Goal: Information Seeking & Learning: Learn about a topic

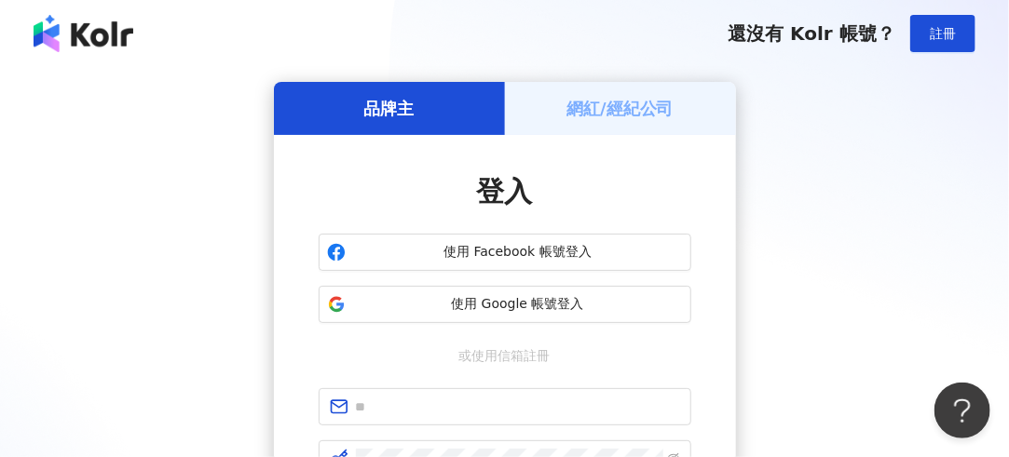
click at [557, 306] on span "使用 Google 帳號登入" at bounding box center [518, 304] width 330 height 19
click at [578, 307] on span "使用 Google 帳號登入" at bounding box center [518, 304] width 330 height 19
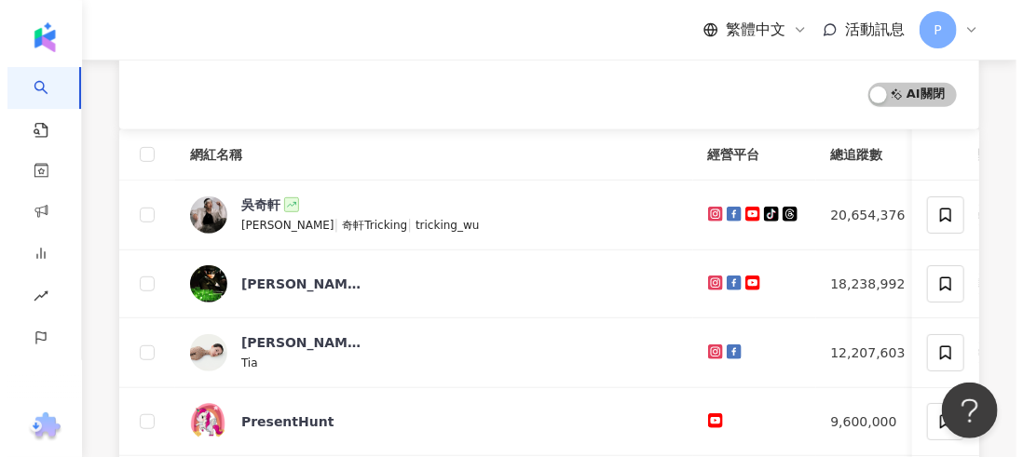
scroll to position [336, 0]
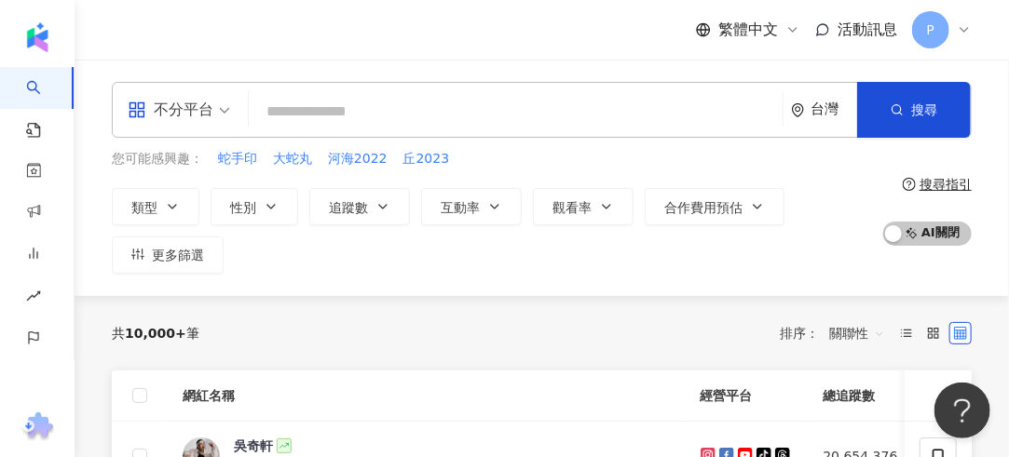
click at [162, 158] on span "您可能感興趣：" at bounding box center [157, 159] width 91 height 19
click at [746, 162] on div "您可能感興趣： 蛇手印 大蛇丸 河海2022 丘2023" at bounding box center [492, 159] width 761 height 20
click at [387, 281] on div "不分平台 台灣 搜尋 您可能感興趣： 蛇手印 大蛇丸 河海2022 丘2023 類型 性別 追蹤數 互動率 觀看率 合作費用預估 更多篩選 搜尋指引 AI 開…" at bounding box center [542, 178] width 934 height 237
click at [150, 263] on button "更多篩選" at bounding box center [168, 255] width 112 height 37
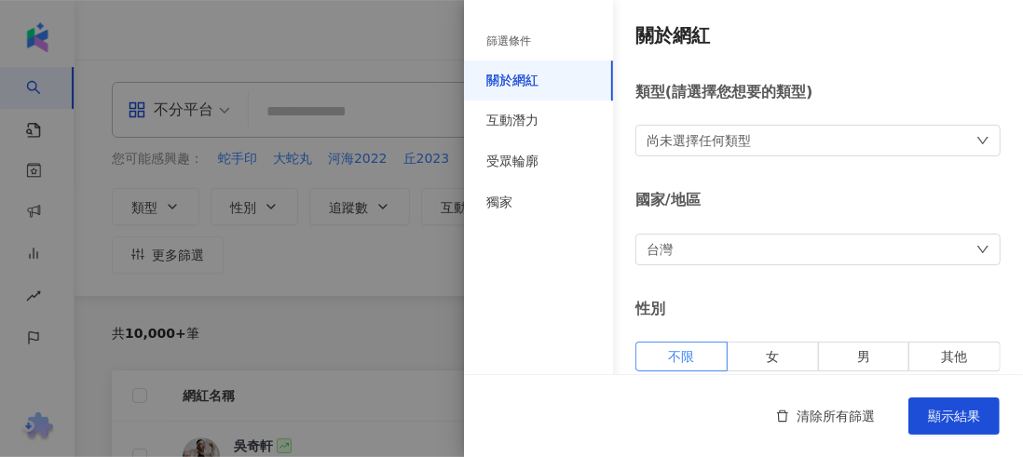
click at [347, 259] on div at bounding box center [511, 228] width 1023 height 457
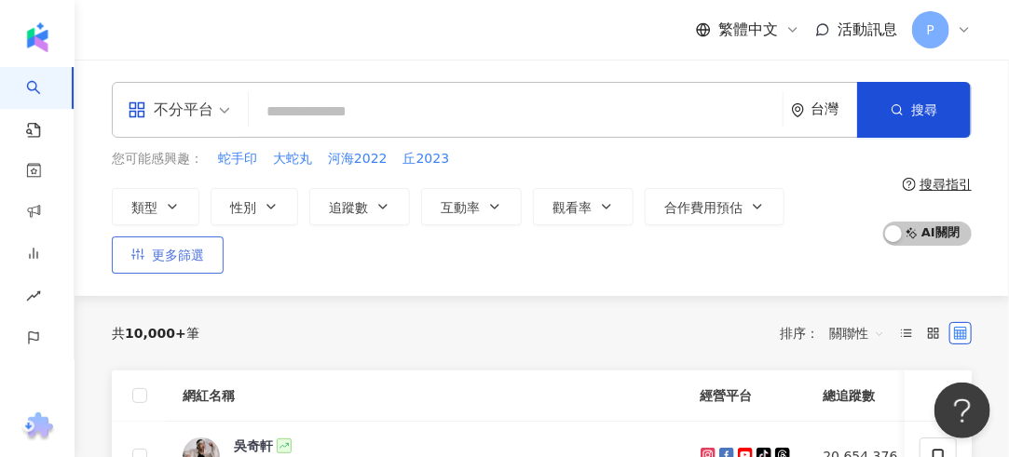
click at [172, 265] on button "更多篩選" at bounding box center [168, 255] width 112 height 37
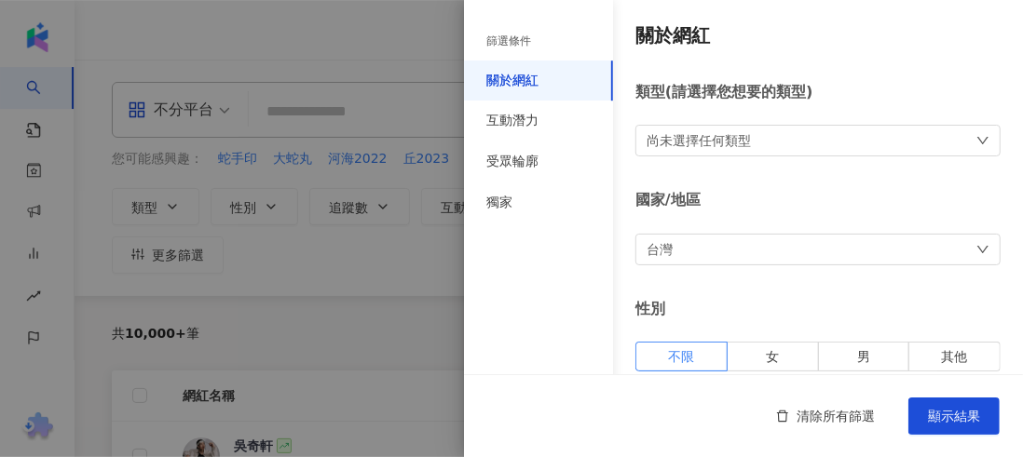
click at [391, 288] on div at bounding box center [511, 228] width 1023 height 457
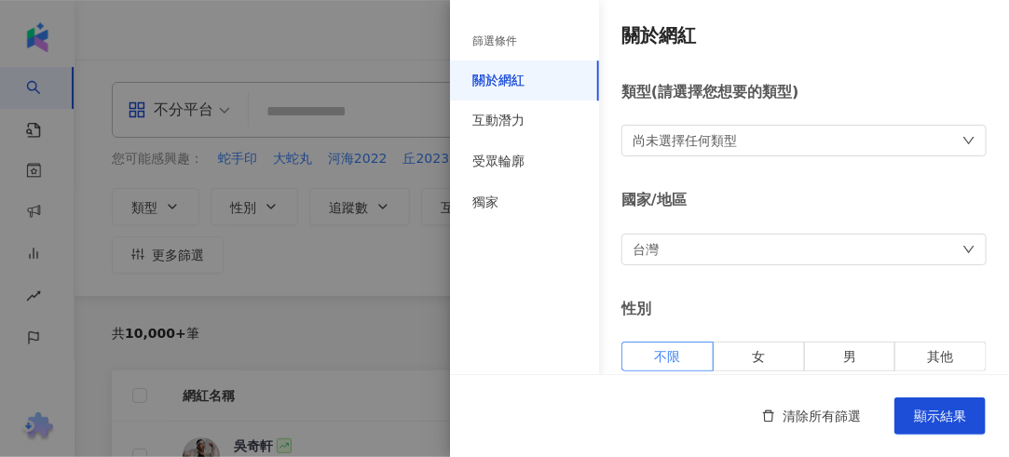
click at [391, 288] on div at bounding box center [504, 228] width 1009 height 457
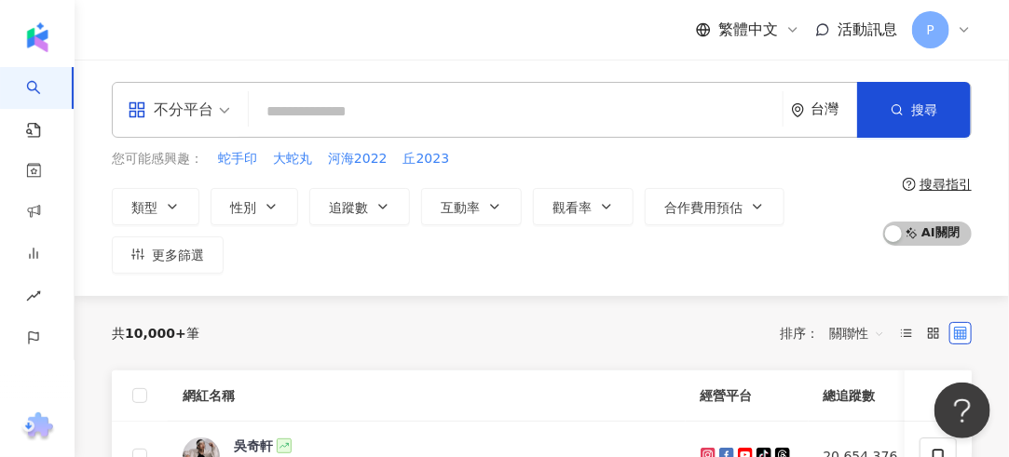
click at [255, 355] on div "共 10,000+ 筆 排序： 關聯性" at bounding box center [542, 333] width 860 height 75
click at [139, 252] on icon "button" at bounding box center [137, 254] width 13 height 13
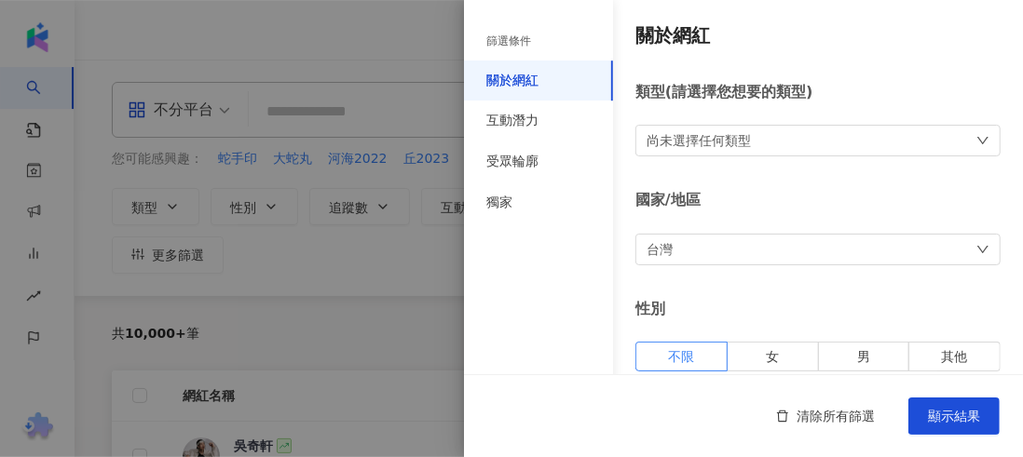
click at [799, 133] on div "尚未選擇任何類型" at bounding box center [817, 141] width 365 height 32
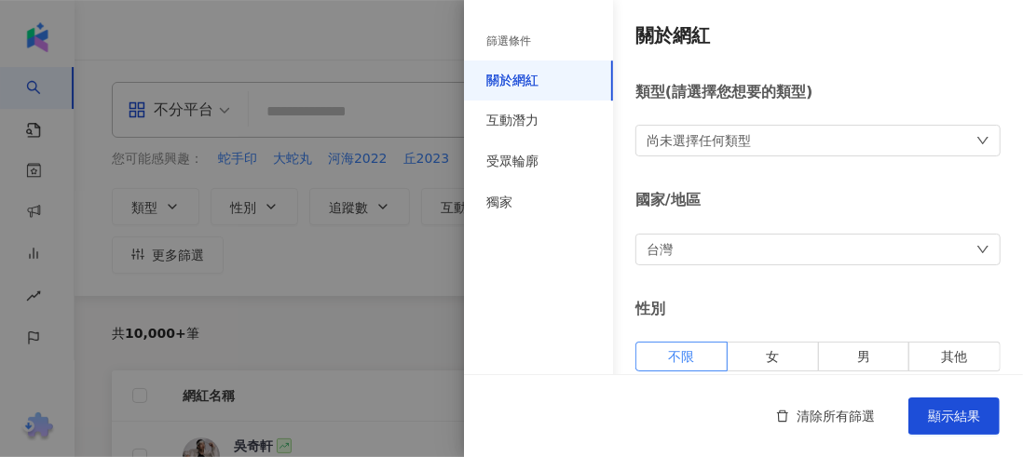
click at [537, 34] on div "篩選條件" at bounding box center [538, 41] width 149 height 38
click at [523, 42] on div "篩選條件" at bounding box center [508, 42] width 45 height 16
click at [539, 112] on div "互動潛力" at bounding box center [538, 121] width 149 height 41
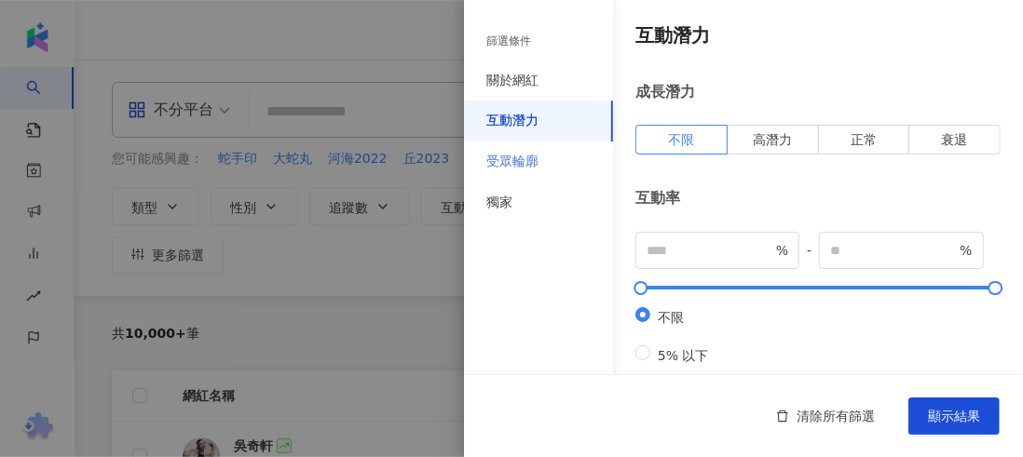
click at [575, 173] on div "受眾輪廓" at bounding box center [538, 162] width 149 height 41
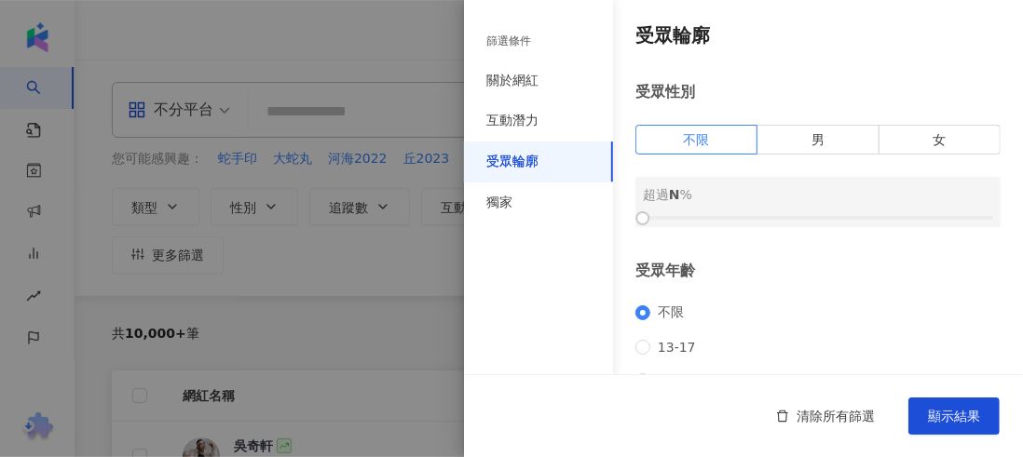
click at [265, 267] on div at bounding box center [511, 228] width 1023 height 457
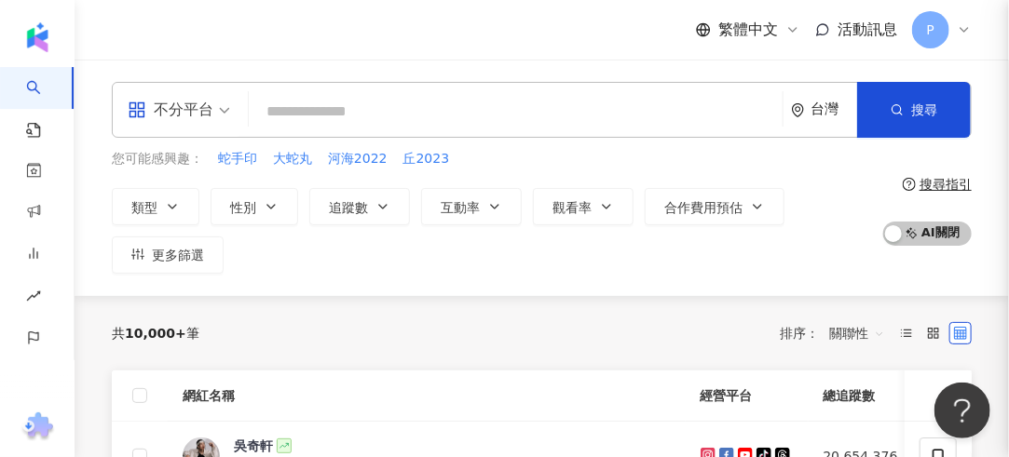
click at [191, 211] on button "類型" at bounding box center [156, 206] width 88 height 37
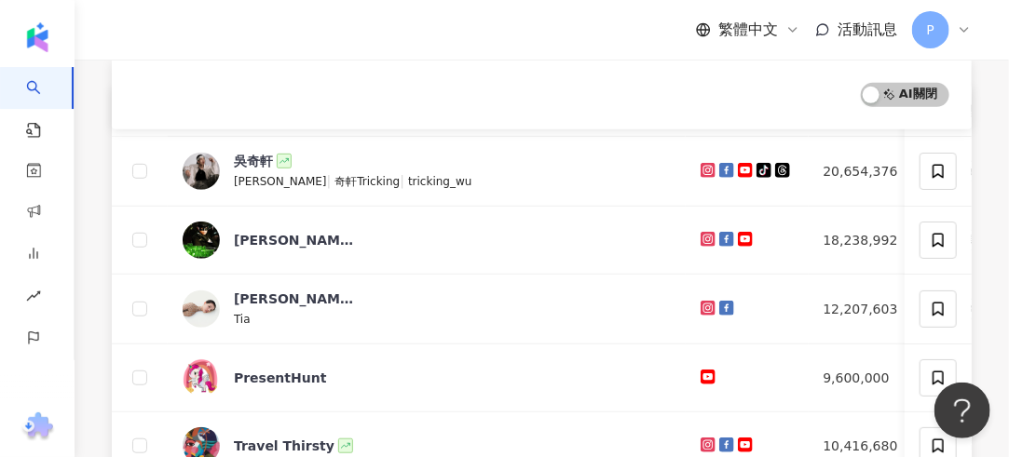
click at [665, 76] on div "AI 開啟 AI 關閉" at bounding box center [542, 94] width 860 height 69
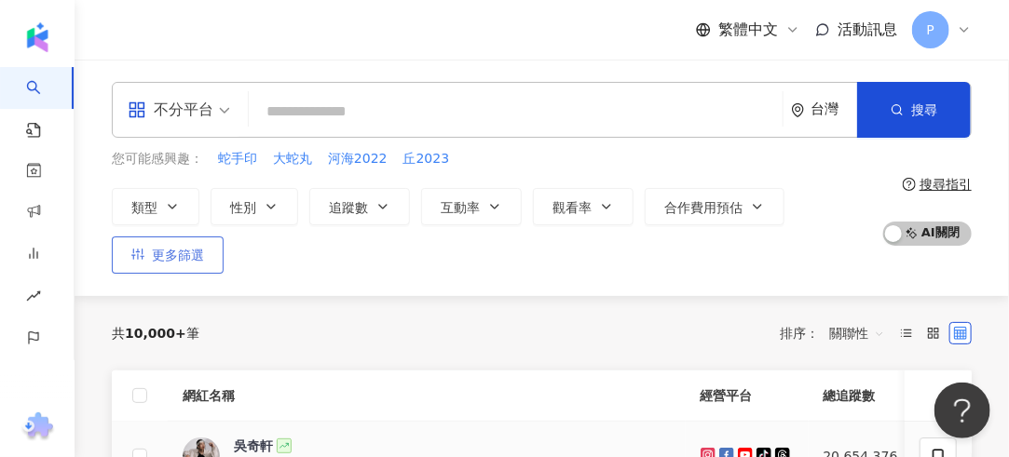
click at [195, 248] on span "更多篩選" at bounding box center [178, 255] width 52 height 15
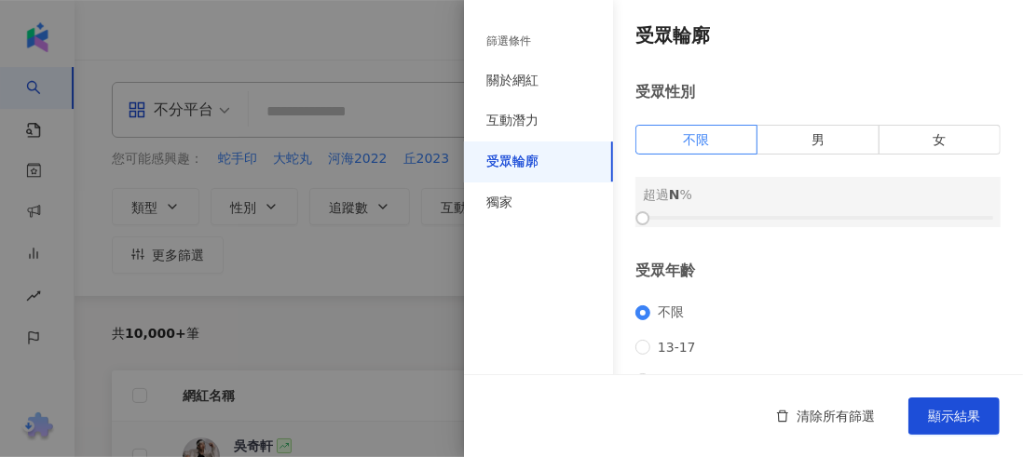
click at [300, 262] on div at bounding box center [511, 228] width 1023 height 457
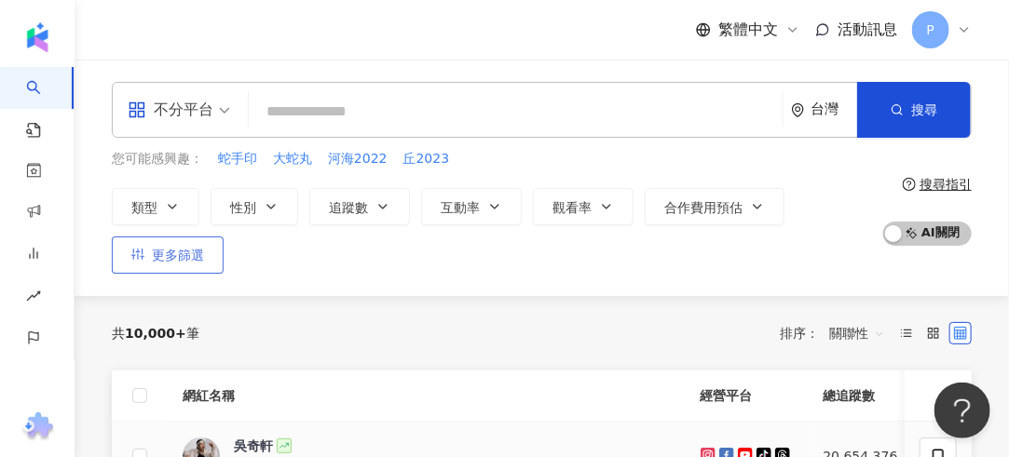
click at [201, 262] on span "更多篩選" at bounding box center [178, 255] width 52 height 15
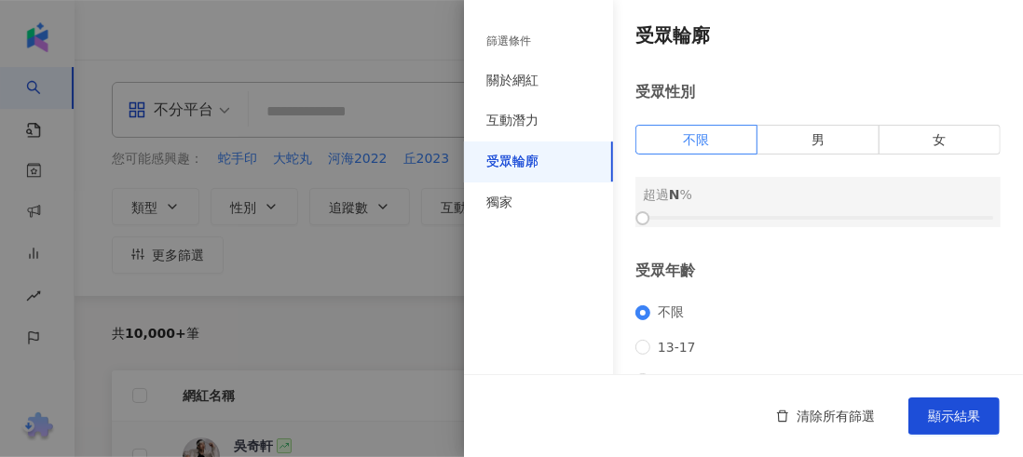
click at [328, 260] on div at bounding box center [511, 228] width 1023 height 457
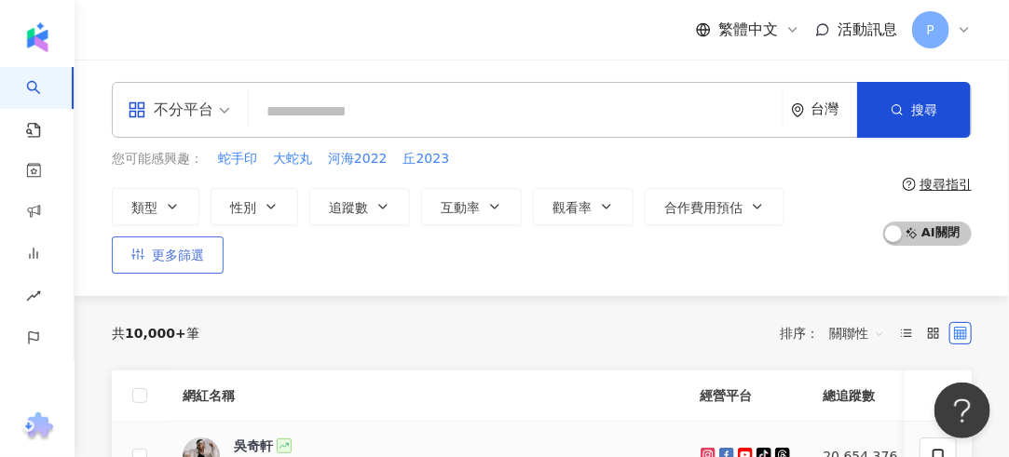
click at [184, 267] on button "更多篩選" at bounding box center [168, 255] width 112 height 37
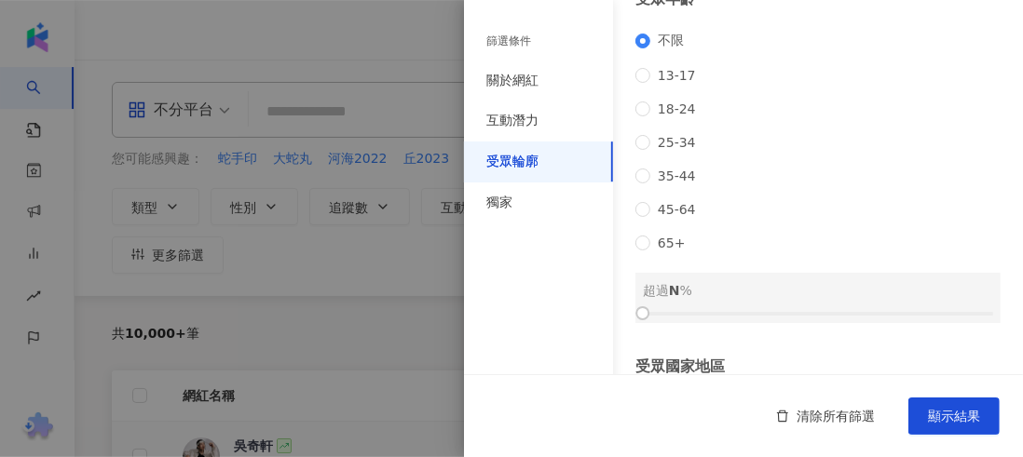
scroll to position [447, 0]
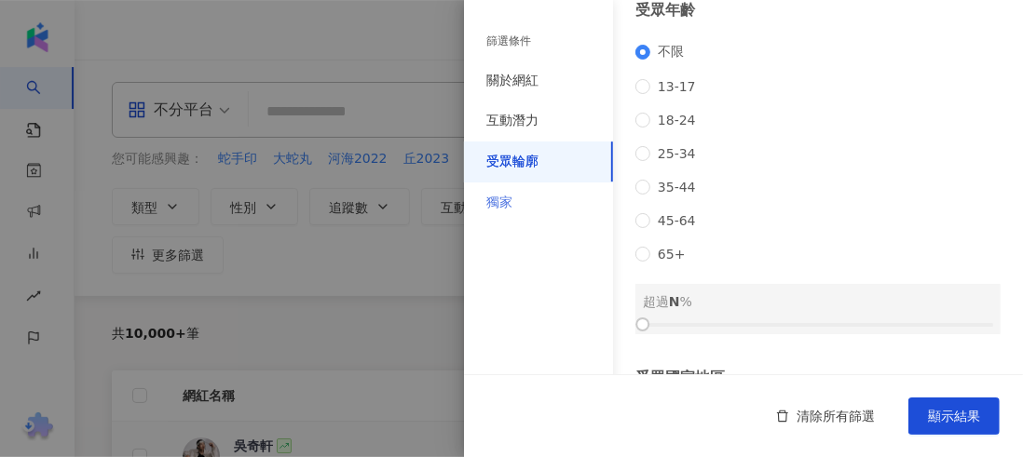
click at [535, 208] on div "獨家" at bounding box center [538, 203] width 149 height 41
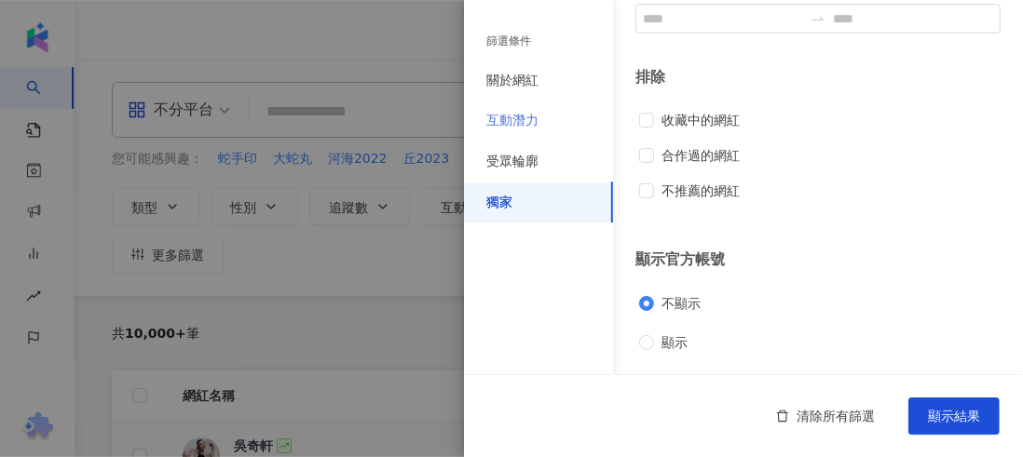
scroll to position [226, 0]
click at [522, 128] on div "互動潛力" at bounding box center [512, 121] width 52 height 19
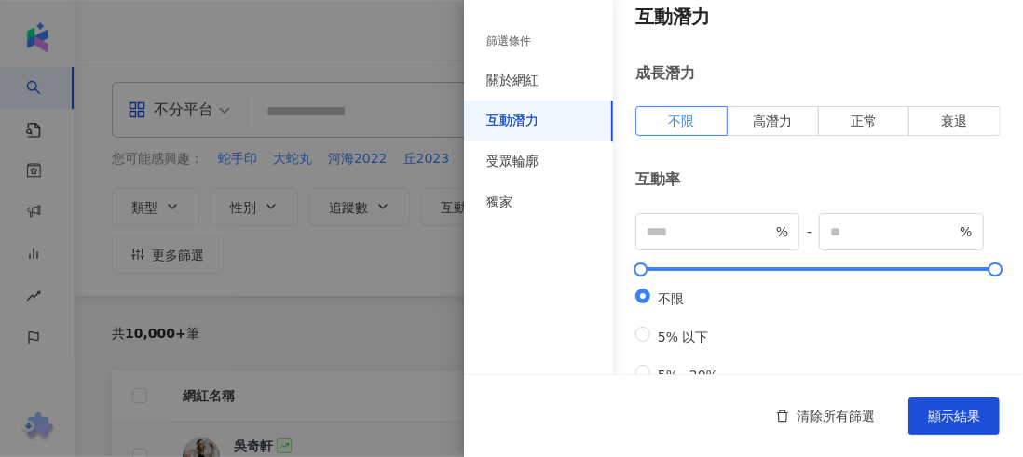
scroll to position [0, 0]
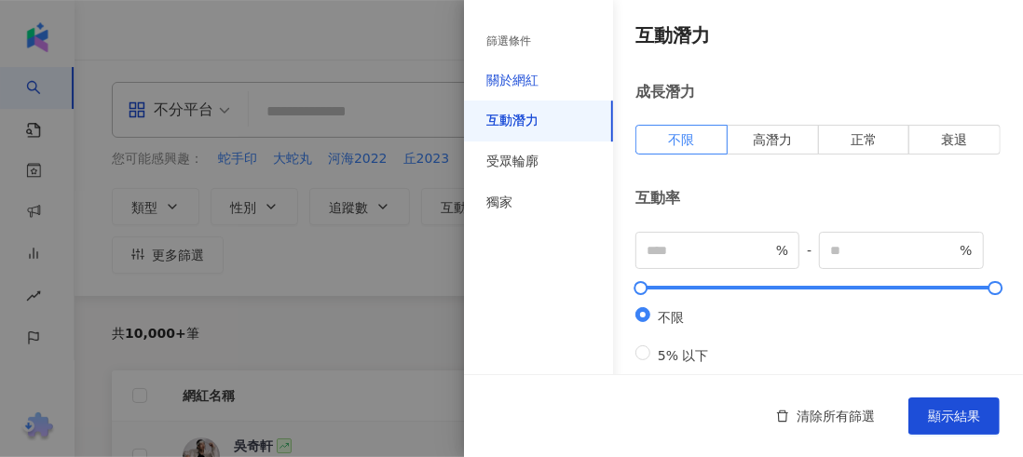
click at [510, 88] on div "關於網紅" at bounding box center [512, 81] width 52 height 19
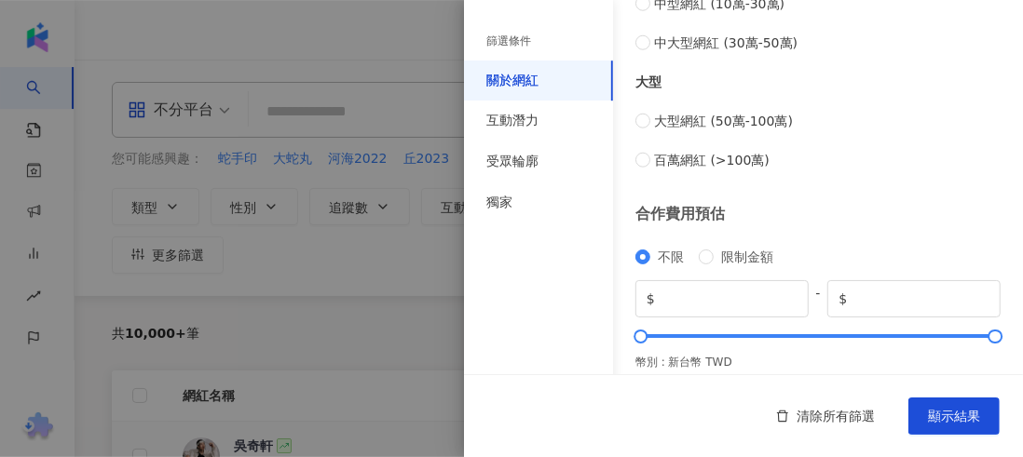
scroll to position [945, 0]
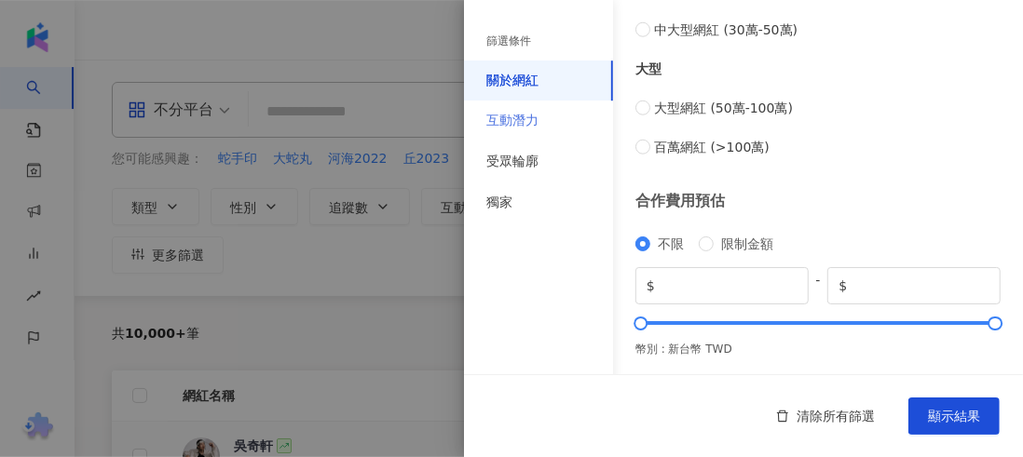
click at [532, 132] on div "互動潛力" at bounding box center [538, 121] width 149 height 41
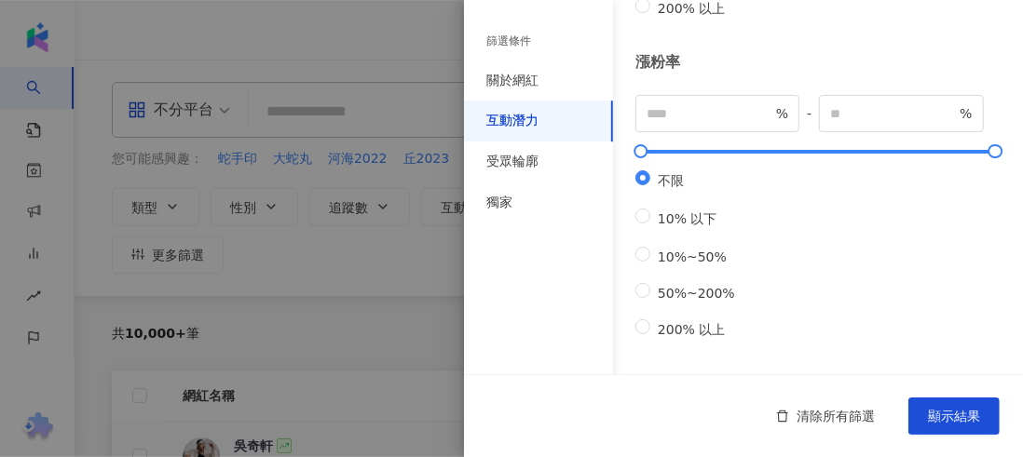
scroll to position [790, 0]
click at [564, 178] on div "受眾輪廓" at bounding box center [538, 162] width 149 height 41
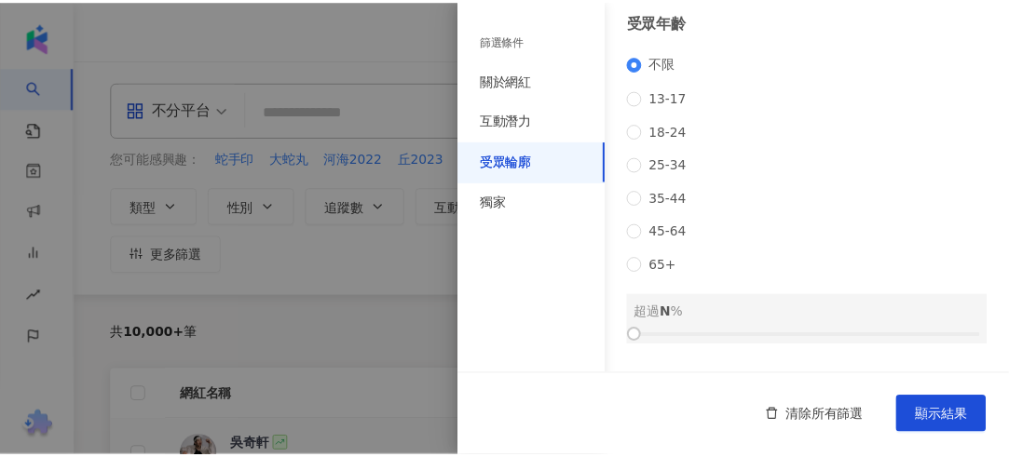
scroll to position [354, 0]
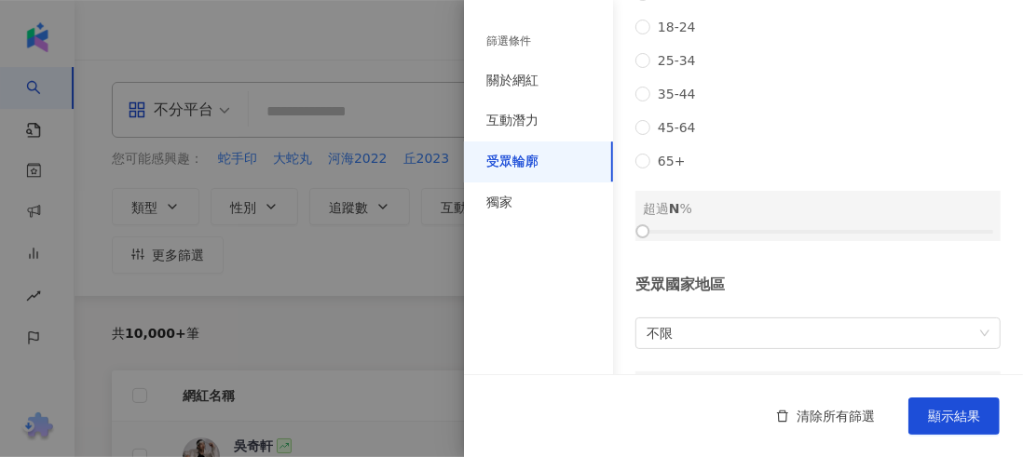
click at [393, 322] on div at bounding box center [511, 228] width 1023 height 457
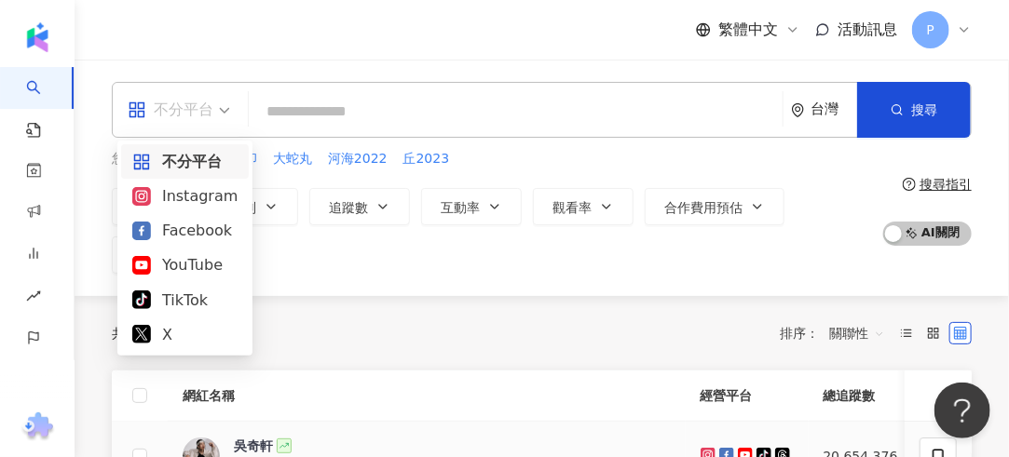
click at [199, 102] on div "不分平台" at bounding box center [171, 110] width 86 height 30
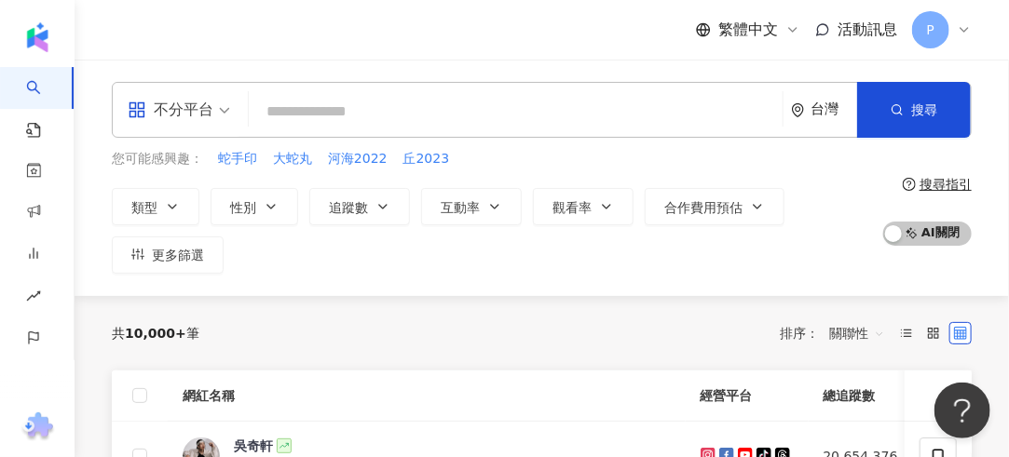
click at [197, 112] on div "不分平台" at bounding box center [171, 110] width 86 height 30
click at [192, 110] on div "不分平台" at bounding box center [171, 110] width 86 height 30
click at [183, 102] on div "不分平台" at bounding box center [171, 110] width 86 height 30
click at [806, 177] on div "您可能感興趣： 蛇手印 大蛇丸 河海2022 丘2023 類型 性別 追蹤數 互動率 觀看率 合作費用預估 更多篩選 篩選條件 關於網紅 互動潛力 受眾輪廓 …" at bounding box center [492, 211] width 761 height 125
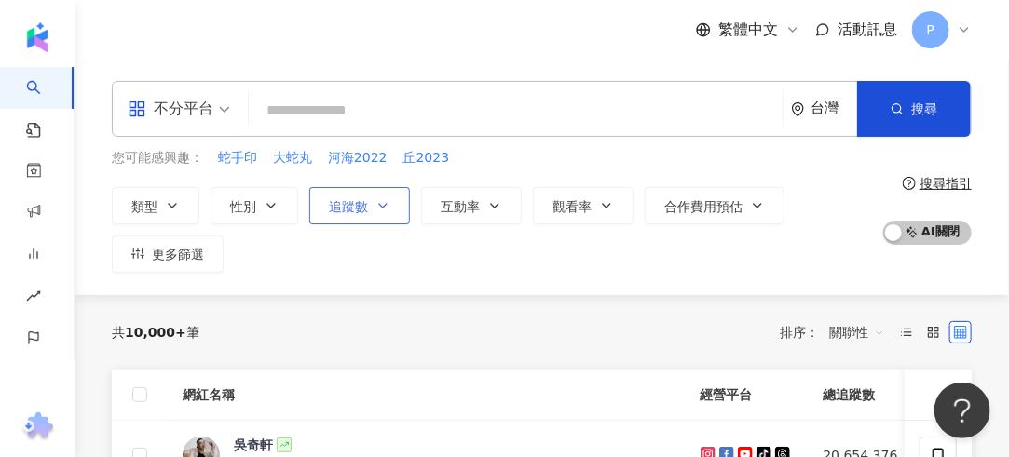
scroll to position [0, 0]
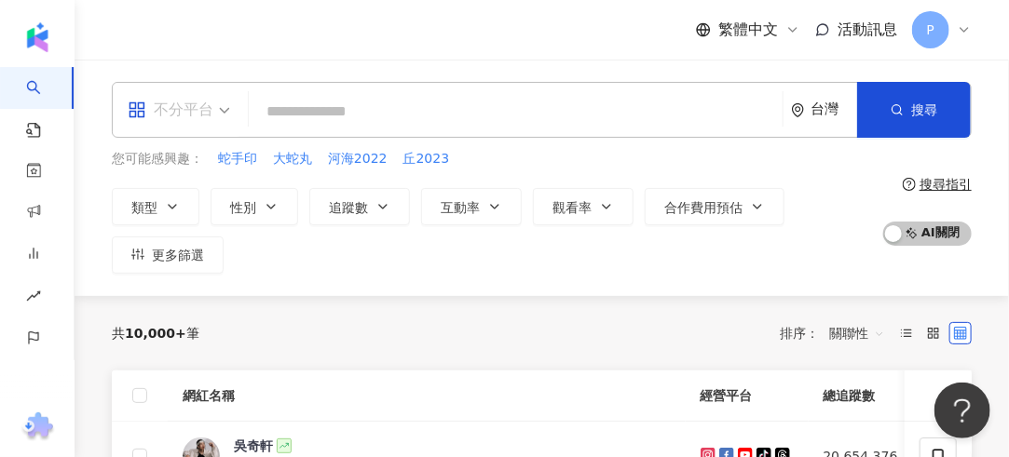
click at [198, 128] on span at bounding box center [179, 110] width 102 height 54
click at [197, 125] on span at bounding box center [179, 110] width 102 height 54
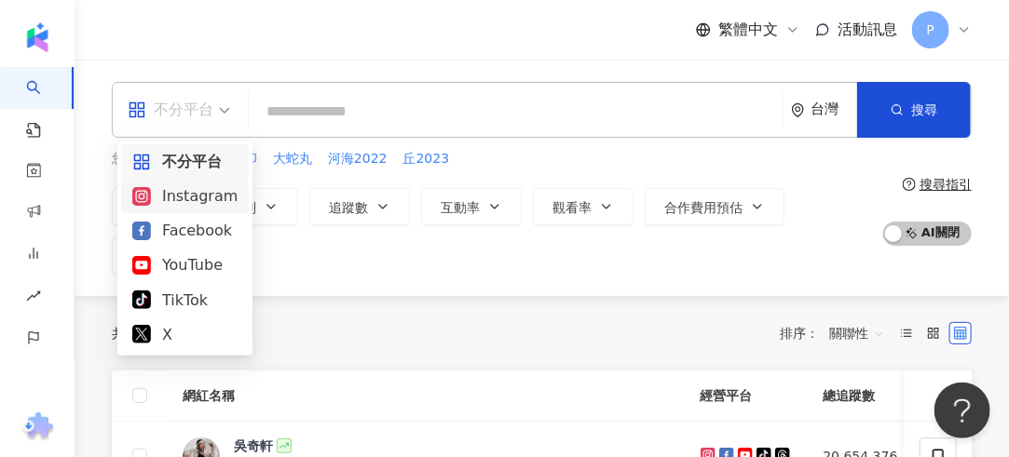
click at [165, 194] on div "Instagram" at bounding box center [184, 195] width 105 height 23
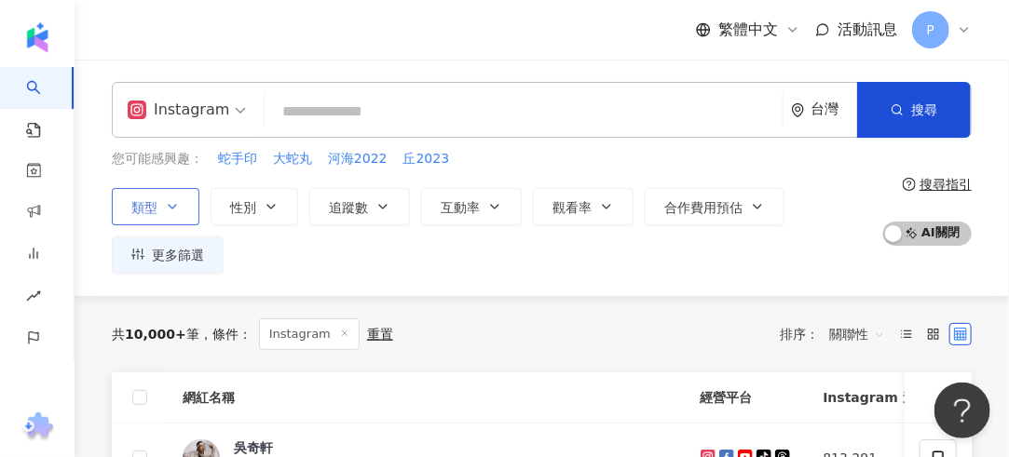
click at [172, 199] on icon "button" at bounding box center [172, 206] width 15 height 15
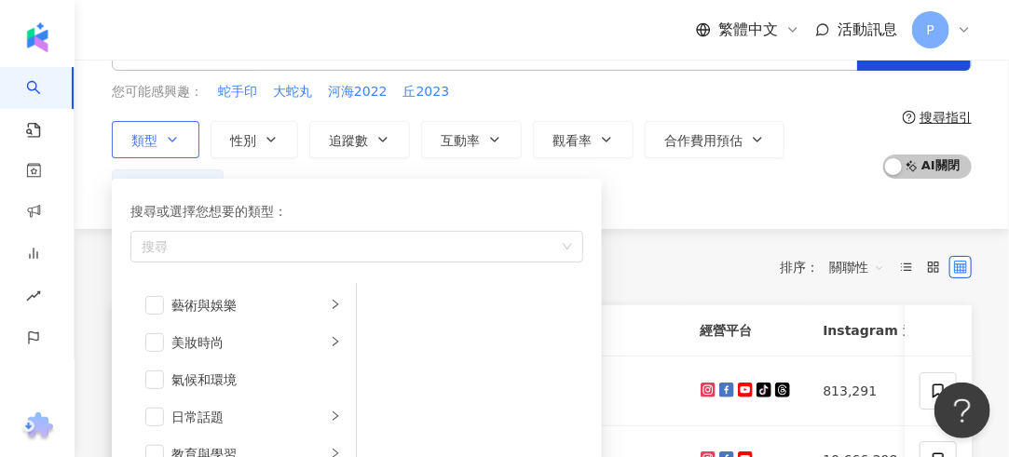
scroll to position [93, 0]
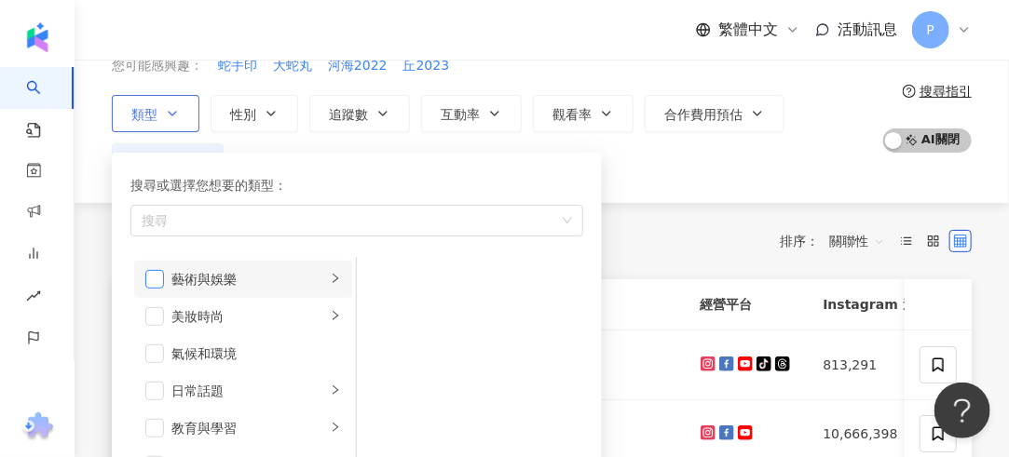
click at [159, 270] on span "button" at bounding box center [154, 279] width 19 height 19
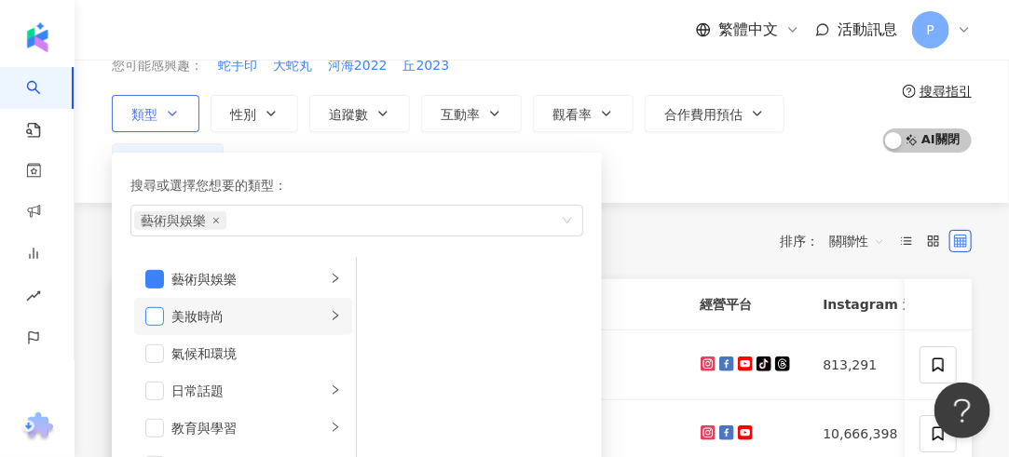
click at [148, 319] on span "button" at bounding box center [154, 316] width 19 height 19
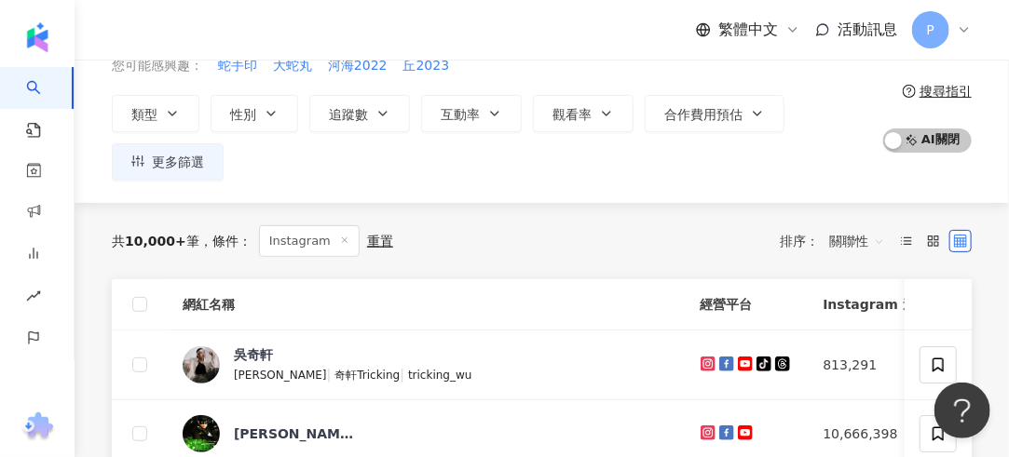
click at [758, 192] on div "Instagram 台灣 搜尋 您可能感興趣： 蛇手印 大蛇丸 河海2022 丘2023 類型 搜尋或選擇您想要的類型： 藝術與娛樂 美妝時尚 藝術與娛樂 美…" at bounding box center [542, 84] width 934 height 237
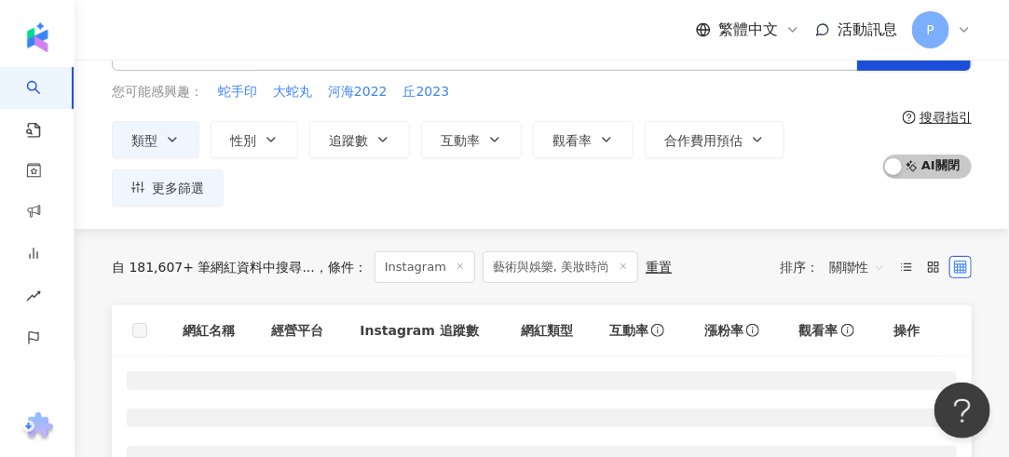
scroll to position [93, 0]
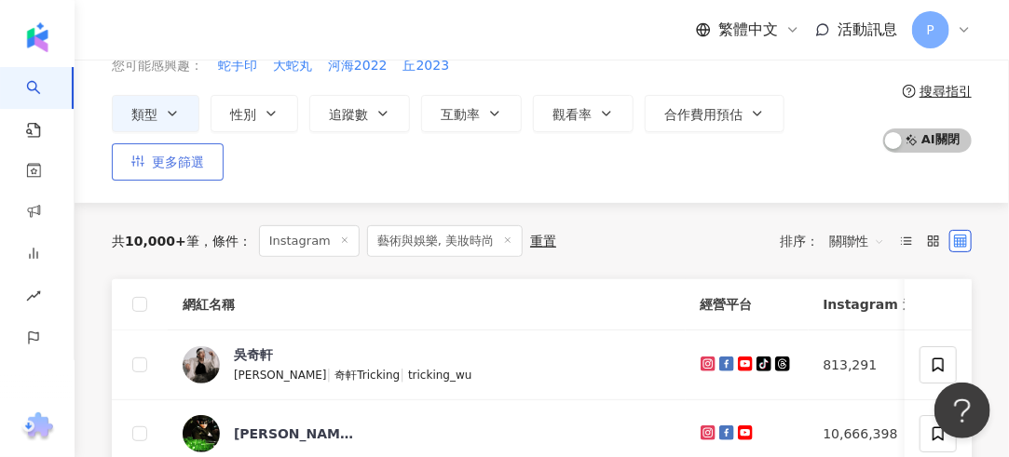
click at [184, 164] on span "更多篩選" at bounding box center [178, 162] width 52 height 15
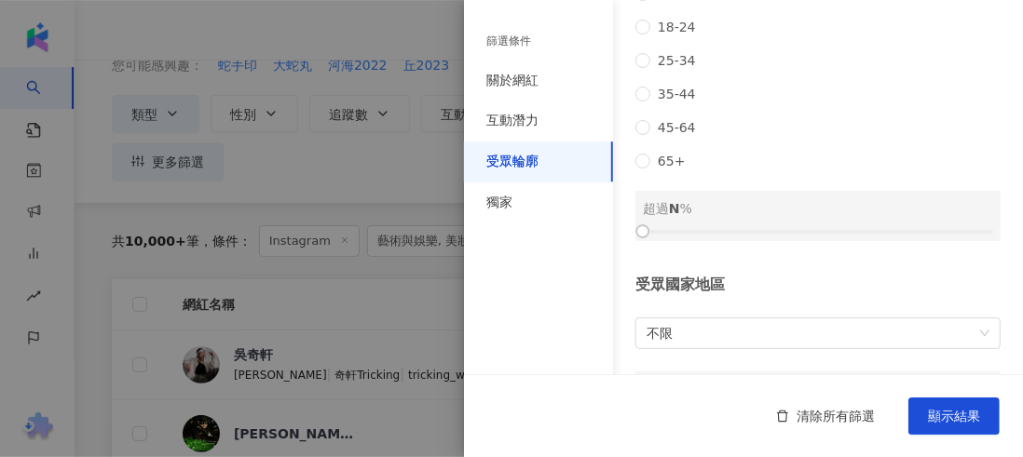
click at [347, 177] on div at bounding box center [511, 228] width 1023 height 457
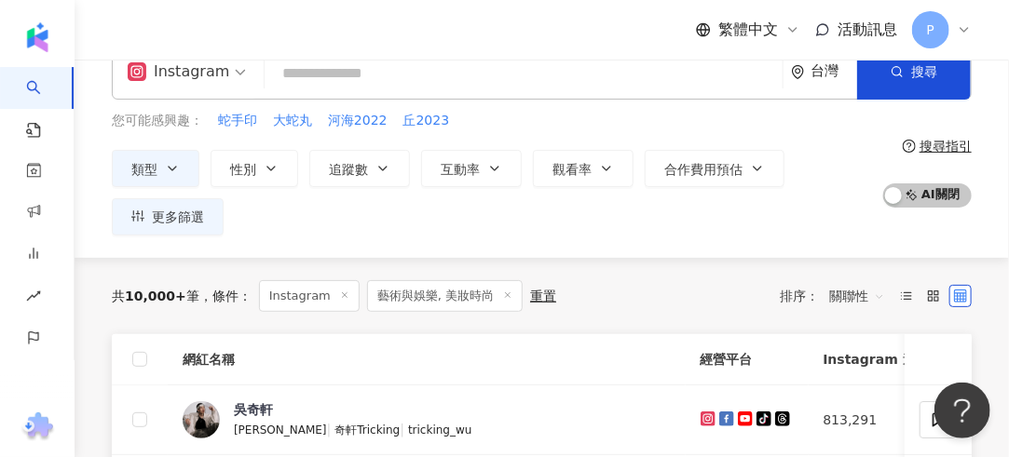
scroll to position [0, 0]
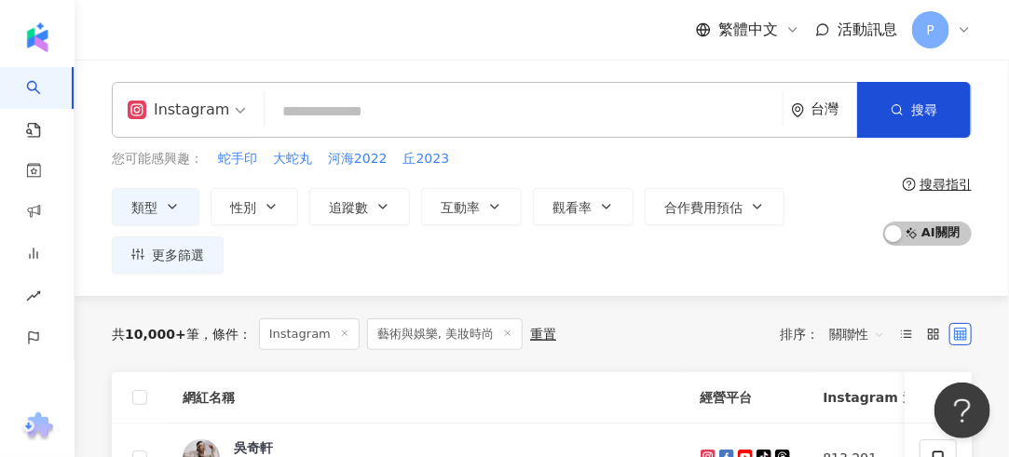
click at [652, 256] on div "類型 性別 追蹤數 互動率 觀看率 合作費用預估 更多篩選 篩選條件 關於網紅 互動潛力 受眾輪廓 獨家 關於網紅 類型 ( 請選擇您想要的類型 ) 藝術與娛…" at bounding box center [492, 231] width 761 height 86
click at [238, 109] on span "Instagram" at bounding box center [187, 110] width 118 height 30
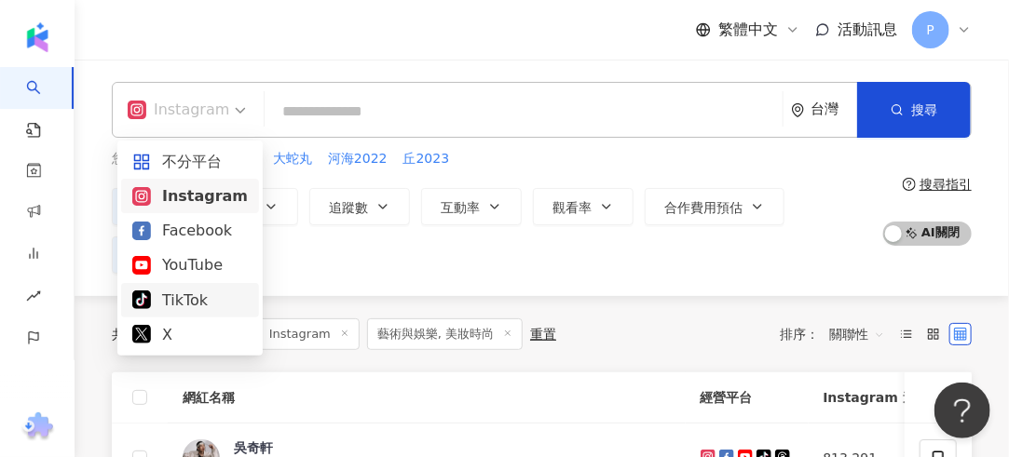
click at [197, 305] on div "TikTok" at bounding box center [190, 300] width 116 height 23
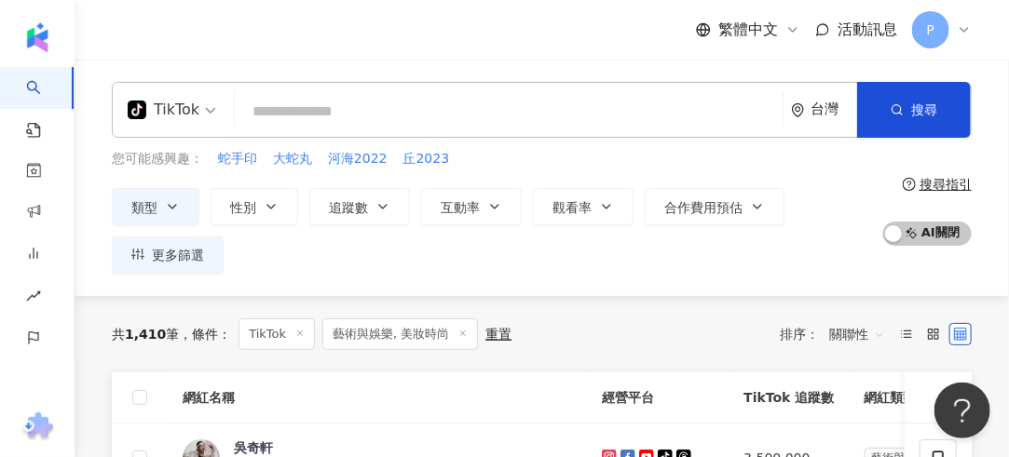
click at [467, 330] on span "藝術與娛樂, 美妝時尚" at bounding box center [400, 335] width 156 height 32
click at [458, 330] on span at bounding box center [462, 335] width 9 height 10
click at [231, 337] on span "條件 ：" at bounding box center [205, 334] width 52 height 15
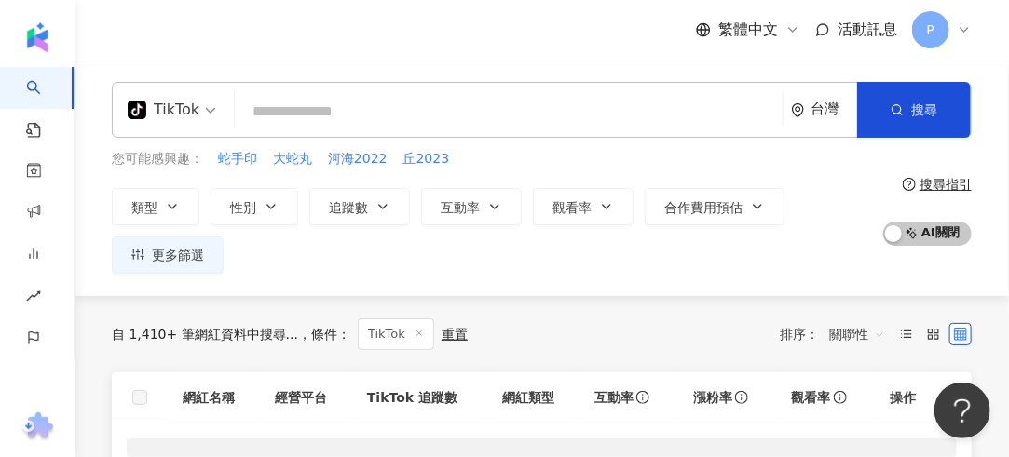
click at [415, 331] on icon at bounding box center [419, 333] width 9 height 9
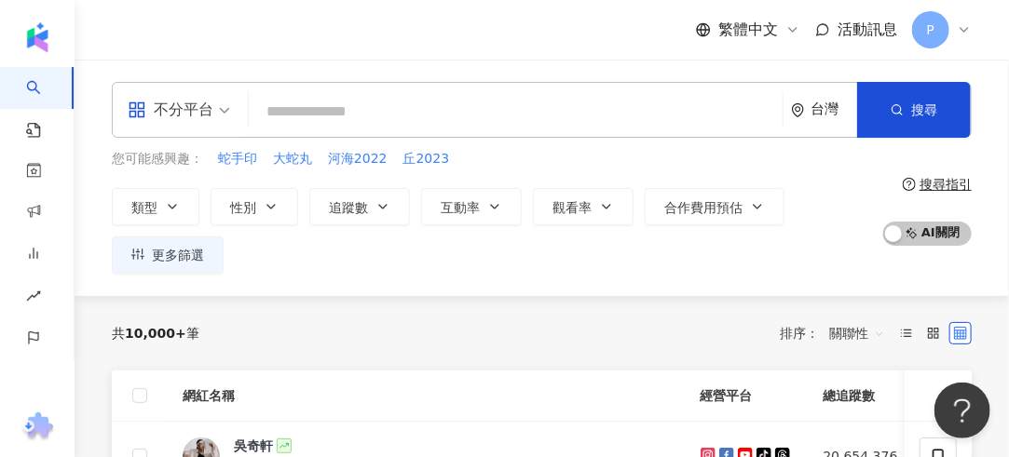
click at [327, 267] on div "類型 性別 追蹤數 互動率 觀看率 合作費用預估 更多篩選 篩選條件 關於網紅 互動潛力 受眾輪廓 獨家 關於網紅 類型 ( 請選擇您想要的類型 ) 尚未選擇…" at bounding box center [492, 231] width 761 height 86
click at [206, 117] on div "不分平台" at bounding box center [171, 110] width 86 height 30
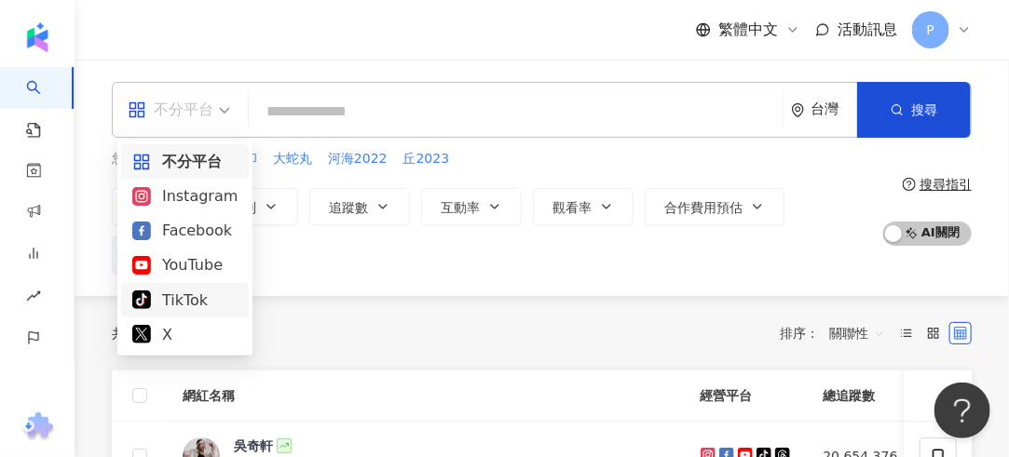
click at [186, 296] on div "TikTok" at bounding box center [184, 300] width 105 height 23
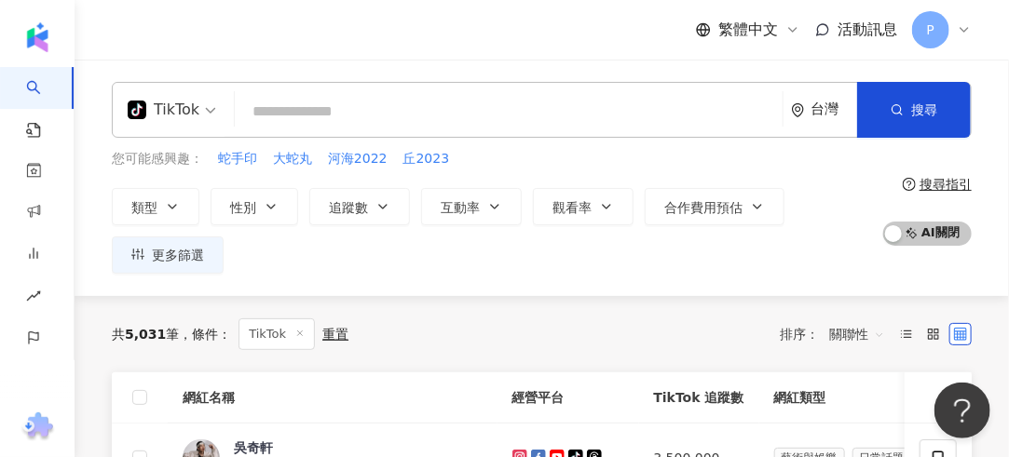
click at [705, 274] on div "TikTok 台灣 搜尋 您可能感興趣： 蛇手印 大蛇丸 河海2022 丘2023 類型 性別 追蹤數 互動率 觀看率 合作費用預估 更多篩選 篩選條件 關於…" at bounding box center [542, 178] width 934 height 237
click at [175, 196] on button "類型" at bounding box center [156, 206] width 88 height 37
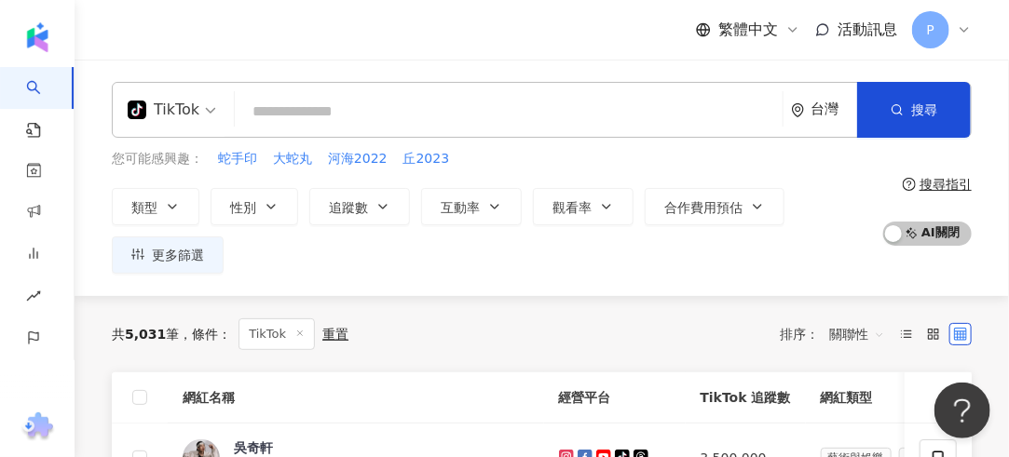
click at [846, 267] on div "類型 性別 追蹤數 互動率 觀看率 合作費用預估 更多篩選" at bounding box center [492, 231] width 761 height 86
click at [184, 206] on button "類型" at bounding box center [156, 206] width 88 height 37
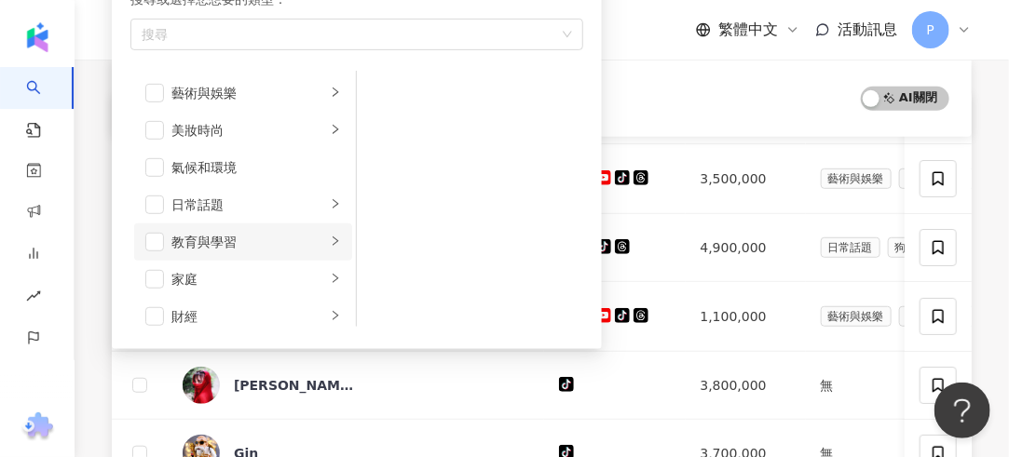
scroll to position [186, 0]
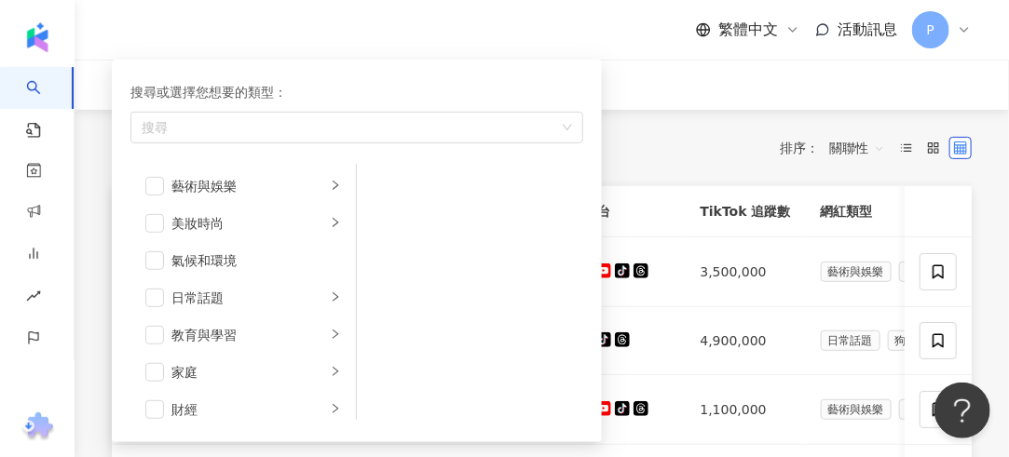
click at [483, 87] on div "搜尋或選擇您想要的類型：" at bounding box center [356, 92] width 453 height 20
click at [397, 297] on div "藝術與娛樂 美妝時尚 氣候和環境 日常話題 教育與學習 家庭 財經 美食 命理占卜 遊戲 法政社會 生活風格 影視娛樂 醫療與健康 寵物 攝影 感情 宗教 促…" at bounding box center [356, 292] width 453 height 256
click at [173, 128] on div "button" at bounding box center [347, 127] width 426 height 14
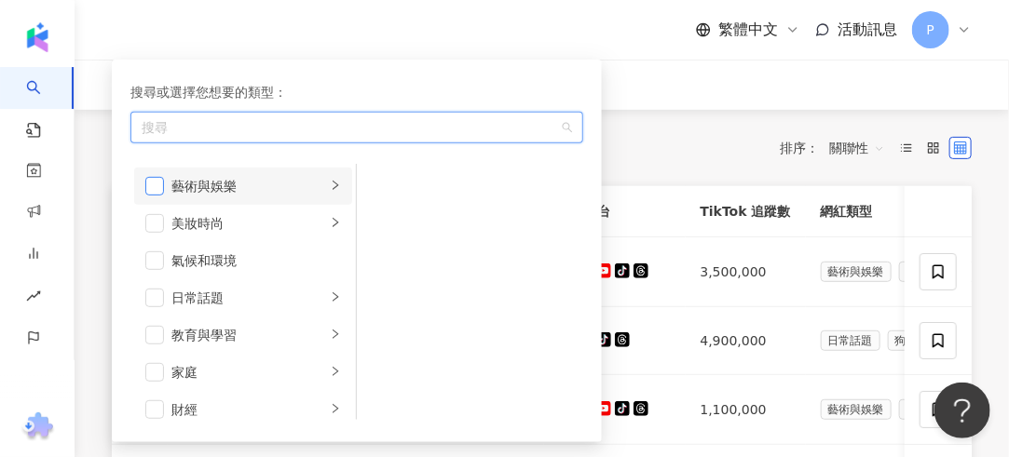
click at [162, 191] on li "藝術與娛樂" at bounding box center [243, 186] width 218 height 37
click at [162, 192] on li "藝術與娛樂" at bounding box center [243, 186] width 218 height 37
click at [150, 185] on span "button" at bounding box center [154, 186] width 19 height 19
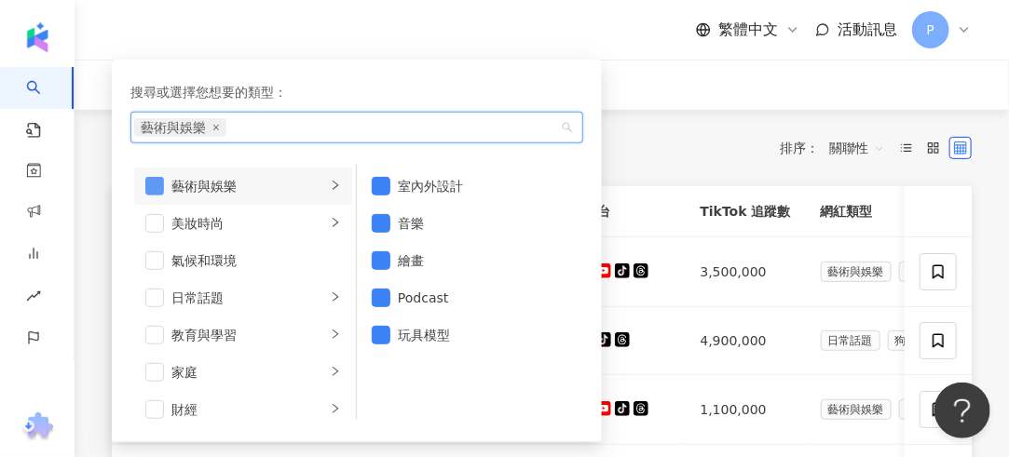
click at [150, 185] on span "button" at bounding box center [154, 186] width 19 height 19
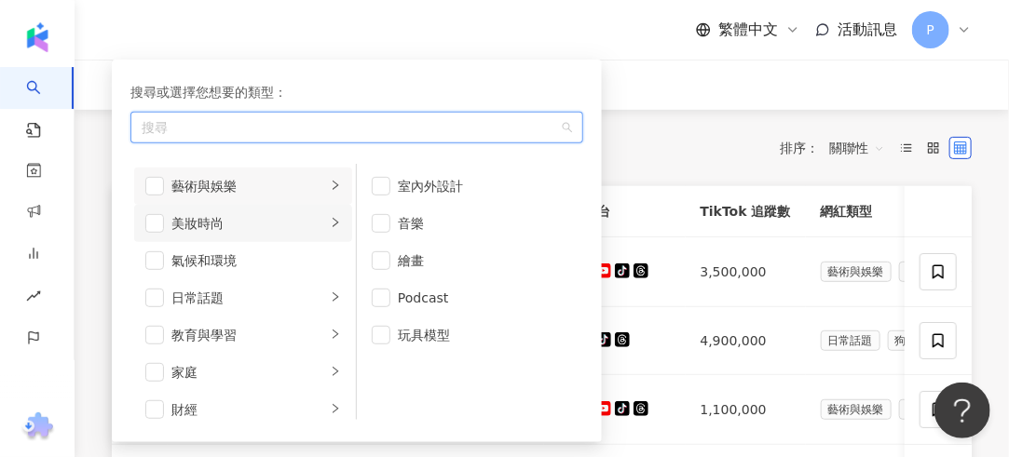
click at [300, 223] on div "美妝時尚" at bounding box center [248, 223] width 155 height 20
click at [237, 255] on div "氣候和環境" at bounding box center [256, 261] width 170 height 20
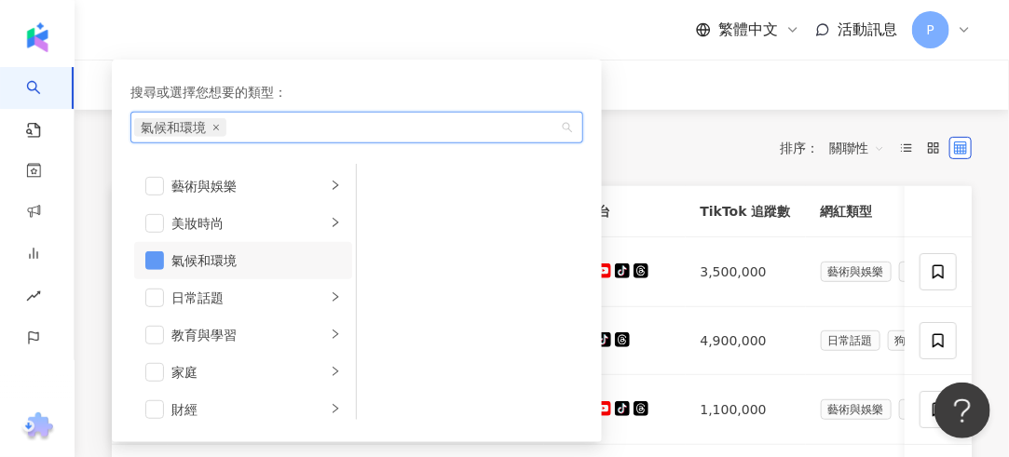
click at [150, 256] on span "button" at bounding box center [154, 261] width 19 height 19
click at [235, 288] on div "日常話題" at bounding box center [248, 298] width 155 height 20
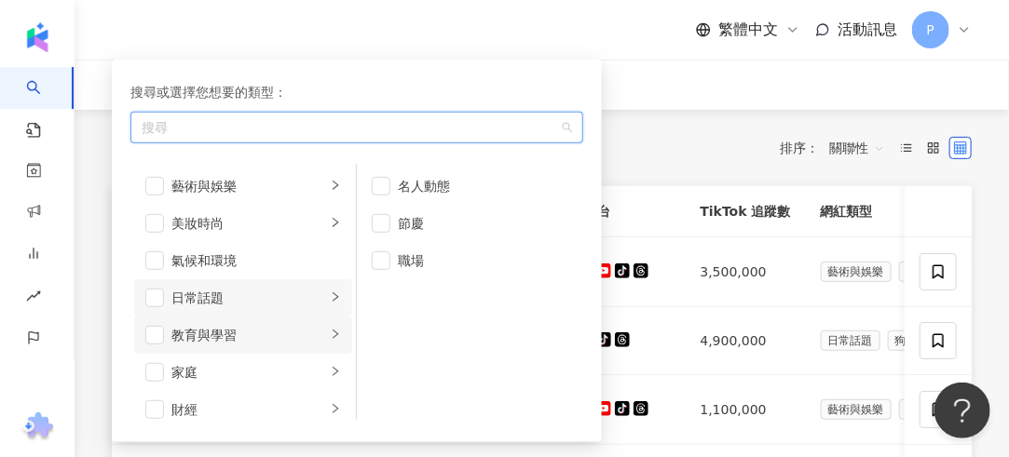
click at [242, 325] on div "教育與學習" at bounding box center [248, 335] width 155 height 20
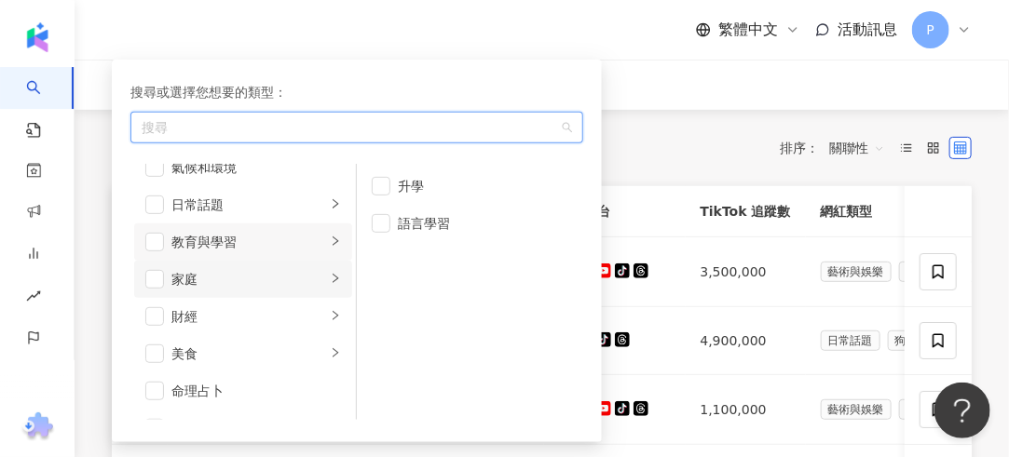
click at [280, 286] on div "家庭" at bounding box center [248, 279] width 155 height 20
click at [273, 310] on div "財經" at bounding box center [248, 316] width 155 height 20
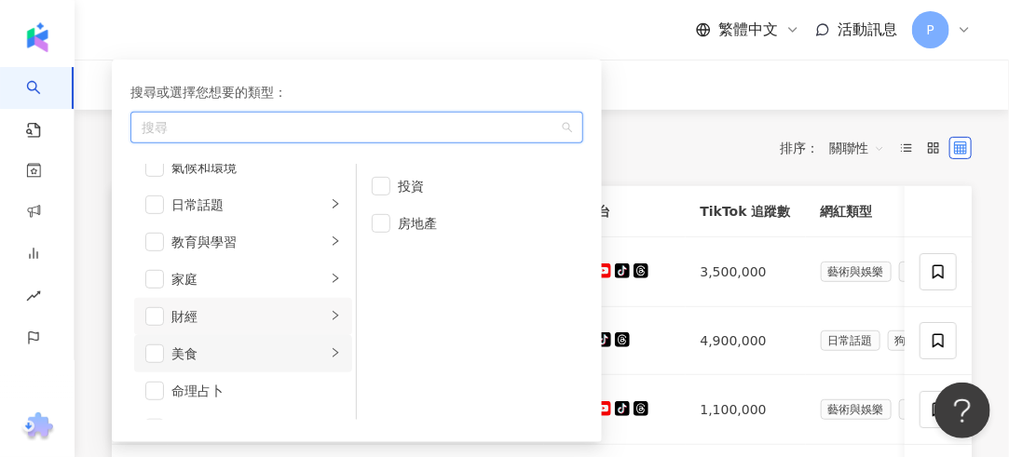
click at [295, 363] on li "美食" at bounding box center [243, 353] width 218 height 37
click at [292, 392] on div "命理占卜" at bounding box center [256, 391] width 170 height 20
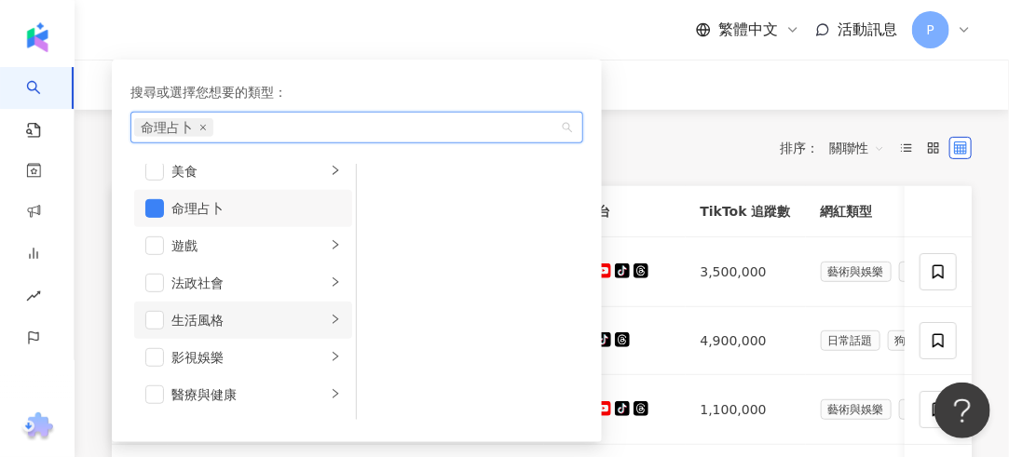
scroll to position [279, 0]
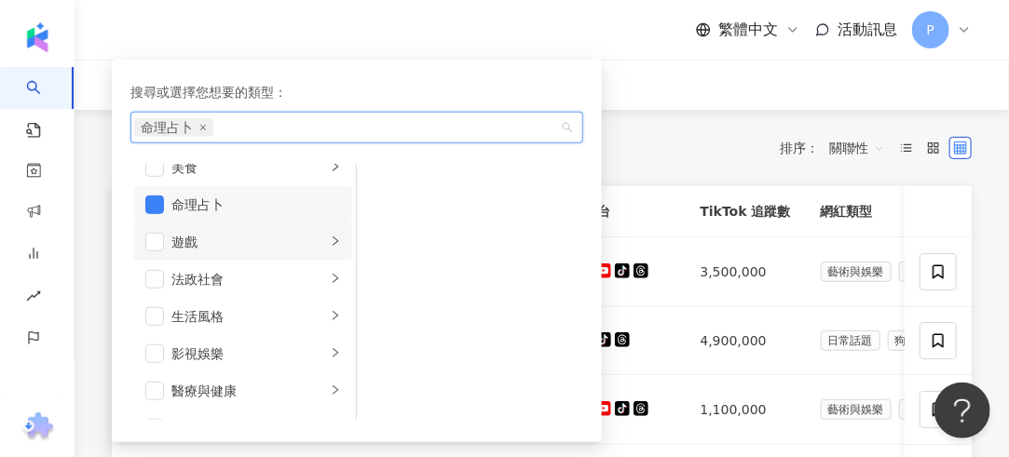
click at [167, 233] on li "遊戲" at bounding box center [243, 242] width 218 height 37
click at [157, 201] on span "button" at bounding box center [154, 205] width 19 height 19
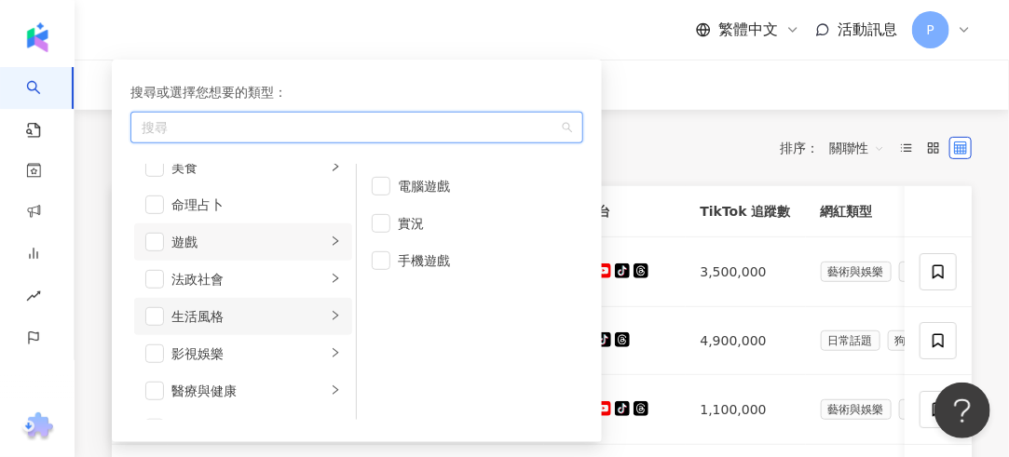
click at [238, 312] on div "生活風格" at bounding box center [248, 316] width 155 height 20
click at [285, 349] on div "影視娛樂" at bounding box center [248, 354] width 155 height 20
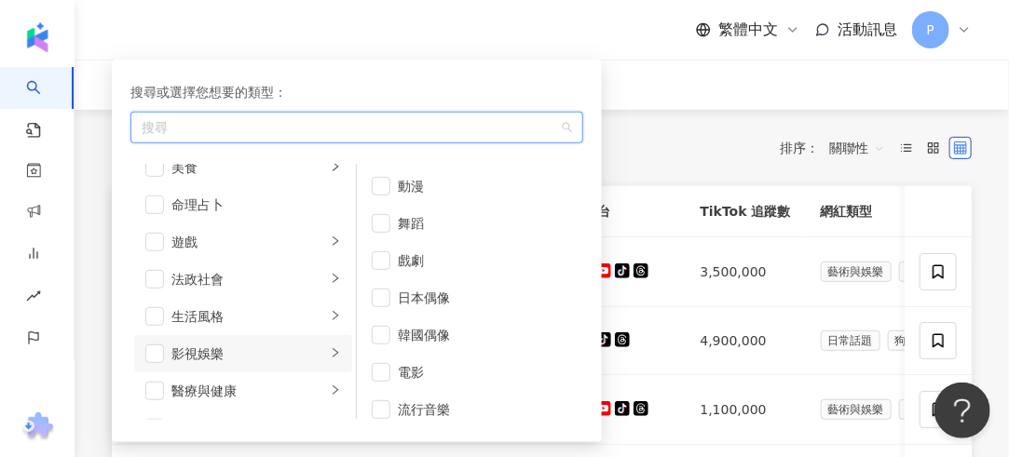
scroll to position [373, 0]
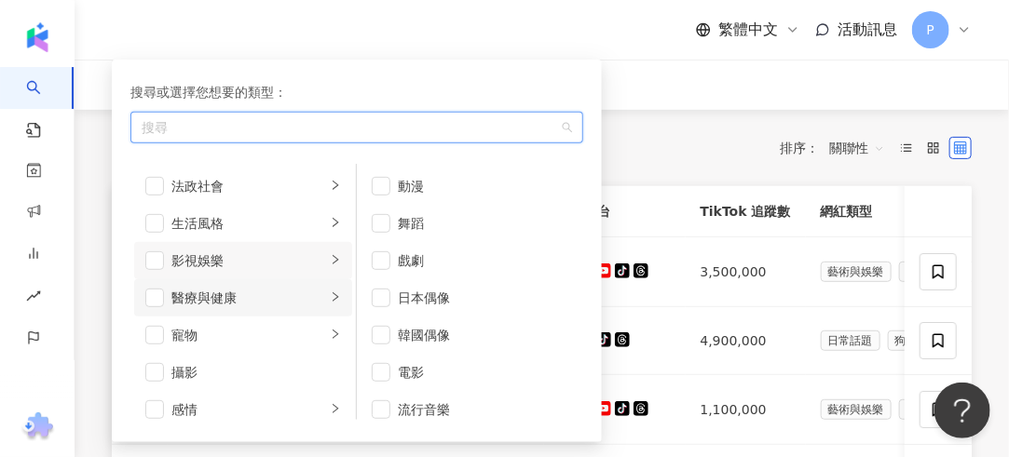
click at [261, 305] on div "醫療與健康" at bounding box center [248, 298] width 155 height 20
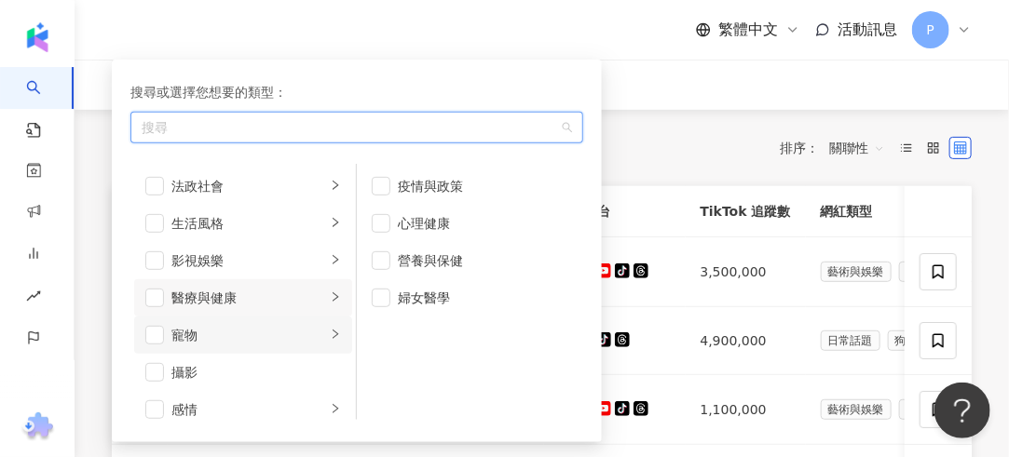
click at [272, 327] on div "寵物" at bounding box center [248, 335] width 155 height 20
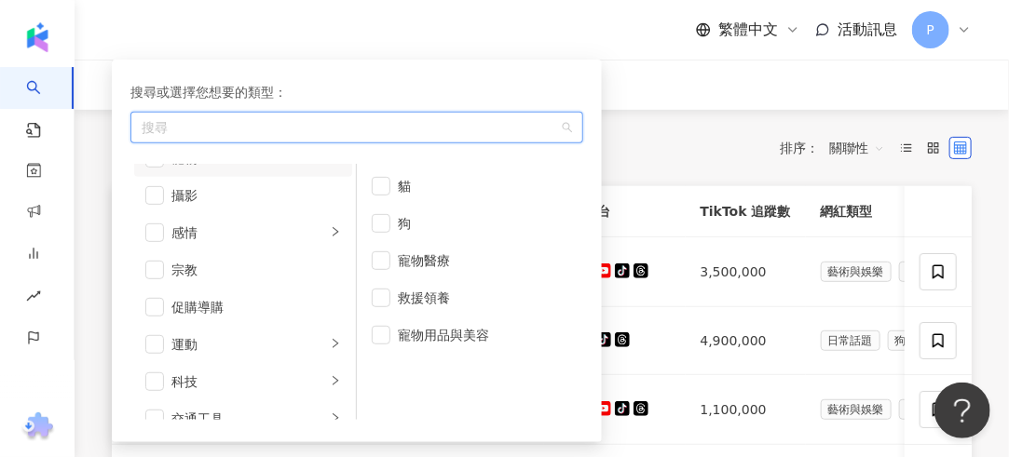
scroll to position [559, 0]
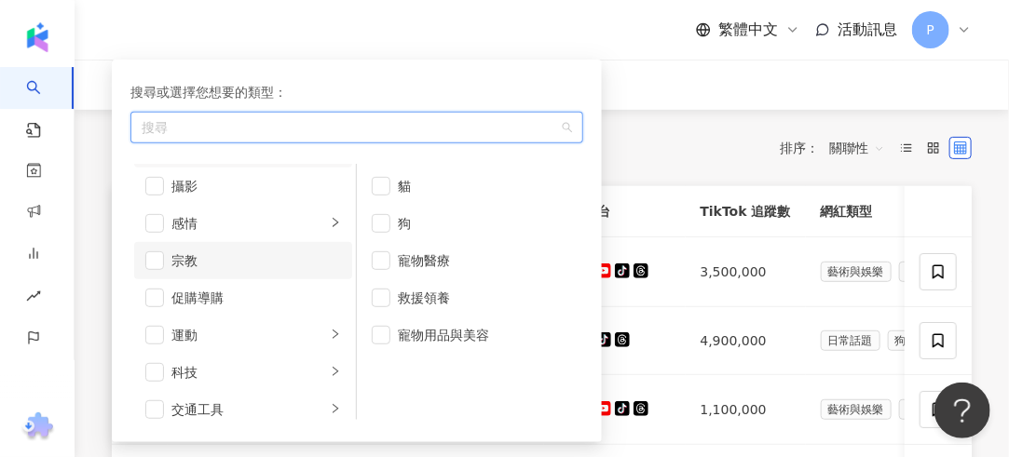
click at [242, 267] on div "宗教" at bounding box center [256, 261] width 170 height 20
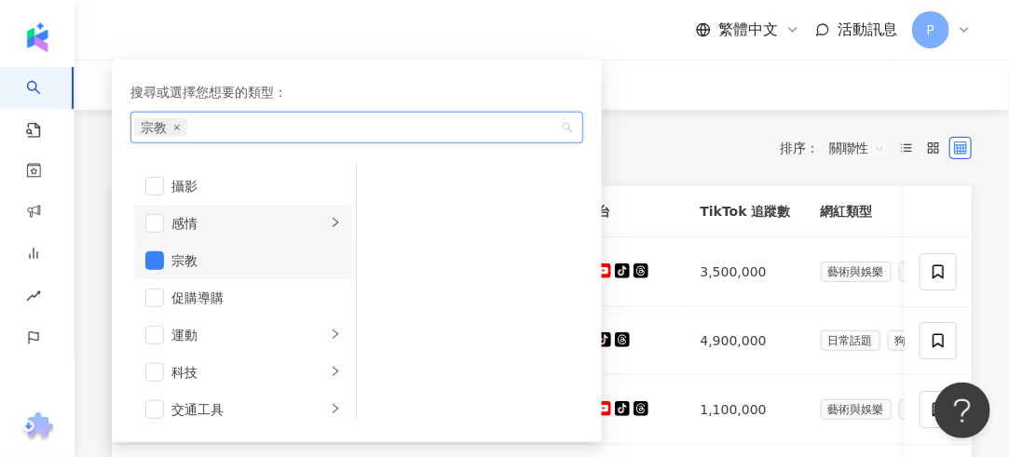
click at [246, 234] on li "感情" at bounding box center [243, 223] width 218 height 37
click at [154, 264] on span "button" at bounding box center [154, 261] width 19 height 19
click at [157, 263] on span "button" at bounding box center [154, 261] width 19 height 19
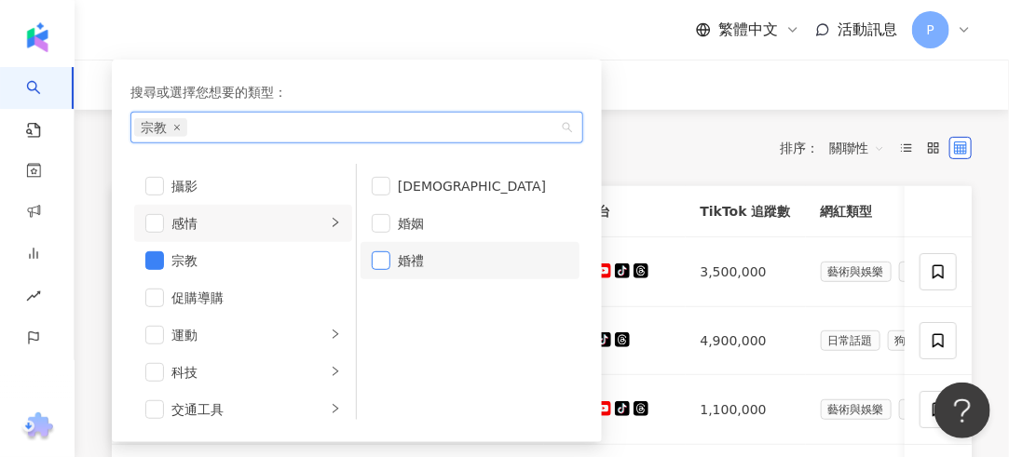
click at [381, 256] on span "button" at bounding box center [381, 261] width 19 height 19
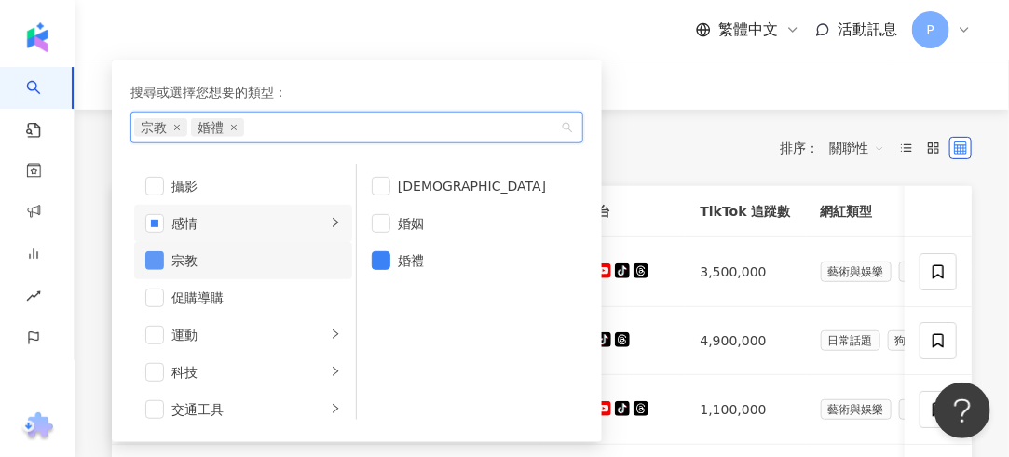
click at [161, 259] on span "button" at bounding box center [154, 261] width 19 height 19
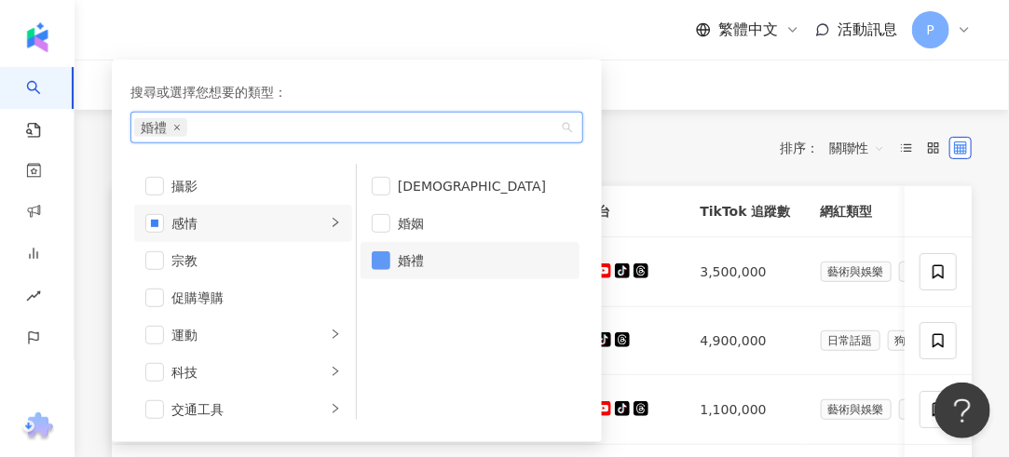
click at [380, 256] on span "button" at bounding box center [381, 261] width 19 height 19
click at [377, 262] on span "button" at bounding box center [381, 261] width 19 height 19
click at [374, 252] on span "button" at bounding box center [381, 261] width 19 height 19
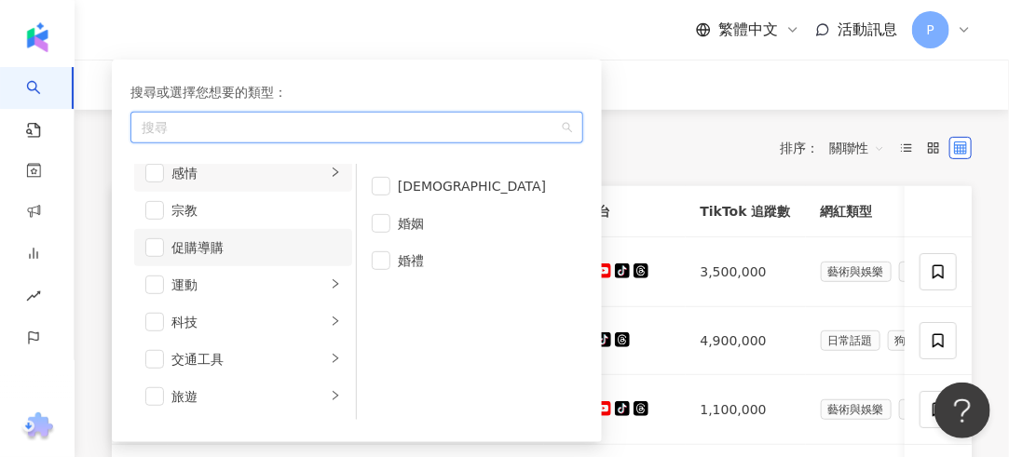
scroll to position [646, 0]
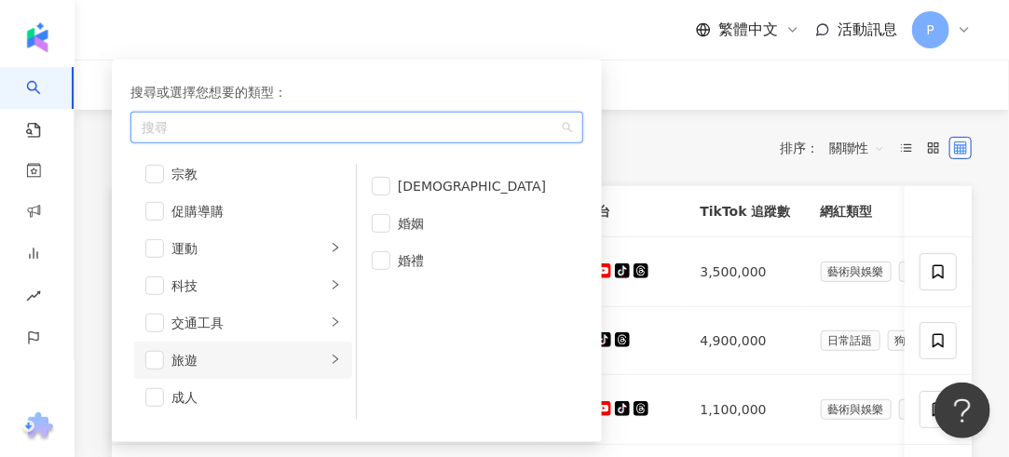
click at [294, 374] on li "旅遊" at bounding box center [243, 360] width 218 height 37
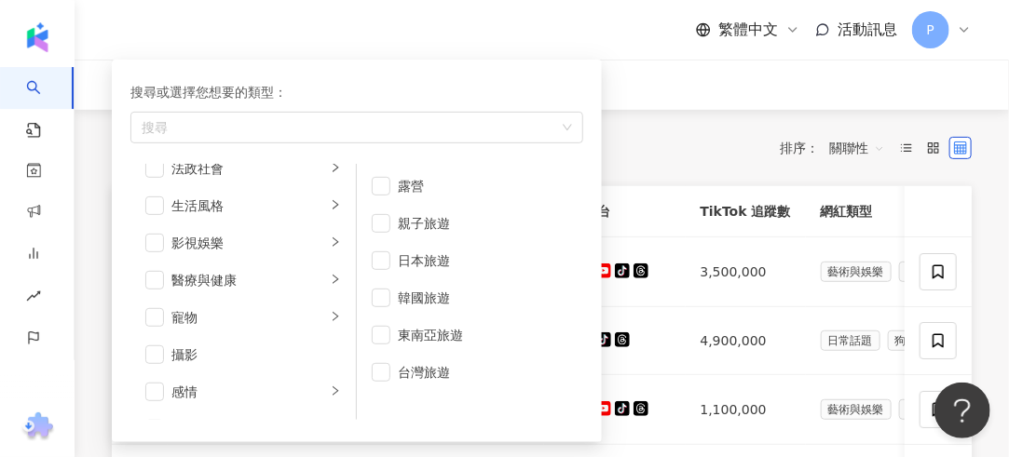
scroll to position [366, 0]
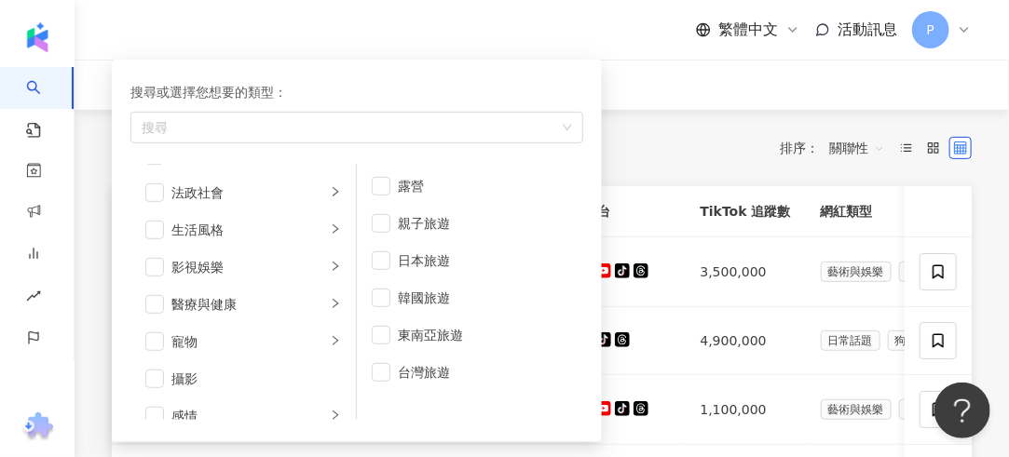
click at [218, 85] on div "搜尋或選擇您想要的類型：" at bounding box center [356, 92] width 453 height 20
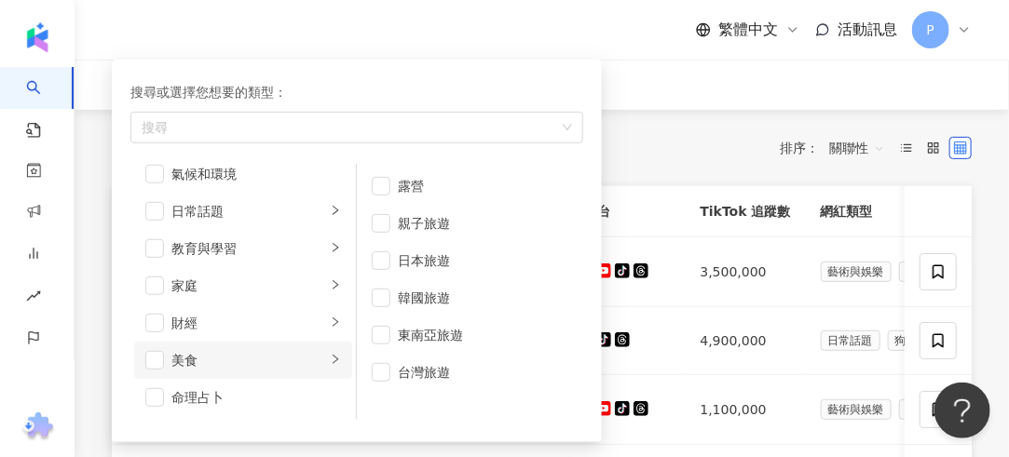
click at [227, 352] on div "美食" at bounding box center [248, 360] width 155 height 20
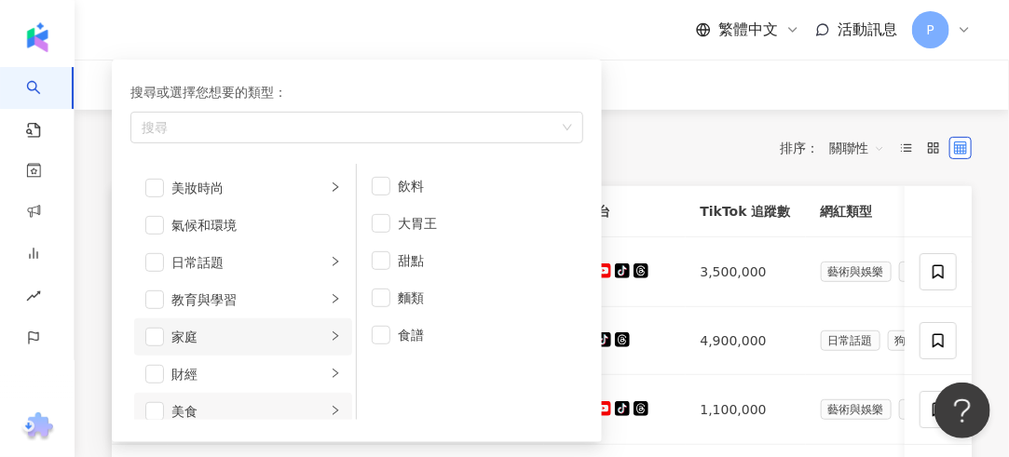
scroll to position [0, 0]
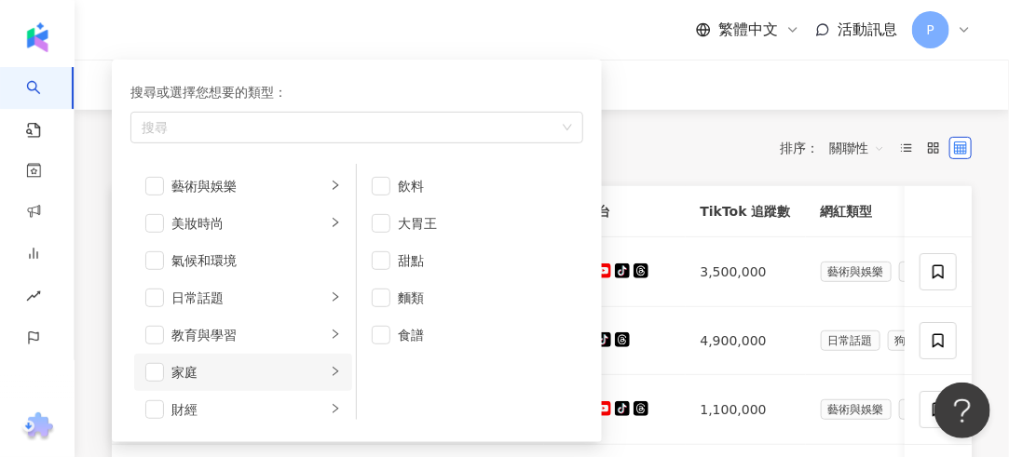
click at [255, 368] on div "家庭" at bounding box center [248, 372] width 155 height 20
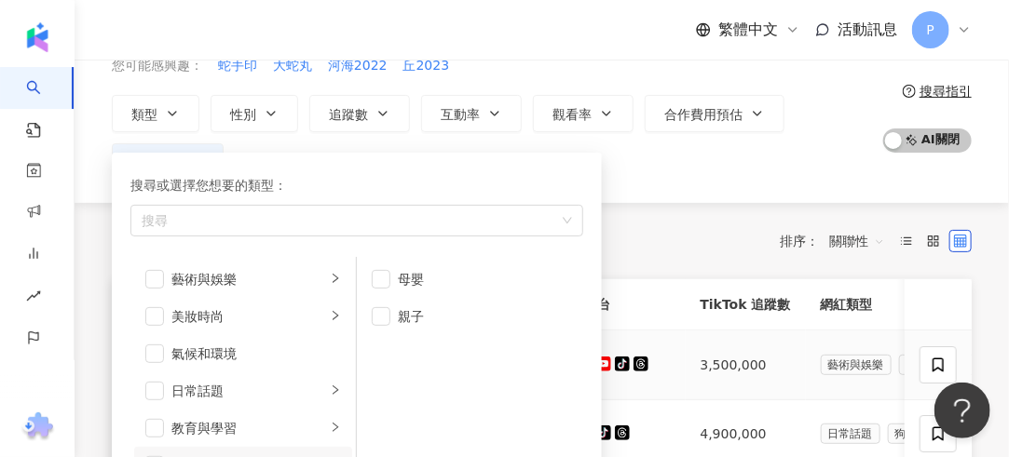
scroll to position [186, 0]
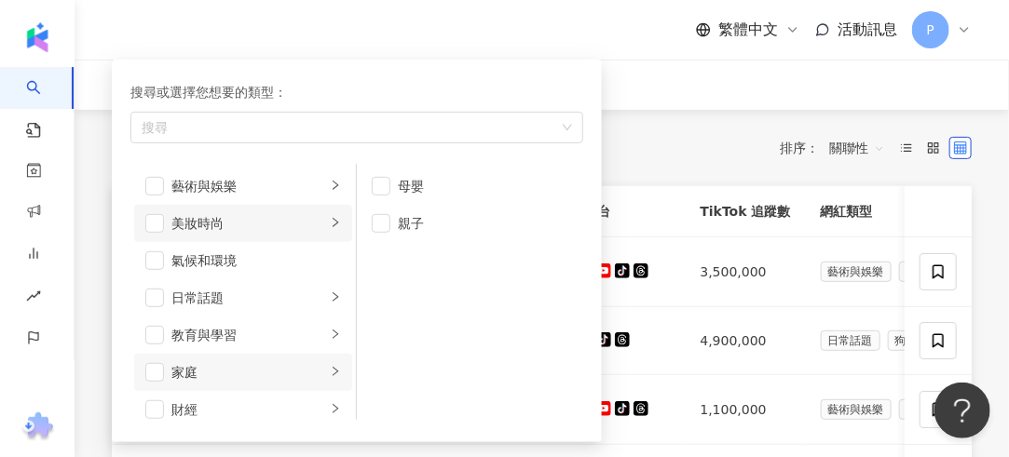
click at [251, 205] on li "美妝時尚" at bounding box center [243, 223] width 218 height 37
click at [209, 93] on div "搜尋或選擇您想要的類型：" at bounding box center [356, 92] width 453 height 20
click at [582, 106] on div "搜尋或選擇您想要的類型： 搜尋 藝術與娛樂 美妝時尚 氣候和環境 日常話題 教育與學習 家庭 財經 美食 命理占卜 遊戲 法政社會 生活風格 影視娛樂 醫療與…" at bounding box center [357, 251] width 468 height 360
click at [188, 146] on div "搜尋或選擇您想要的類型： 搜尋 藝術與娛樂 美妝時尚 氣候和環境 日常話題 教育與學習 家庭 財經 美食 命理占卜 遊戲 法政社會 生活風格 影視娛樂 醫療與…" at bounding box center [357, 251] width 468 height 360
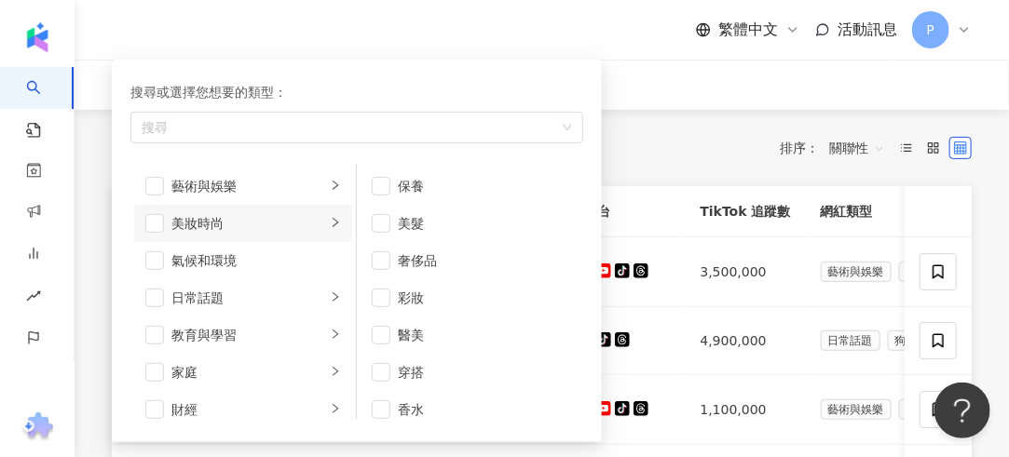
click at [727, 113] on div "共 5,031 筆 條件 ： TikTok 重置 排序： 關聯性" at bounding box center [542, 148] width 860 height 76
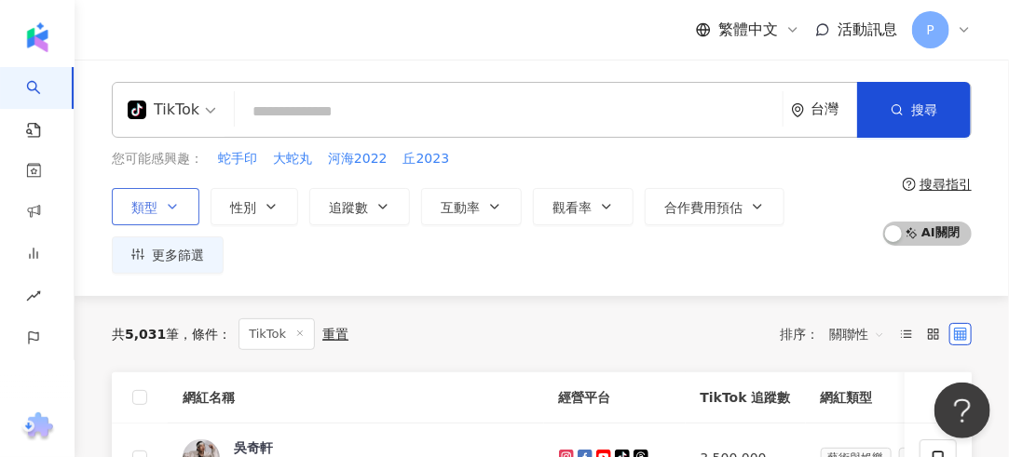
click at [184, 214] on button "類型" at bounding box center [156, 206] width 88 height 37
click at [298, 333] on icon at bounding box center [299, 333] width 9 height 9
click at [298, 333] on div "共 5,031 筆 條件 ： TikTok 重置 排序： 關聯性" at bounding box center [542, 335] width 860 height 32
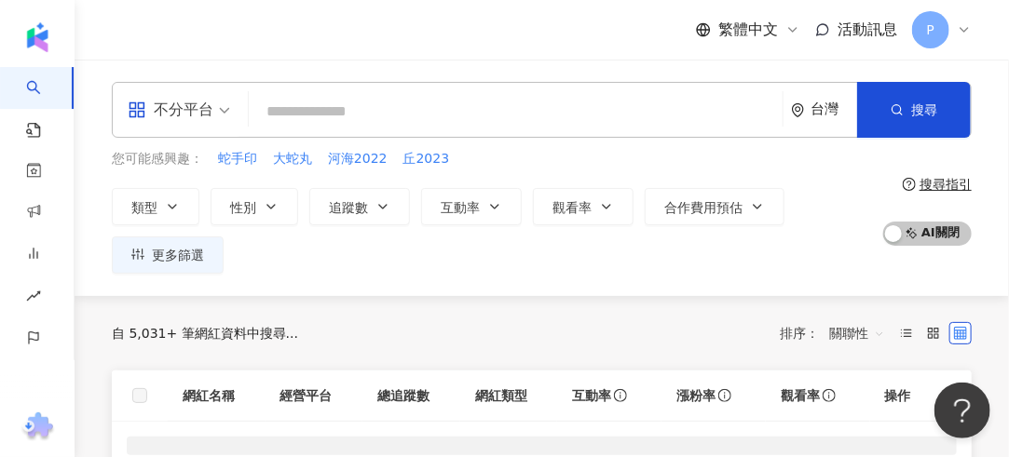
click at [298, 333] on div "自 5,031+ 筆網紅資料中搜尋... 排序： 關聯性" at bounding box center [542, 334] width 860 height 30
click at [173, 204] on icon "button" at bounding box center [172, 206] width 15 height 15
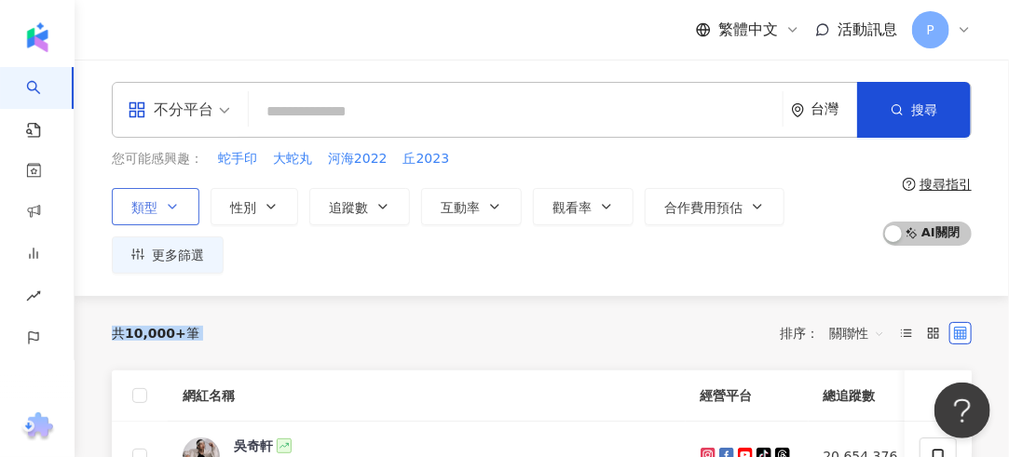
click at [148, 207] on span "類型" at bounding box center [144, 207] width 26 height 15
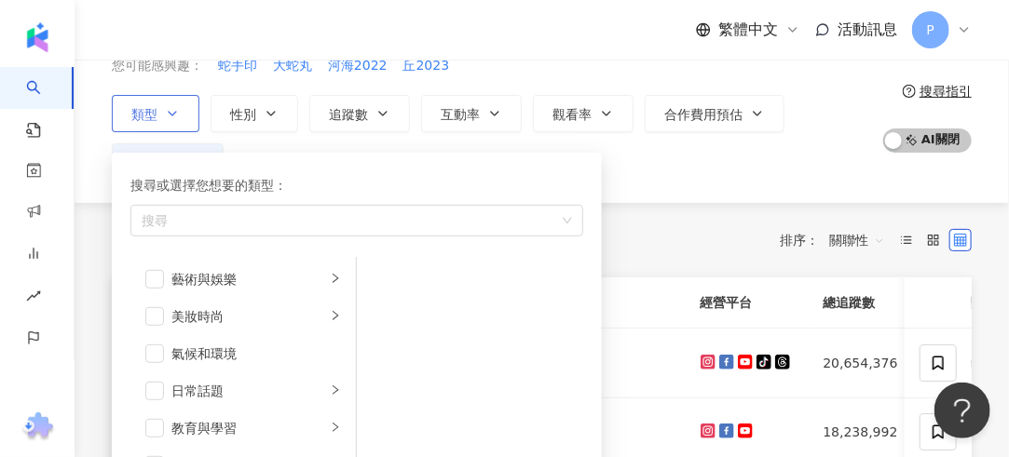
scroll to position [186, 0]
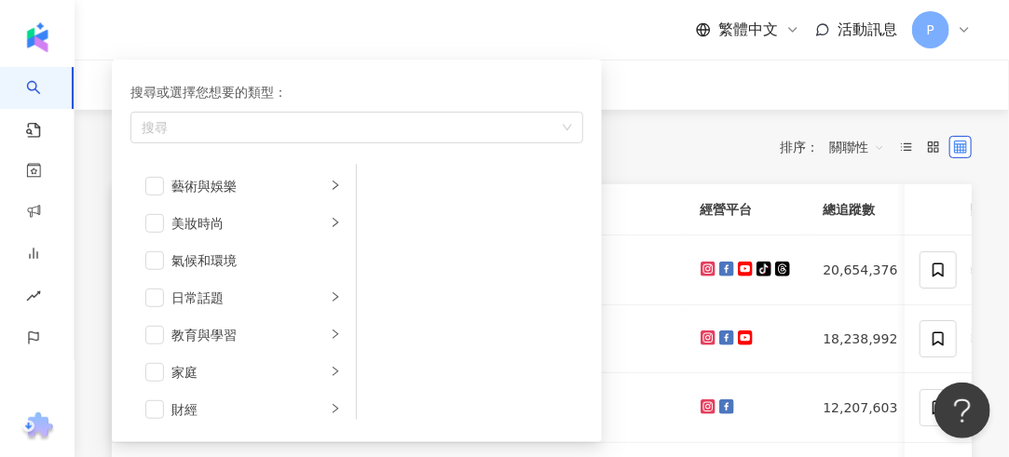
click at [575, 167] on div "藝術與娛樂 美妝時尚 氣候和環境 日常話題 教育與學習 家庭 財經 美食 命理占卜 遊戲 法政社會 生活風格 影視娛樂 醫療與健康 寵物 攝影 感情 宗教 促…" at bounding box center [356, 292] width 453 height 256
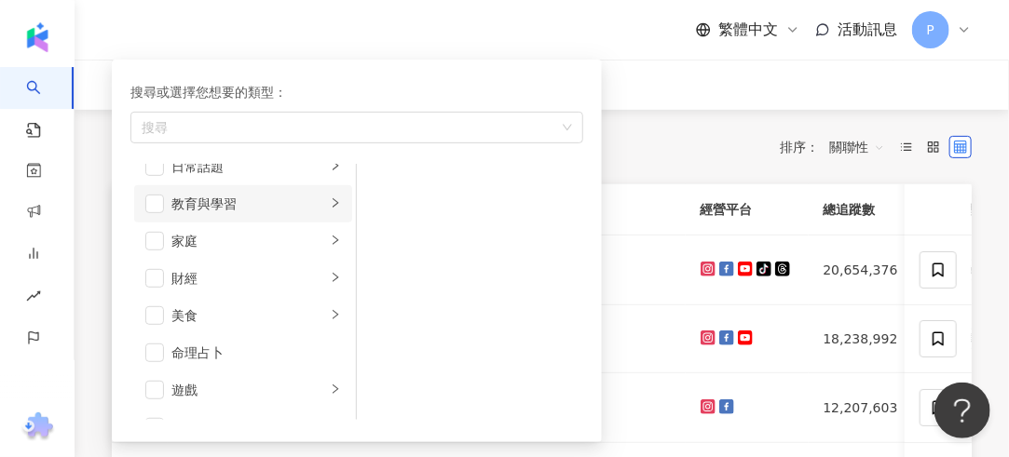
scroll to position [0, 0]
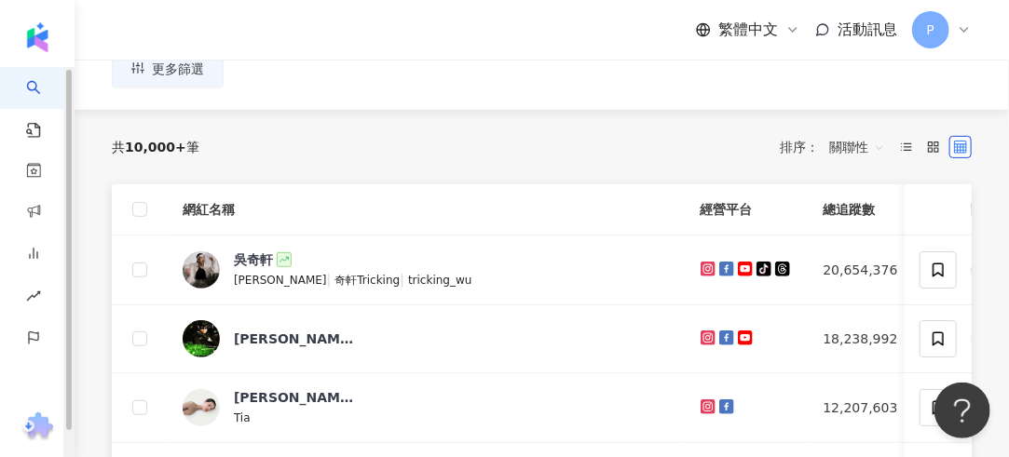
click at [656, 143] on div "共 10,000+ 筆 排序： 關聯性" at bounding box center [542, 147] width 860 height 30
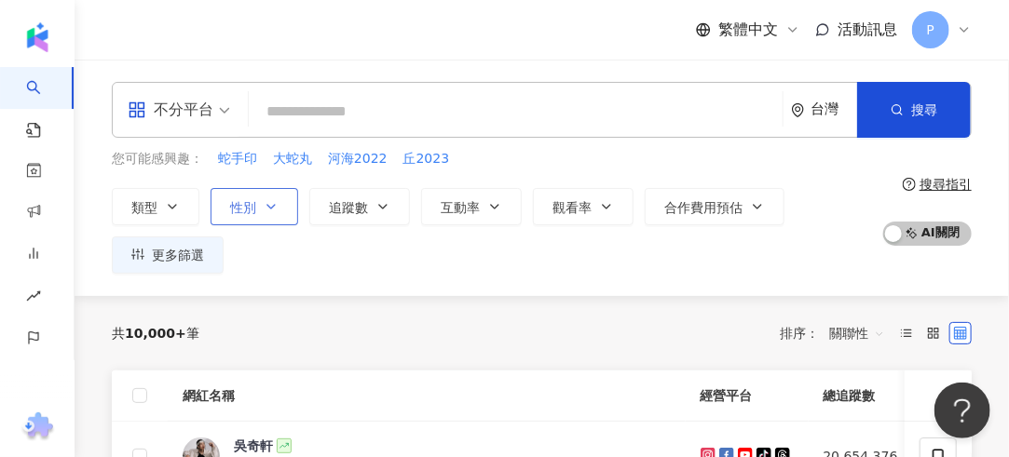
click at [268, 204] on icon "button" at bounding box center [271, 206] width 15 height 15
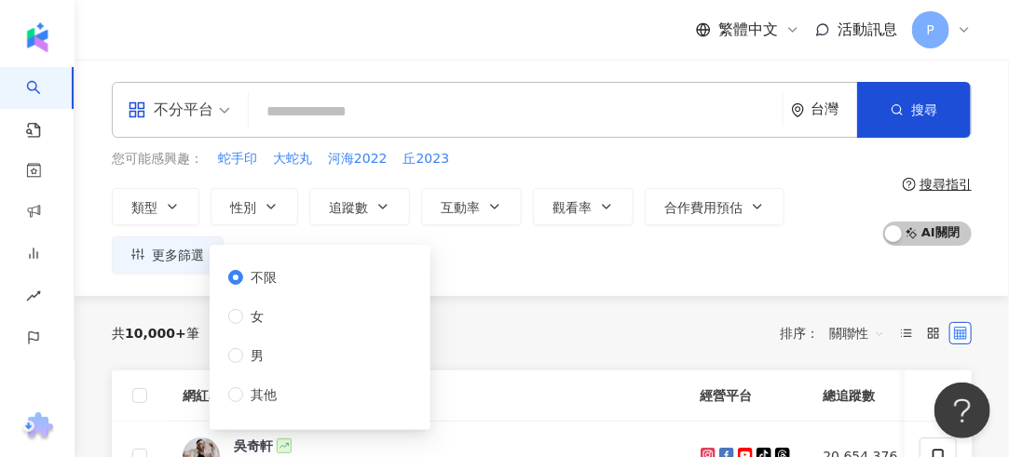
click at [77, 53] on div "繁體中文 活動訊息 P" at bounding box center [542, 30] width 934 height 60
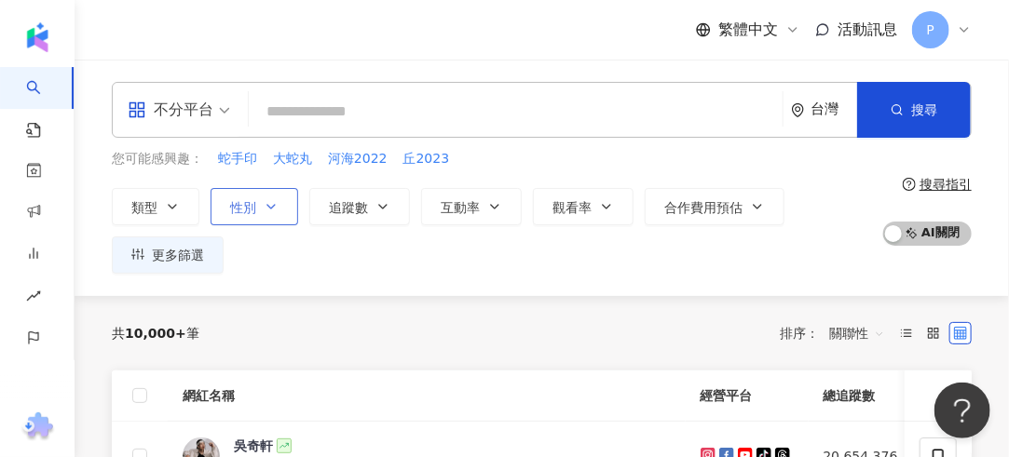
click at [273, 210] on icon "button" at bounding box center [271, 206] width 15 height 15
click at [678, 132] on div "不分平台 台灣 搜尋" at bounding box center [542, 110] width 860 height 56
click at [233, 214] on button "性別" at bounding box center [255, 206] width 88 height 37
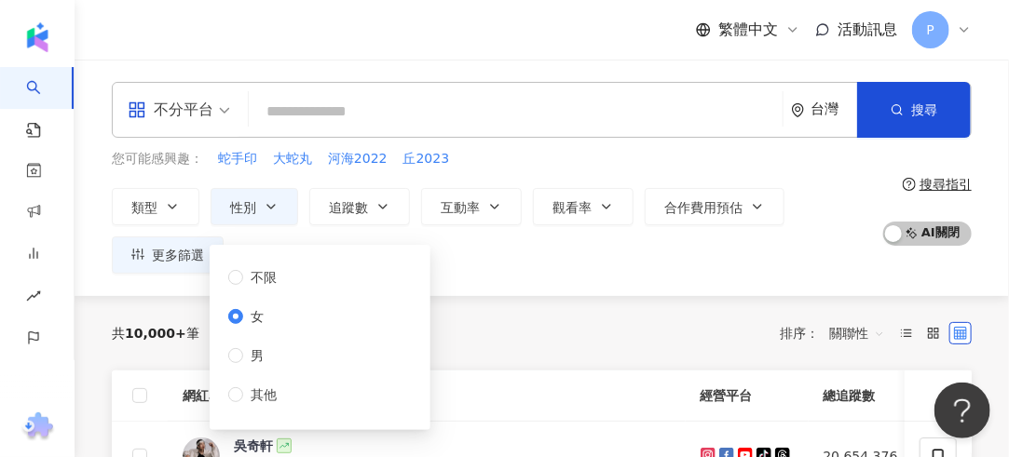
click at [747, 245] on div "類型 性別 追蹤數 互動率 觀看率 合作費用預估 更多篩選 不限 女 男 其他" at bounding box center [492, 231] width 761 height 86
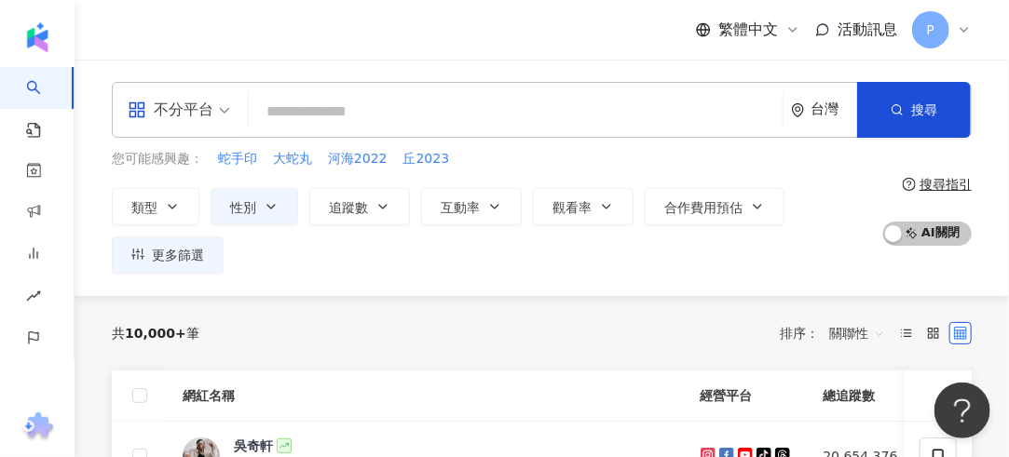
click at [365, 226] on div "類型 性別 追蹤數 互動率 觀看率 合作費用預估 更多篩選 不限 女 男 其他" at bounding box center [492, 231] width 761 height 86
click at [368, 224] on button "追蹤數" at bounding box center [359, 206] width 101 height 37
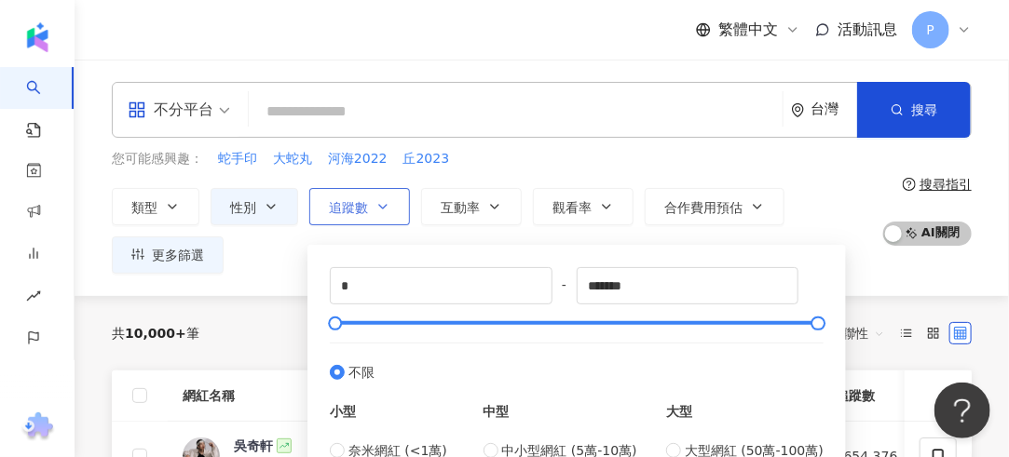
click at [385, 215] on button "追蹤數" at bounding box center [359, 206] width 101 height 37
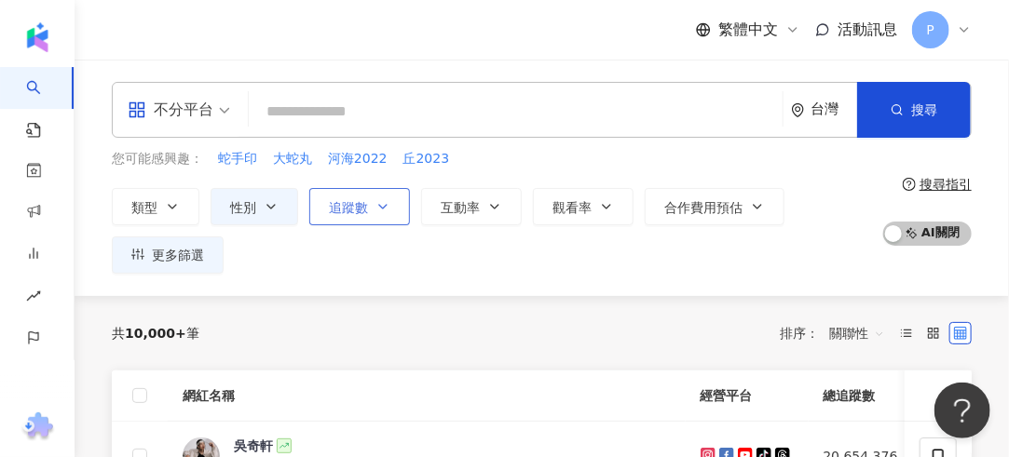
click at [385, 215] on button "追蹤數" at bounding box center [359, 206] width 101 height 37
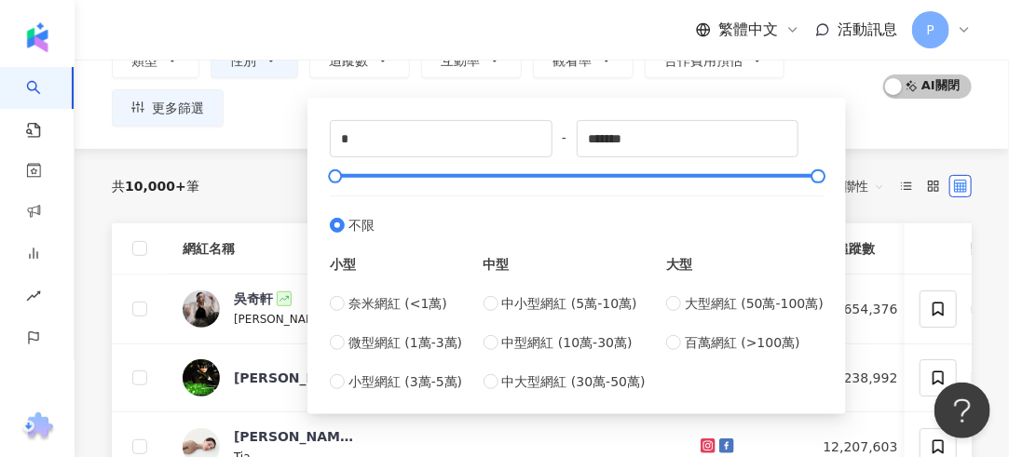
scroll to position [186, 0]
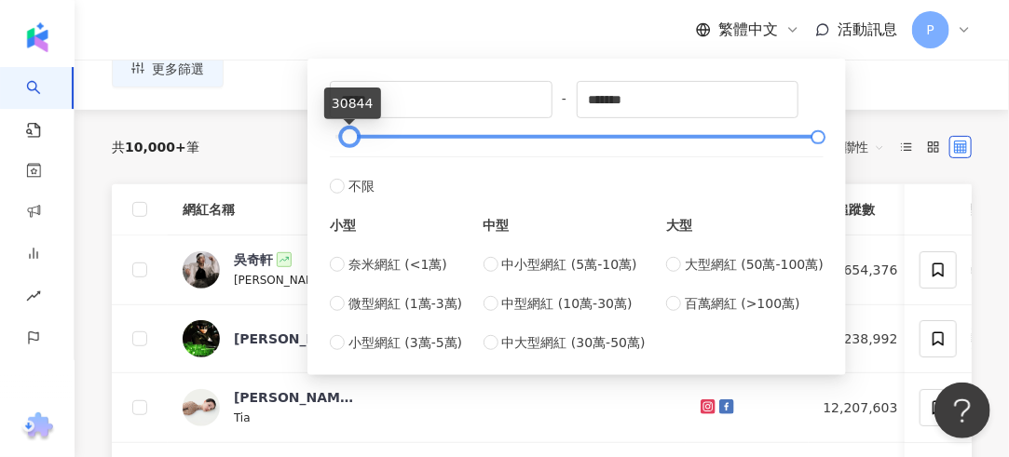
drag, startPoint x: 335, startPoint y: 140, endPoint x: 421, endPoint y: 142, distance: 85.7
click at [366, 155] on div "***** - ******* 不限 小型 奈米網紅 (<1萬) 微型網紅 (1萬-3萬) 小型網紅 (3萬-5萬) 中型 中小型網紅 (5萬-10萬) 中型…" at bounding box center [577, 217] width 494 height 272
type input "*****"
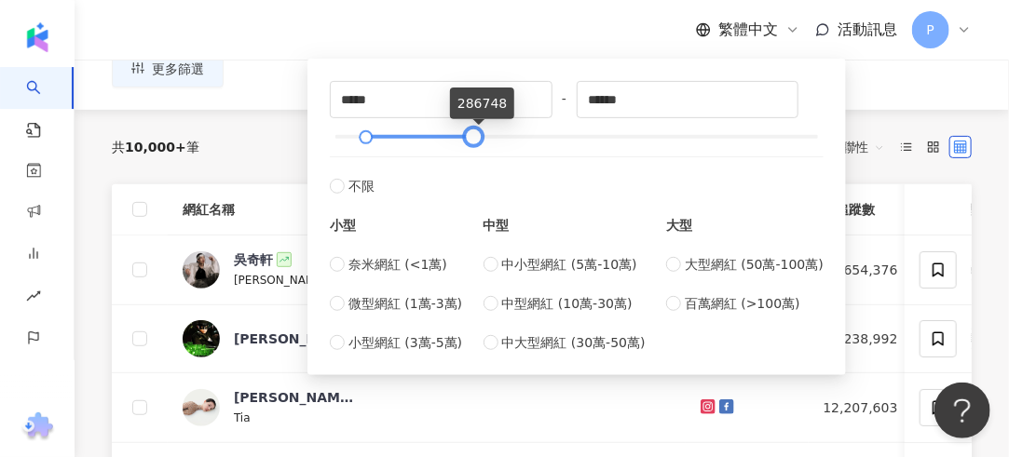
drag, startPoint x: 822, startPoint y: 138, endPoint x: 459, endPoint y: 136, distance: 362.4
click at [469, 136] on div at bounding box center [474, 137] width 10 height 10
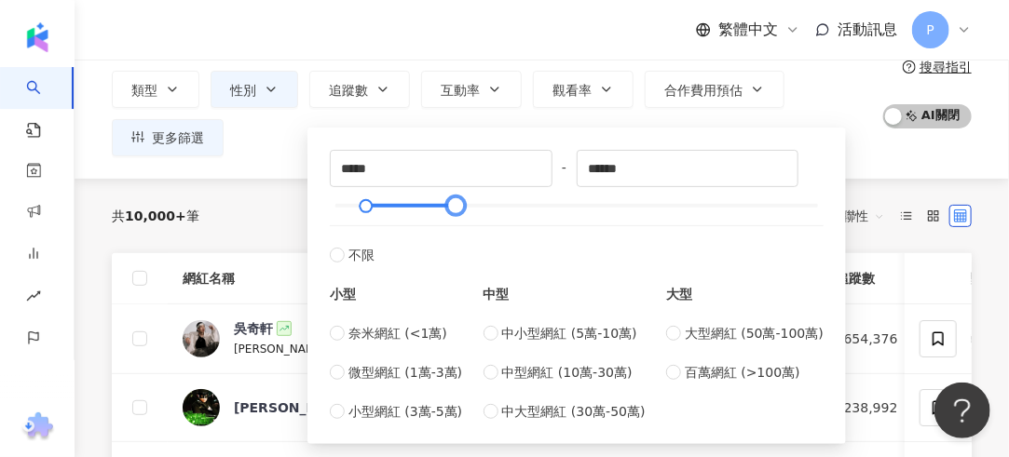
scroll to position [93, 0]
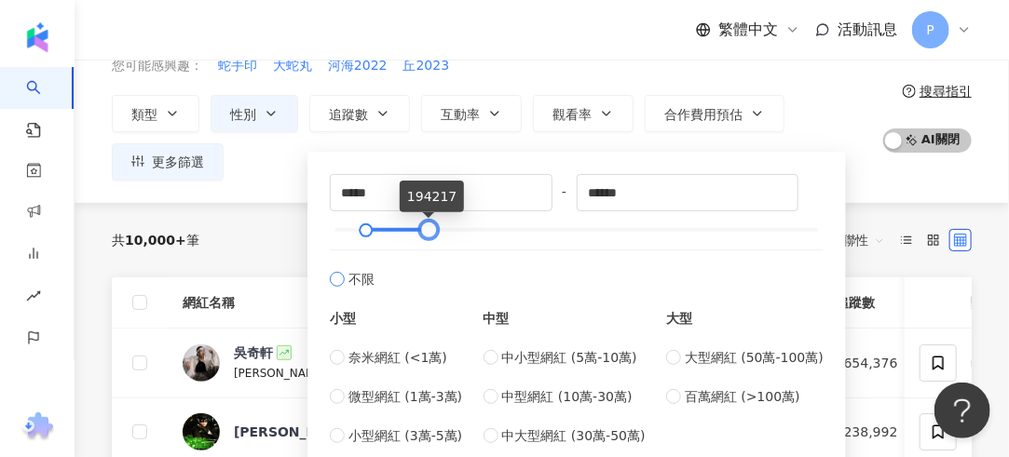
drag, startPoint x: 459, startPoint y: 226, endPoint x: 394, endPoint y: 251, distance: 69.6
click at [430, 236] on div at bounding box center [429, 230] width 10 height 10
type input "******"
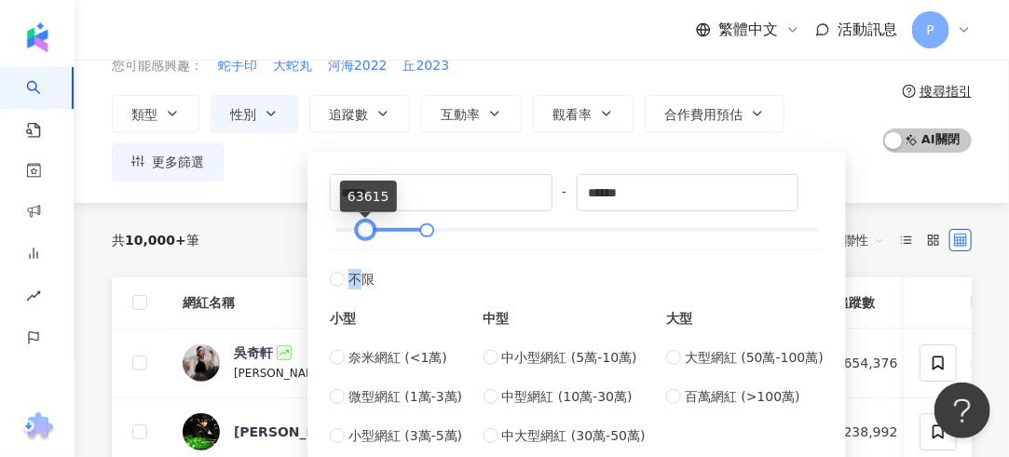
click at [358, 236] on div "***** - ****** 不限 小型 奈米網紅 (<1萬) 微型網紅 (1萬-3萬) 小型網紅 (3萬-5萬) 中型 中小型網紅 (5萬-10萬) 中型網…" at bounding box center [577, 310] width 494 height 272
click at [356, 236] on div at bounding box center [357, 230] width 10 height 10
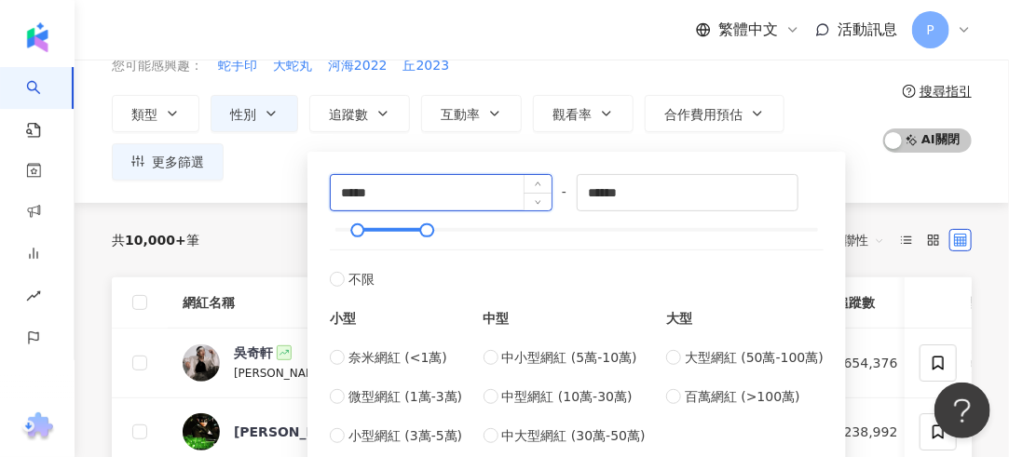
click at [408, 198] on input "*****" at bounding box center [441, 192] width 221 height 35
type input "*"
type input "*****"
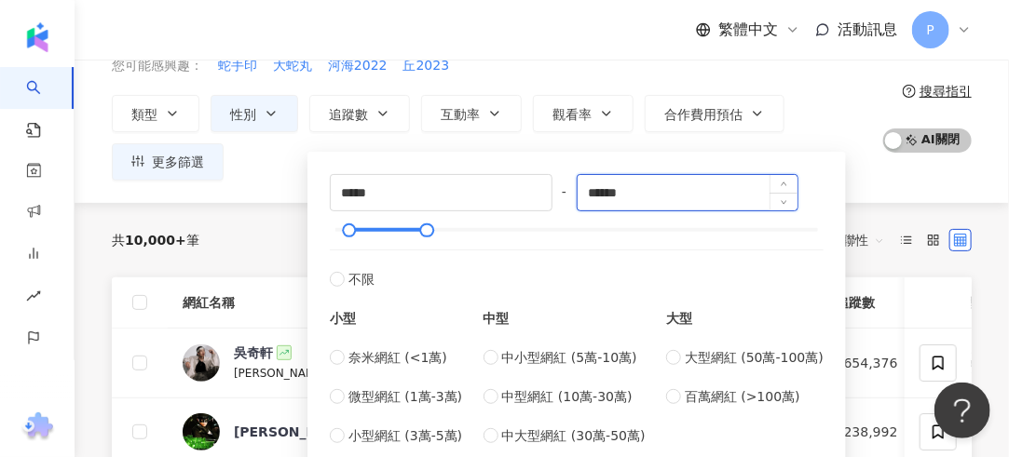
click at [646, 195] on input "******" at bounding box center [688, 192] width 221 height 35
type input "*"
type input "******"
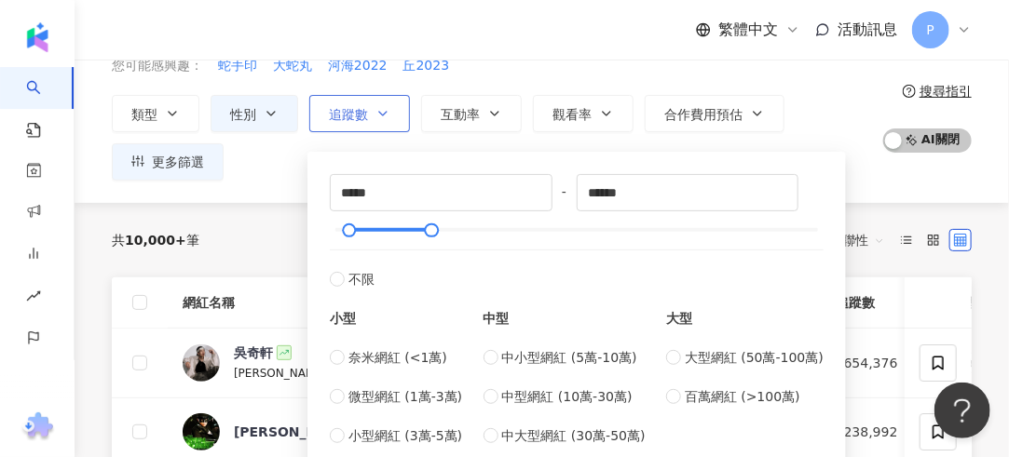
click at [369, 109] on button "追蹤數" at bounding box center [359, 113] width 101 height 37
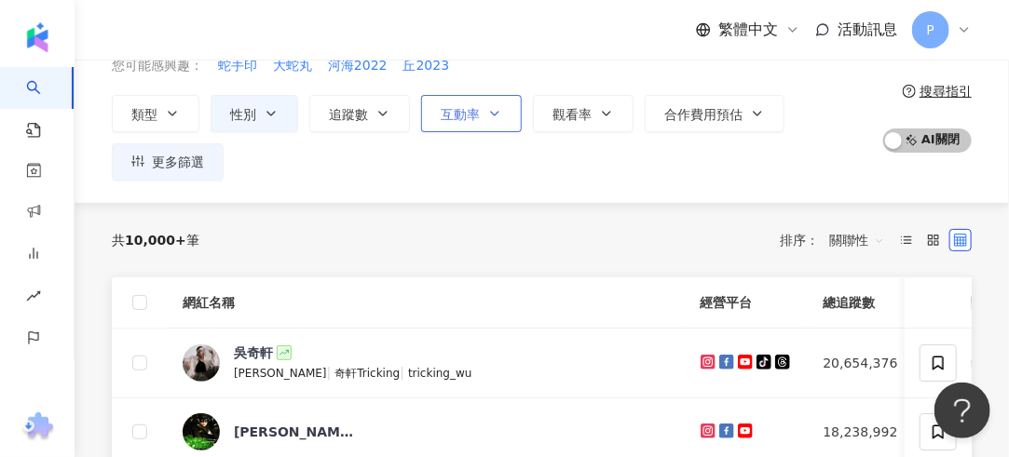
click at [466, 108] on span "互動率" at bounding box center [460, 114] width 39 height 15
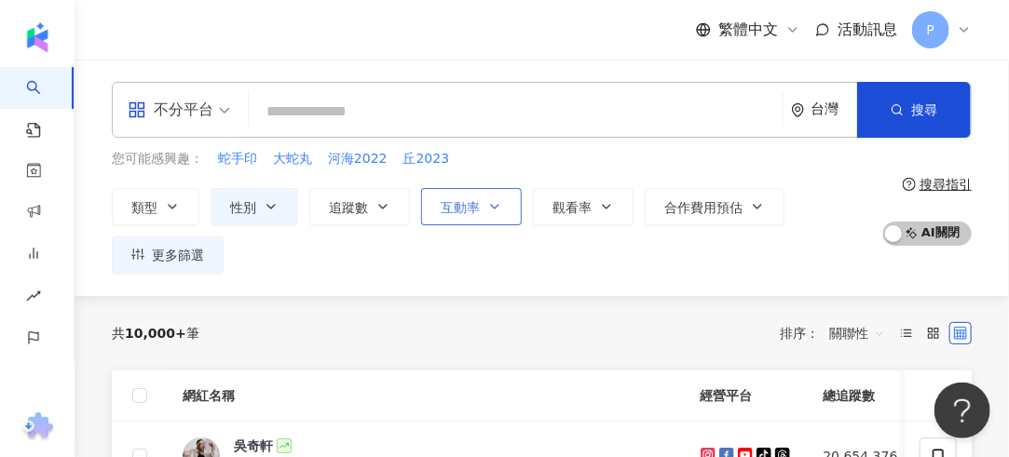
click at [487, 199] on icon "button" at bounding box center [494, 206] width 15 height 15
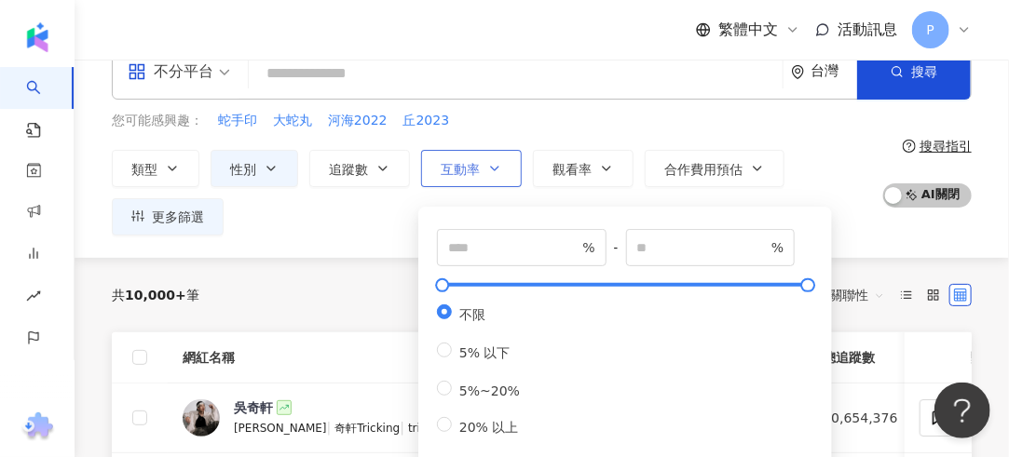
scroll to position [93, 0]
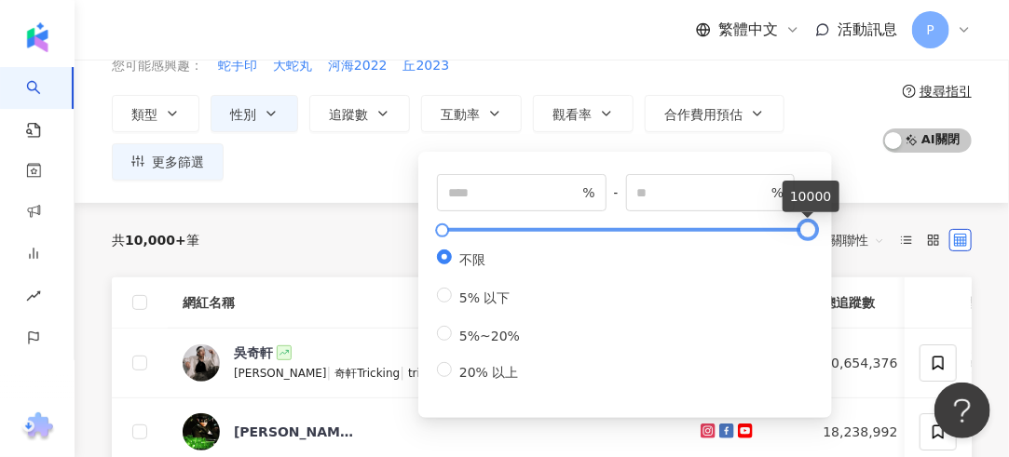
type input "*"
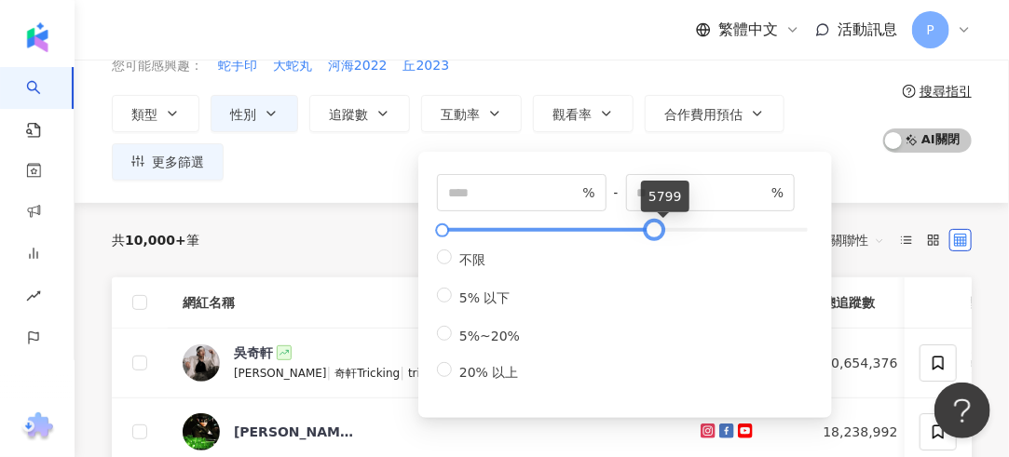
drag, startPoint x: 808, startPoint y: 225, endPoint x: 530, endPoint y: 230, distance: 277.6
click at [539, 230] on div at bounding box center [625, 229] width 366 height 11
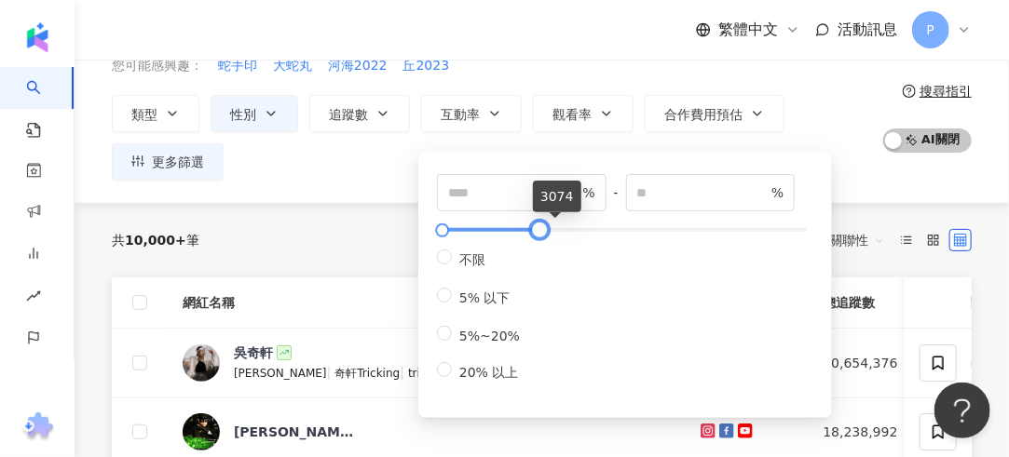
type input "****"
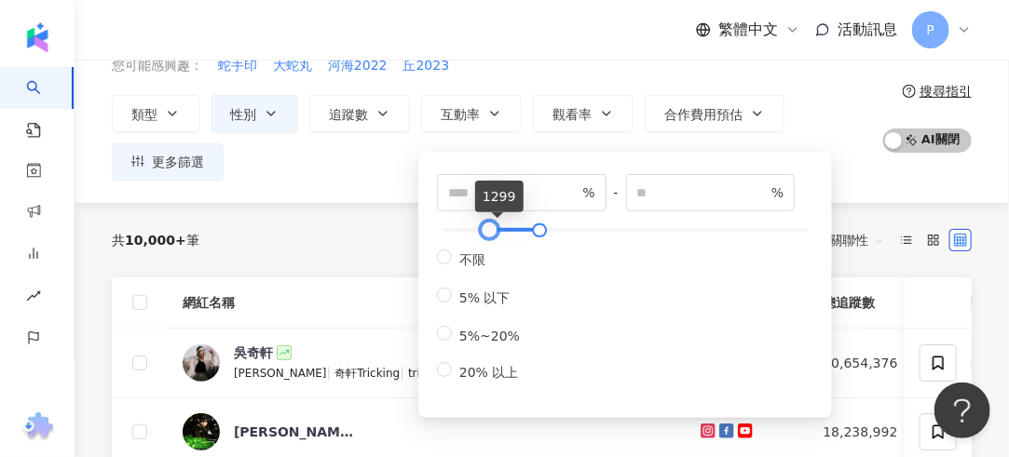
type input "****"
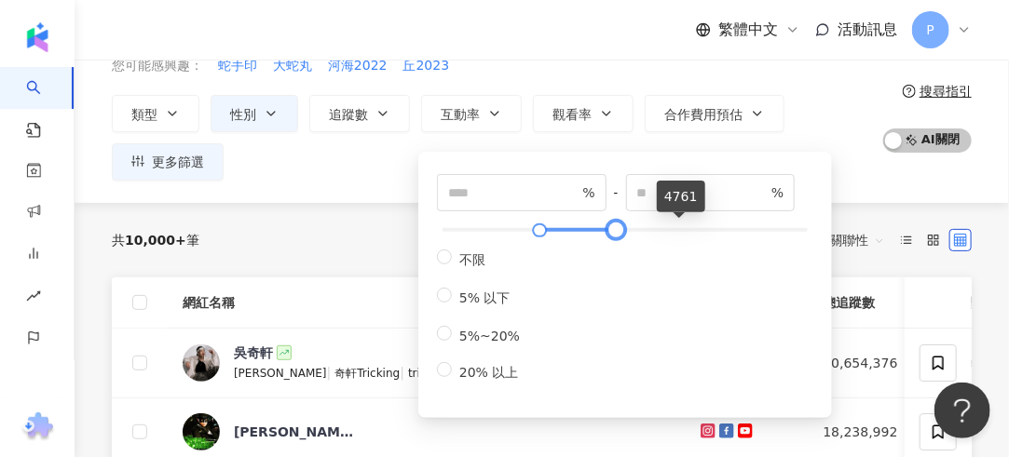
type input "****"
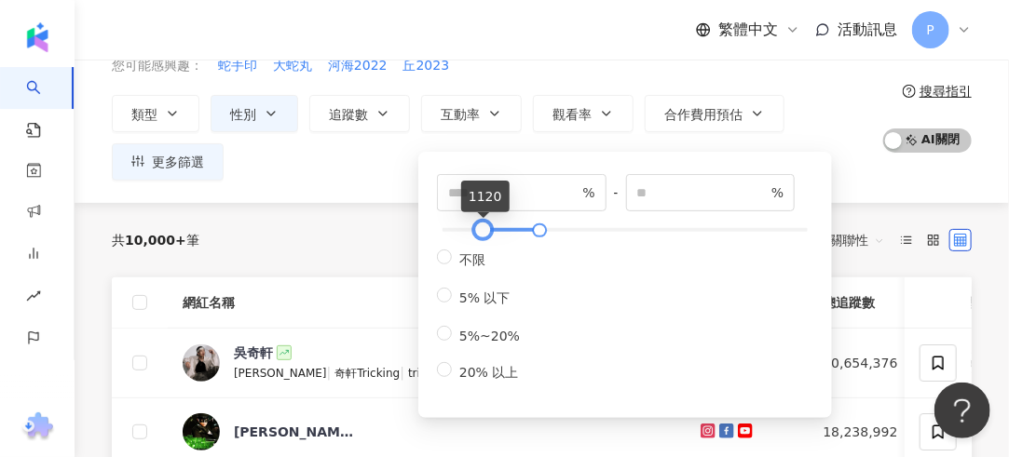
click at [488, 225] on div at bounding box center [483, 230] width 10 height 10
click at [0, 0] on div "1120" at bounding box center [0, 0] width 0 height 0
click at [492, 197] on div "1359" at bounding box center [485, 197] width 48 height 32
type input "****"
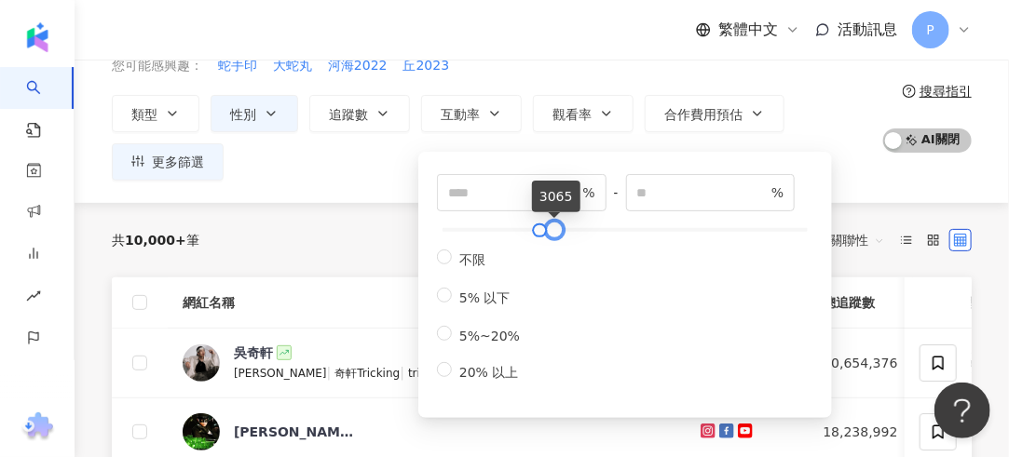
type input "****"
type input "*"
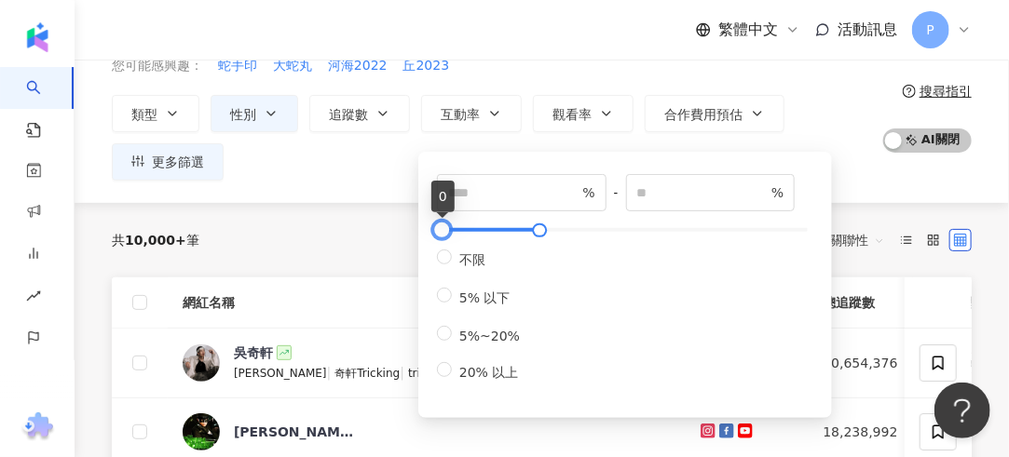
click at [420, 238] on div "* % - **** % 不限 5% 以下 5%~20% 20% 以上" at bounding box center [625, 285] width 414 height 266
click at [441, 269] on label "不限" at bounding box center [482, 260] width 90 height 20
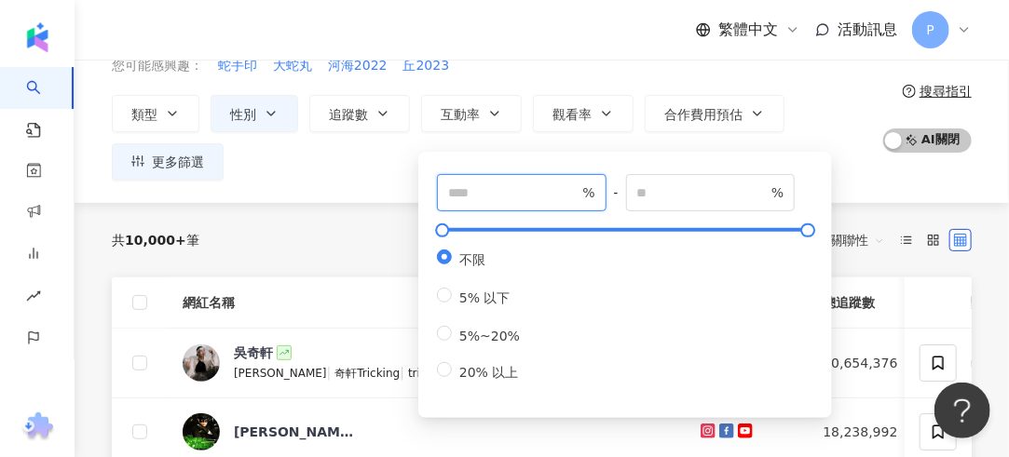
click at [466, 195] on input "number" at bounding box center [513, 193] width 130 height 20
type input "*"
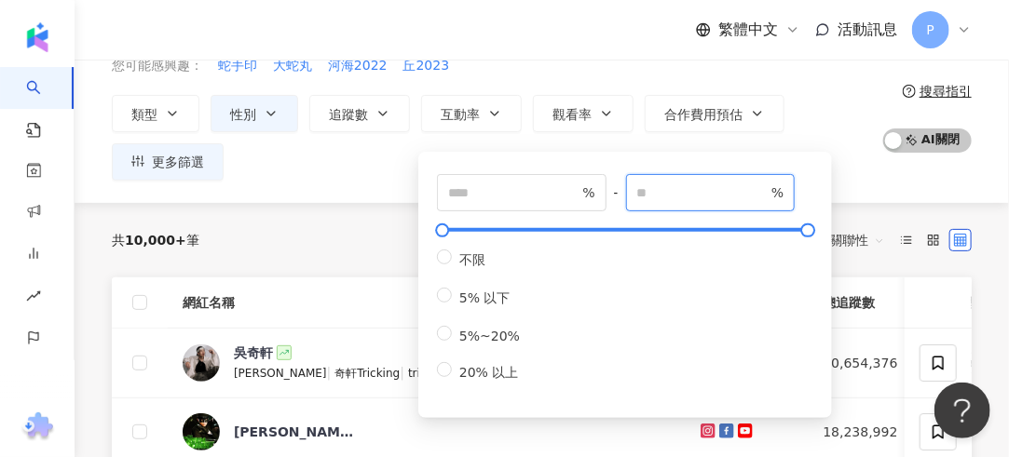
click at [710, 188] on input "number" at bounding box center [702, 193] width 130 height 20
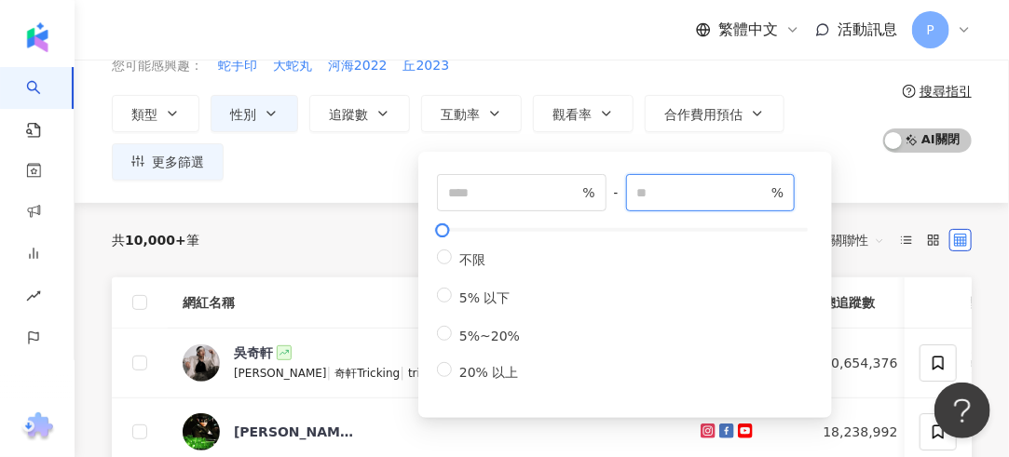
type input "*"
click at [428, 245] on div "* % - * % 不限 5% 以下 5%~20% 20% 以上" at bounding box center [625, 285] width 414 height 266
click at [740, 356] on div "不限 5% 以下 5%~20% 20% 以上" at bounding box center [625, 316] width 376 height 133
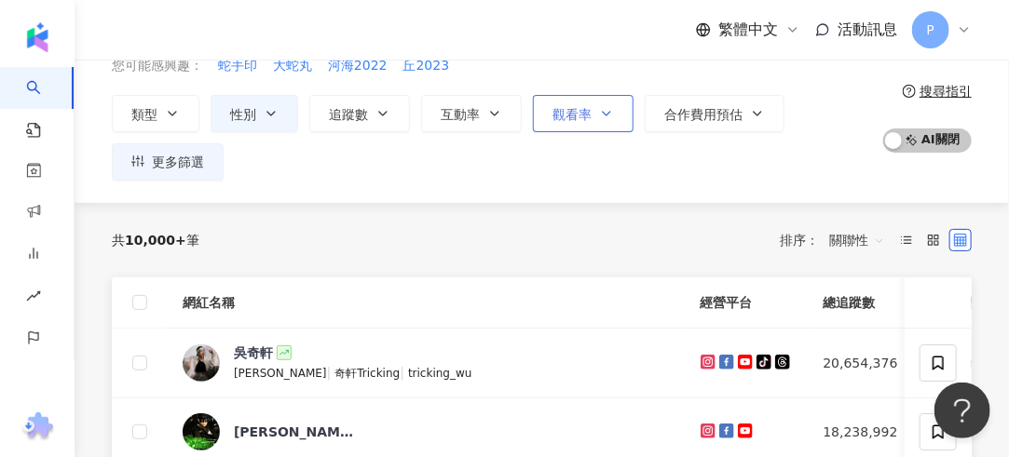
click at [579, 109] on span "觀看率" at bounding box center [571, 114] width 39 height 15
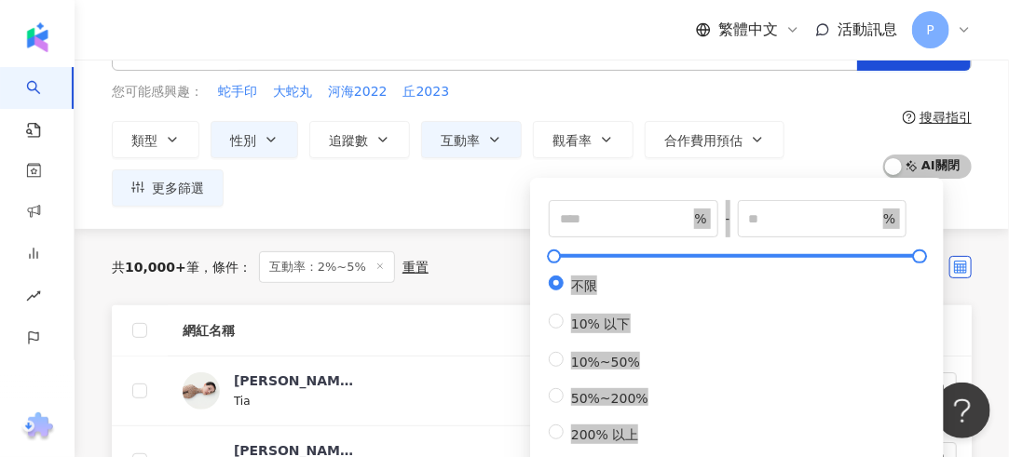
scroll to position [93, 0]
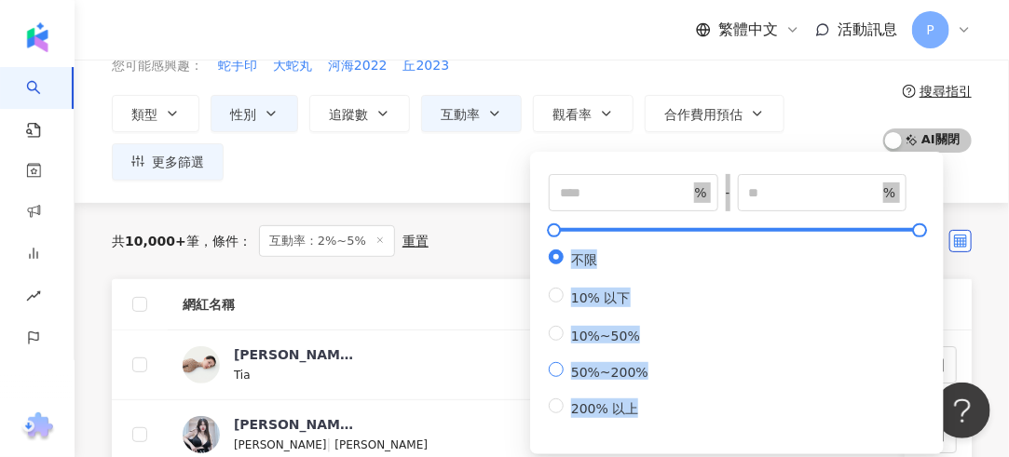
type input "**"
type input "***"
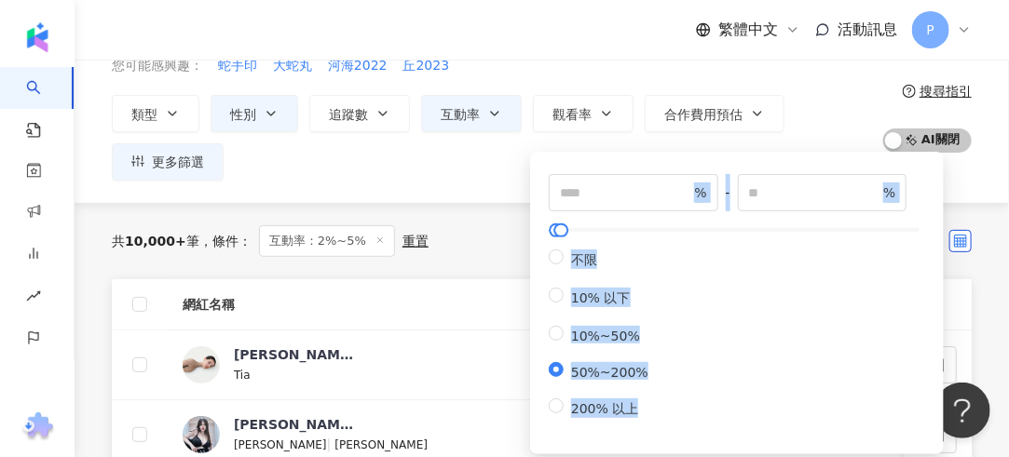
click at [795, 324] on div "不限 10% 以下 10%~50% 50%~200% 200% 以上" at bounding box center [737, 335] width 376 height 170
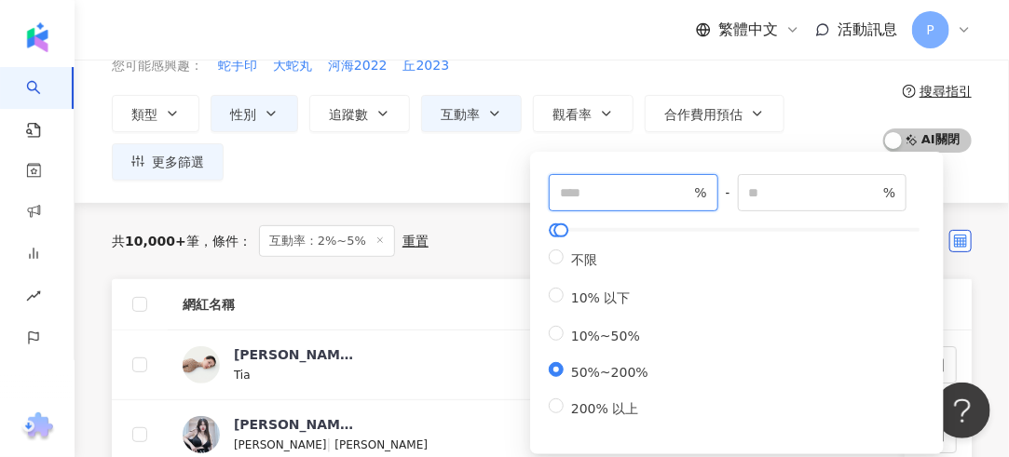
click at [597, 201] on input "**" at bounding box center [625, 193] width 130 height 20
type input "**"
click at [755, 222] on div "** % - *** % 不限 10% 以下 10%~50% 50%~200% 200% 以上" at bounding box center [737, 296] width 376 height 245
click at [782, 165] on div "** % - *** % 不限 10% 以下 10%~50% 50%~200% 200% 以上" at bounding box center [736, 303] width 391 height 280
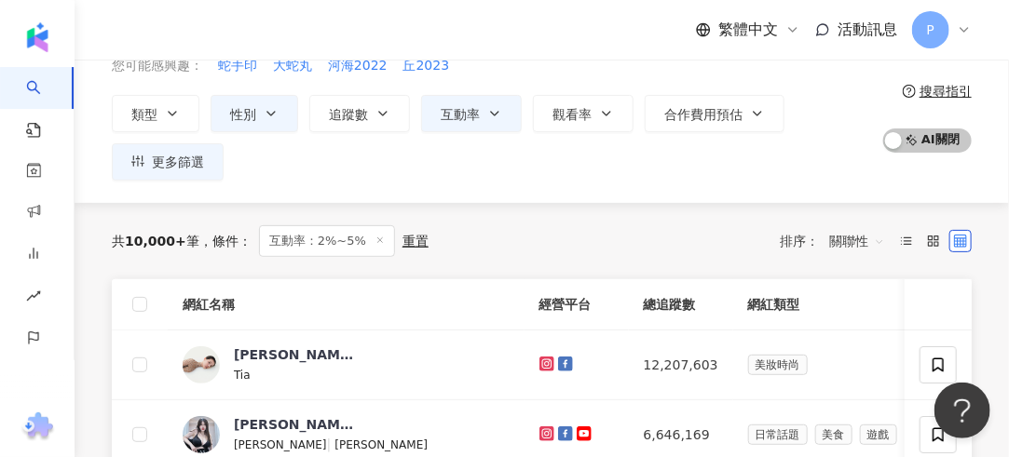
click at [277, 178] on div "類型 性別 追蹤數 互動率 觀看率 合作費用預估 更多篩選 不限 女 男 其他 ***** - ****** 不限 小型 奈米網紅 (<1萬) 微型網紅 (1…" at bounding box center [492, 138] width 761 height 86
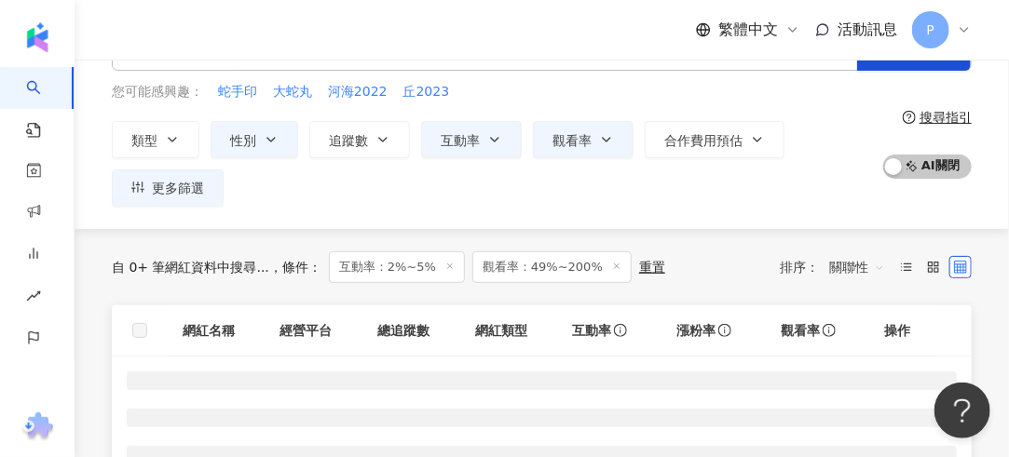
scroll to position [93, 0]
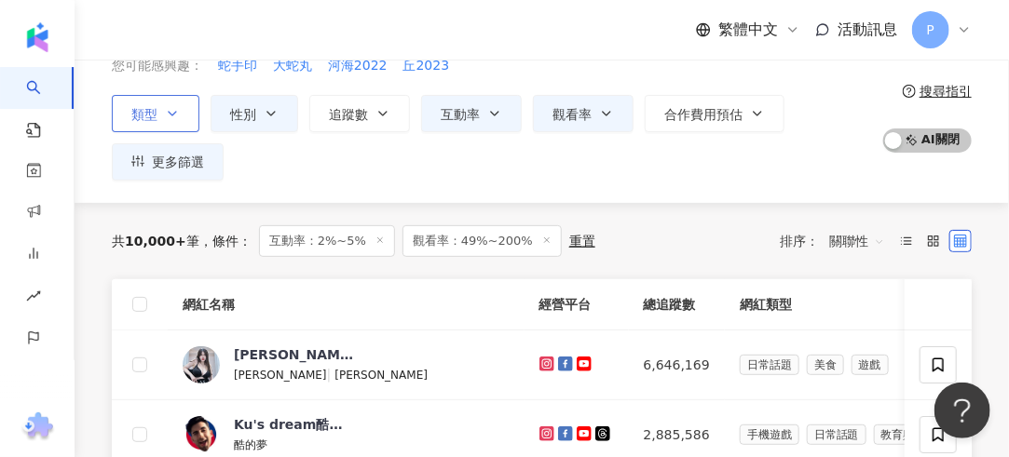
click at [179, 115] on button "類型" at bounding box center [156, 113] width 88 height 37
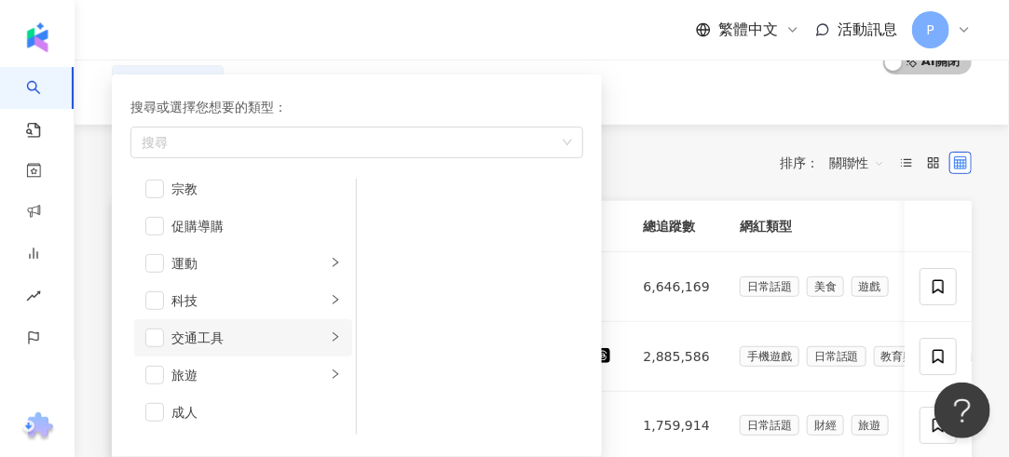
scroll to position [279, 0]
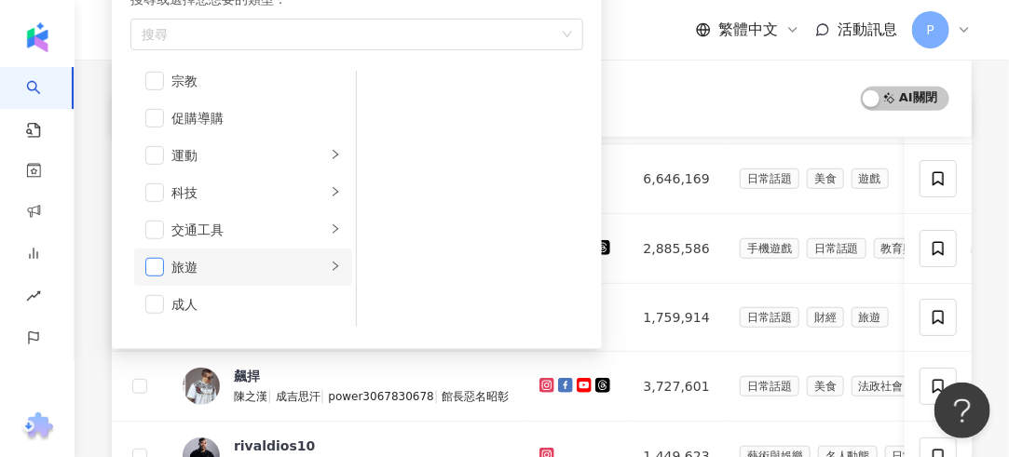
click at [145, 270] on span "button" at bounding box center [154, 267] width 19 height 19
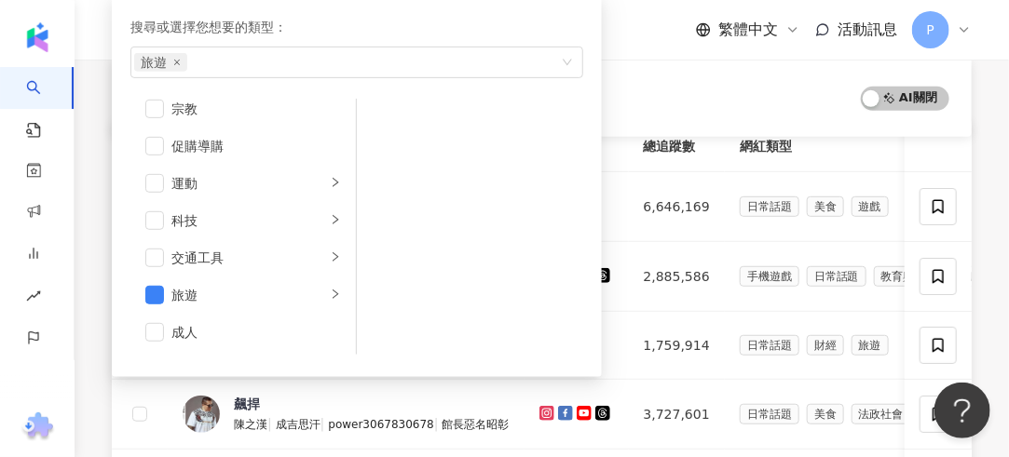
scroll to position [93, 0]
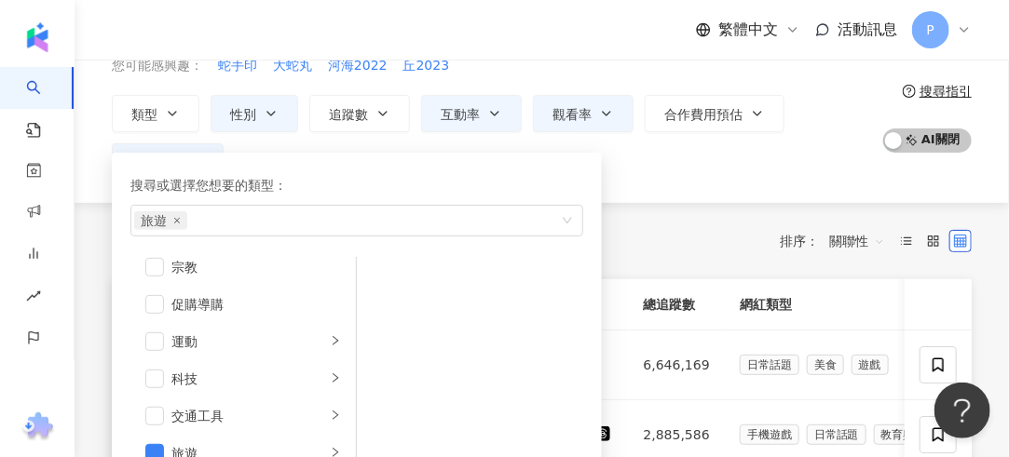
click at [678, 199] on div "不分平台 台灣 搜尋 您可能感興趣： 蛇手印 大蛇丸 河海2022 丘2023 類型 搜尋或選擇您想要的類型： 旅遊 藝術與娛樂 美妝時尚 氣候和環境 日常話…" at bounding box center [542, 84] width 934 height 237
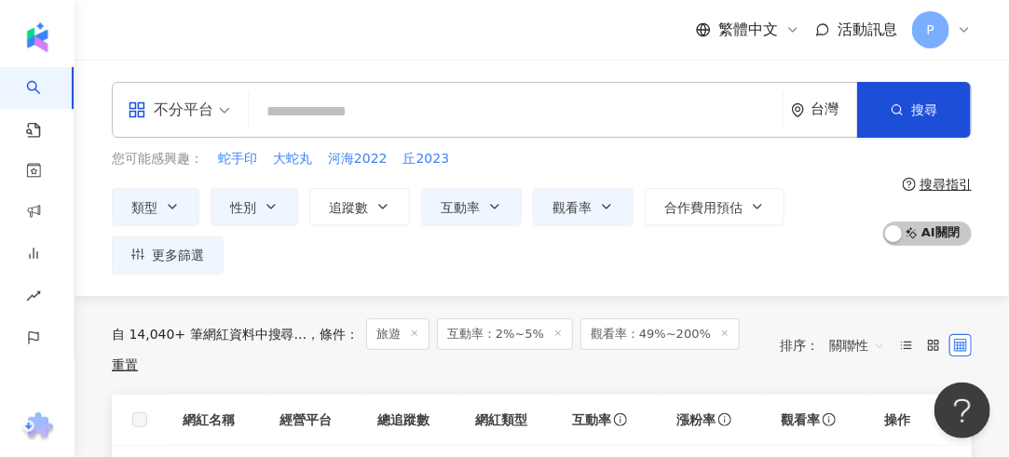
scroll to position [93, 0]
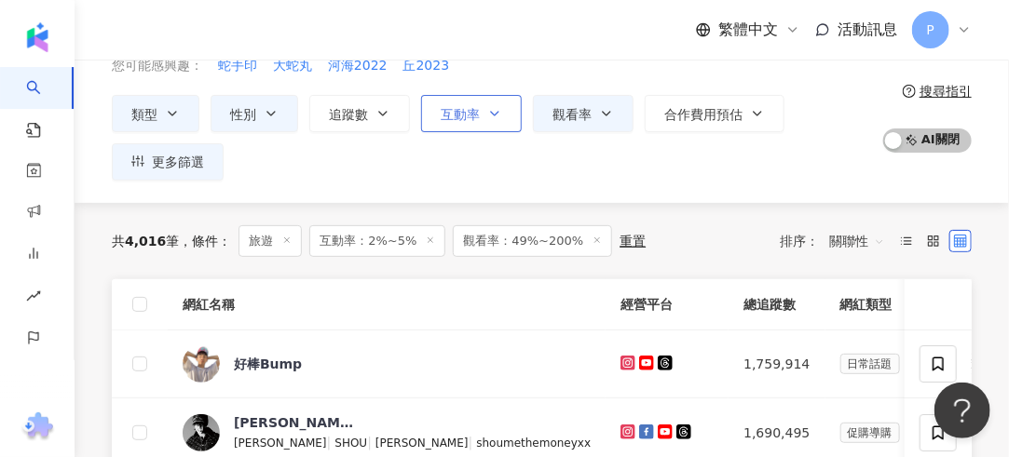
click at [453, 98] on button "互動率" at bounding box center [471, 113] width 101 height 37
click at [698, 75] on div "您可能感興趣： 蛇手印 大蛇丸 河海2022 丘2023 類型 性別 追蹤數 互動率 觀看率 合作費用預估 更多篩選 不限 女 男 其他 ***** - **…" at bounding box center [492, 118] width 761 height 125
click at [900, 238] on icon at bounding box center [906, 241] width 13 height 13
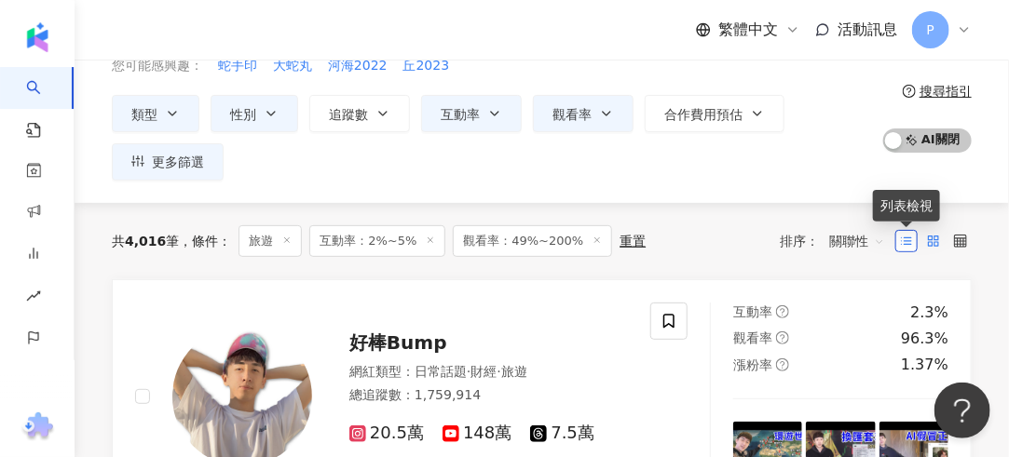
click at [934, 238] on rect at bounding box center [936, 238] width 4 height 4
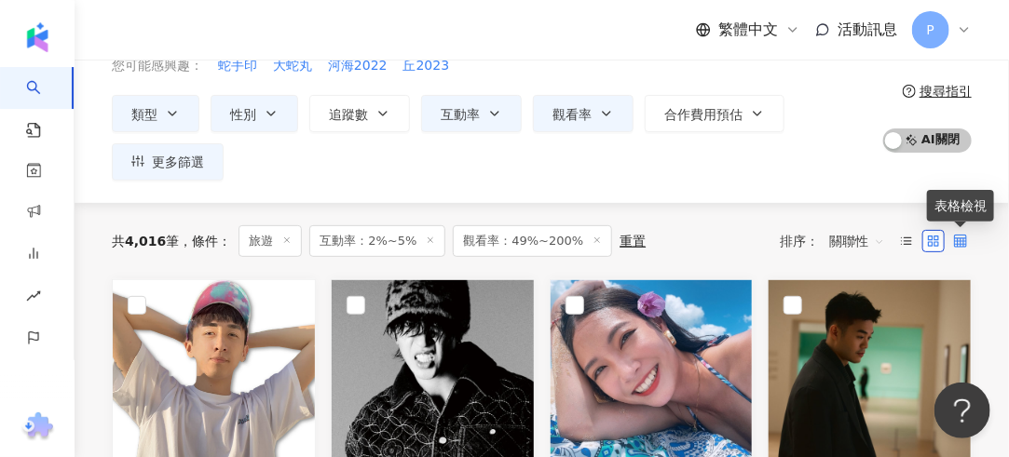
click at [959, 238] on icon at bounding box center [960, 241] width 13 height 13
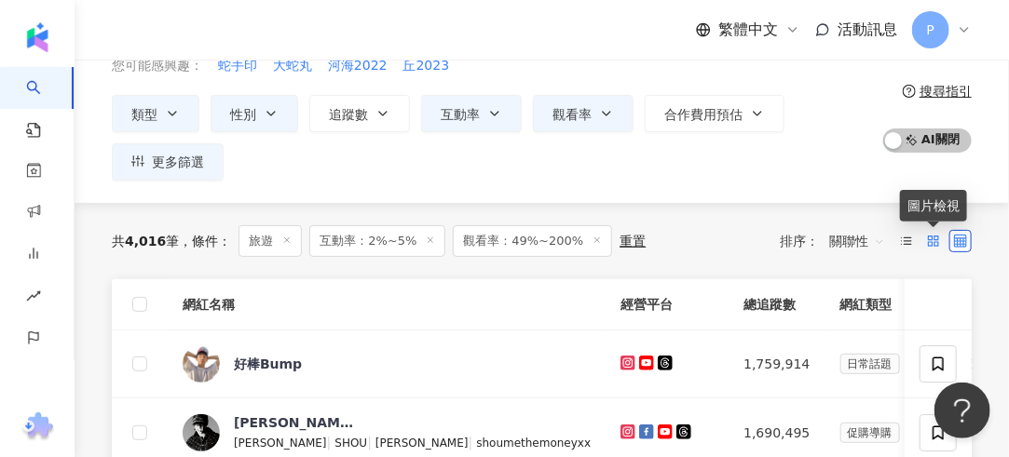
click at [933, 235] on icon at bounding box center [933, 241] width 13 height 13
drag, startPoint x: 933, startPoint y: 234, endPoint x: 920, endPoint y: 234, distance: 13.0
click at [933, 235] on icon at bounding box center [933, 241] width 13 height 13
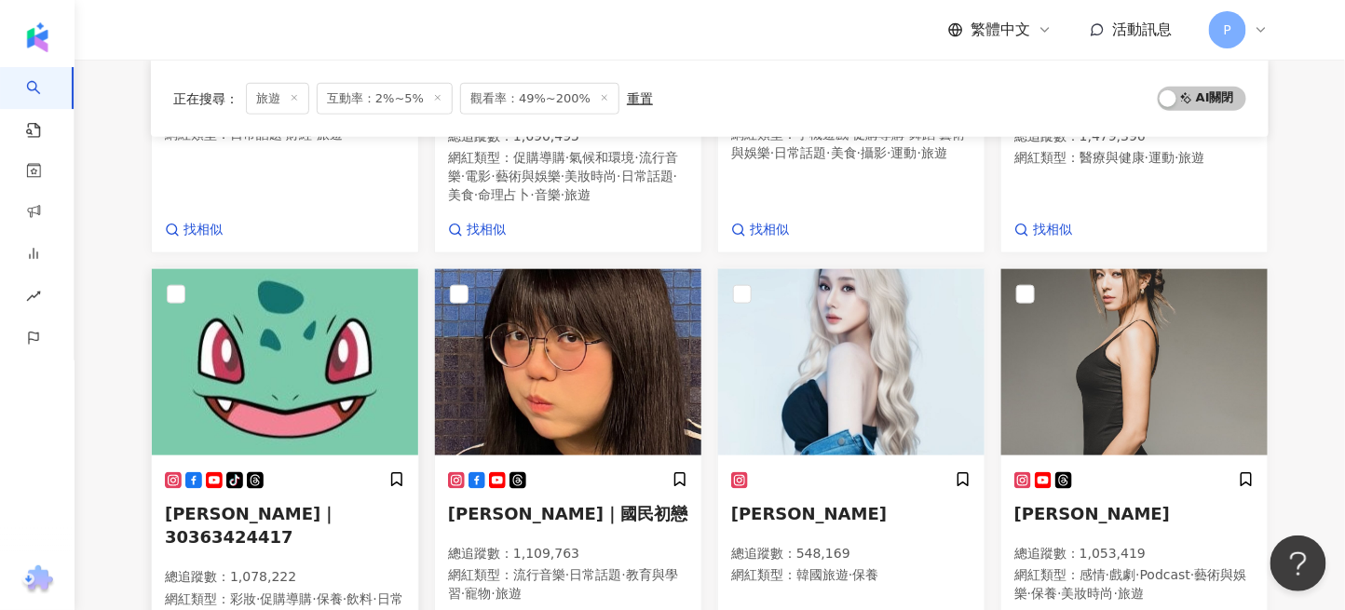
scroll to position [0, 0]
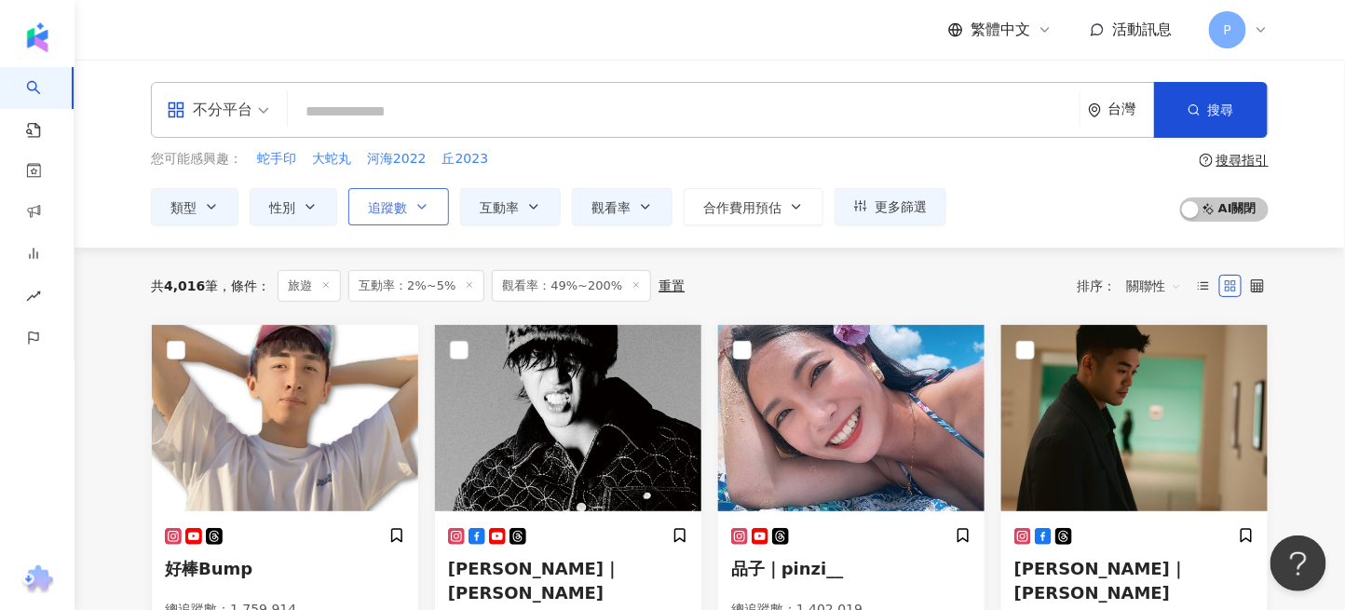
click at [421, 204] on icon "button" at bounding box center [422, 206] width 15 height 15
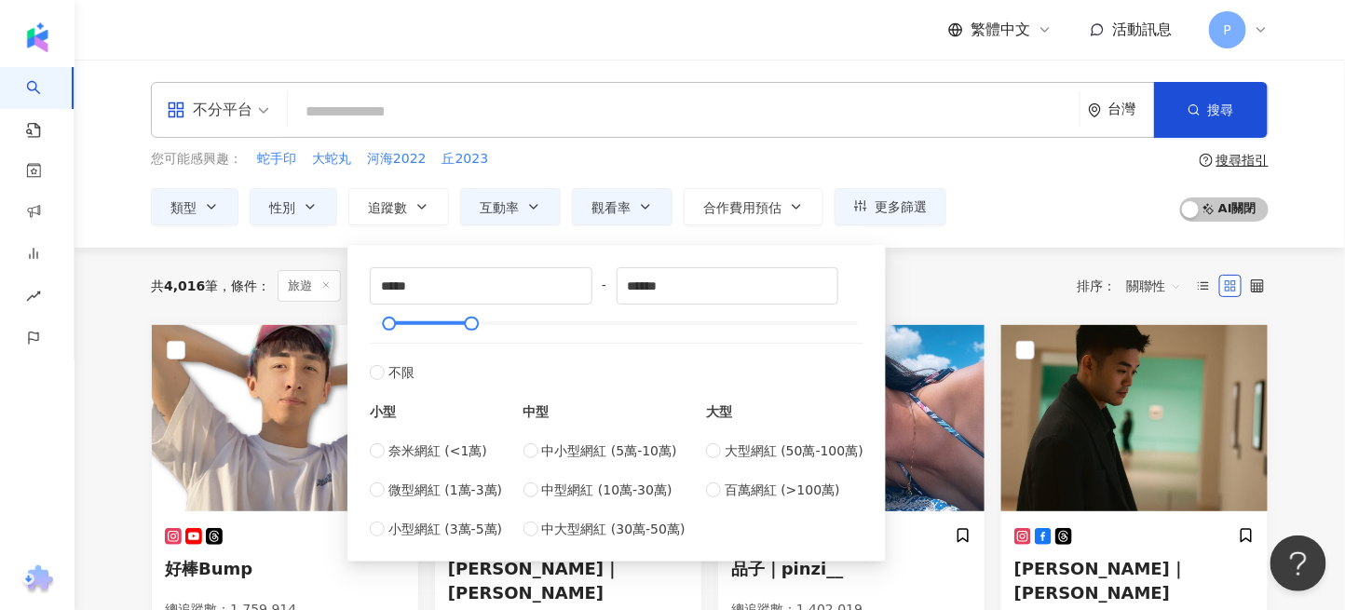
click at [621, 136] on div "不分平台 台灣 搜尋" at bounding box center [710, 110] width 1118 height 56
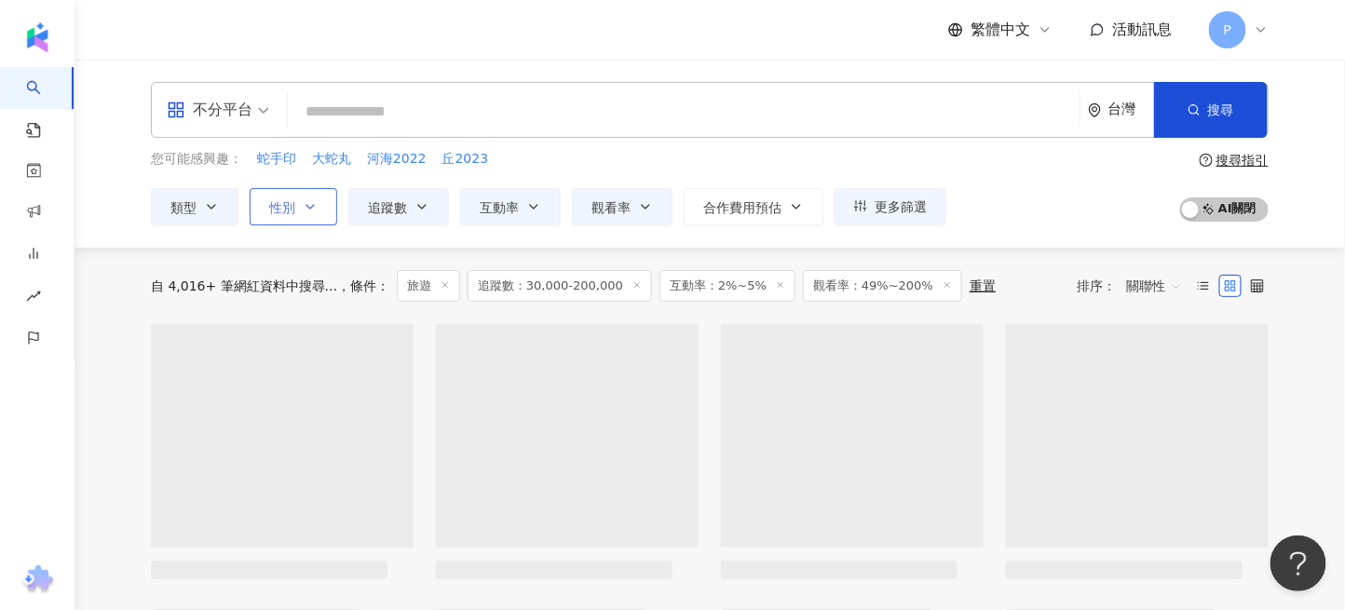
click at [314, 209] on icon "button" at bounding box center [310, 206] width 15 height 15
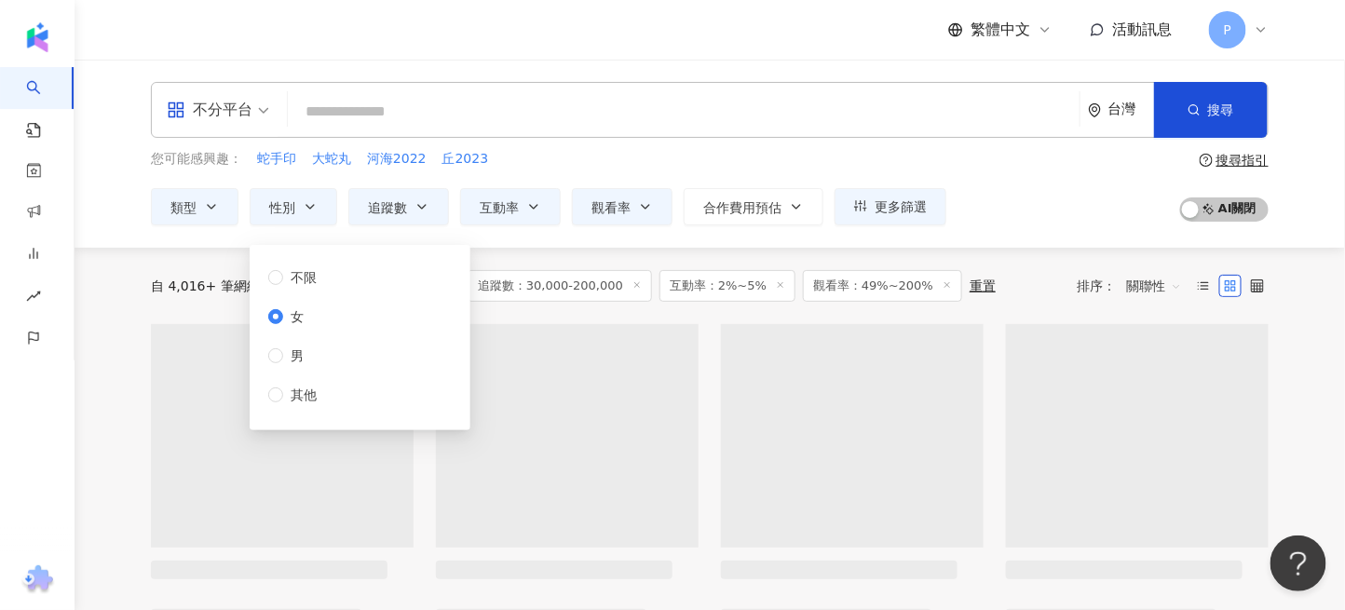
click at [585, 160] on div "您可能感興趣： 蛇手印 大蛇丸 河海2022 丘2023" at bounding box center [548, 159] width 795 height 20
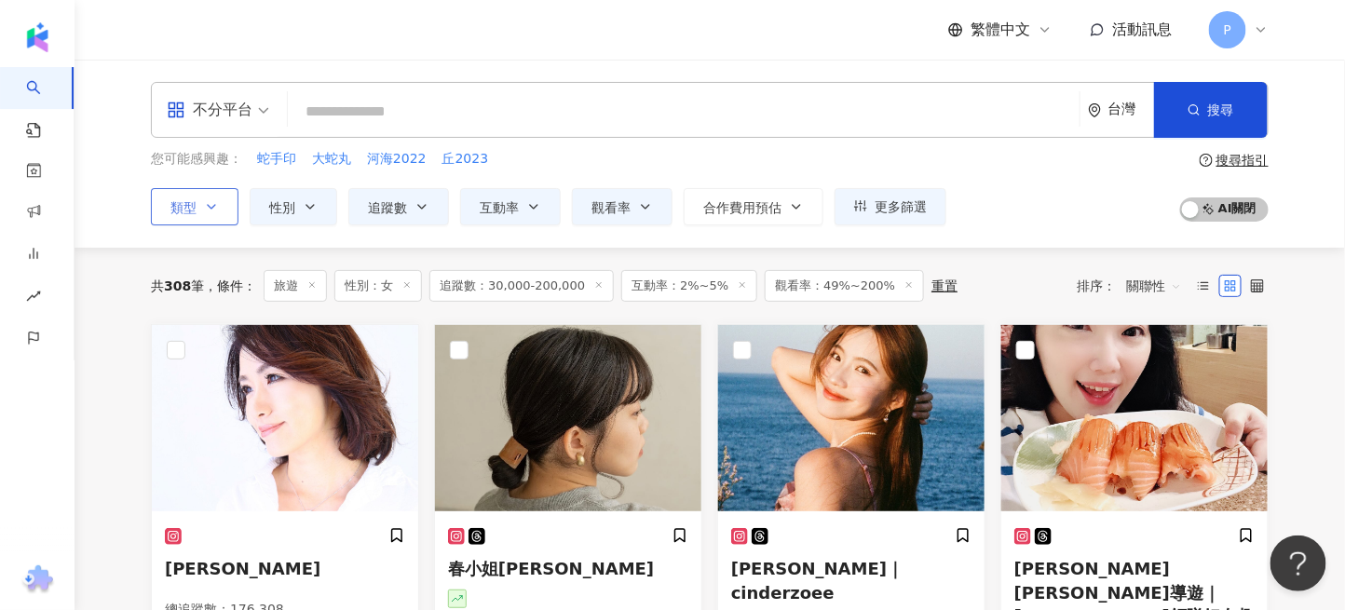
click at [224, 211] on button "類型" at bounding box center [195, 206] width 88 height 37
click at [106, 211] on div "不分平台 台灣 搜尋 您可能感興趣： 蛇手印 大蛇丸 河海2022 丘2023 類型 搜尋或選擇您想要的類型： 旅遊 藝術與娛樂 美妝時尚 氣候和環境 日常話…" at bounding box center [710, 154] width 1271 height 188
click at [314, 209] on icon "button" at bounding box center [310, 206] width 15 height 15
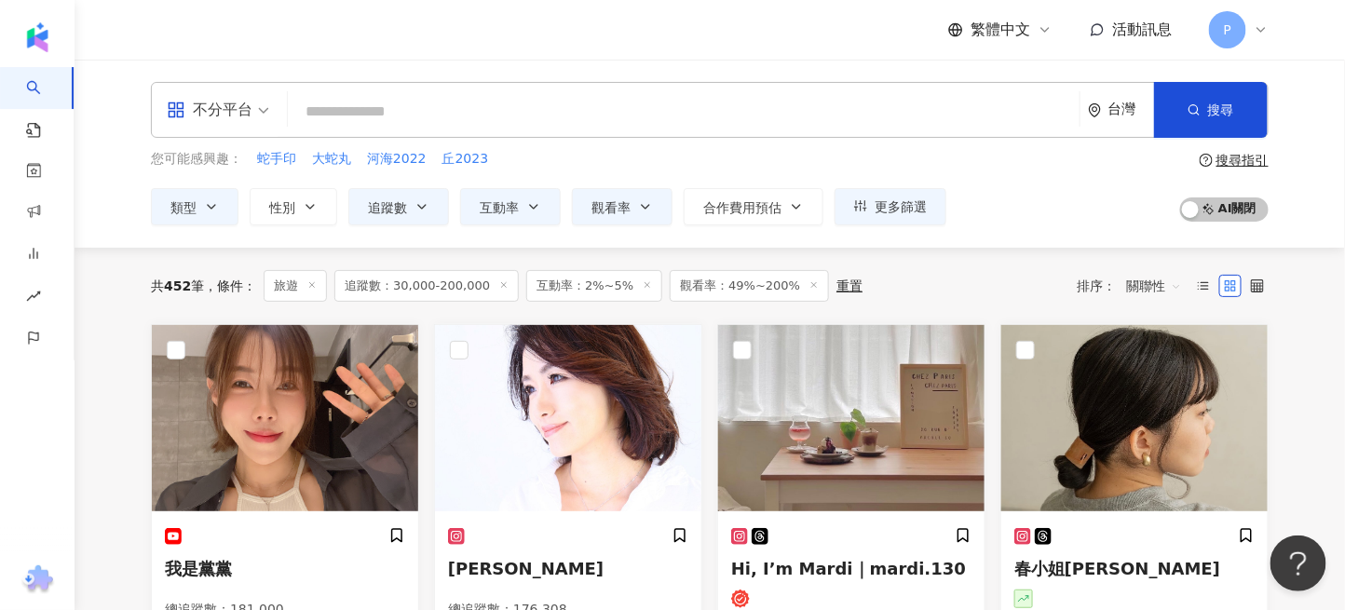
click at [460, 112] on input "search" at bounding box center [683, 111] width 777 height 35
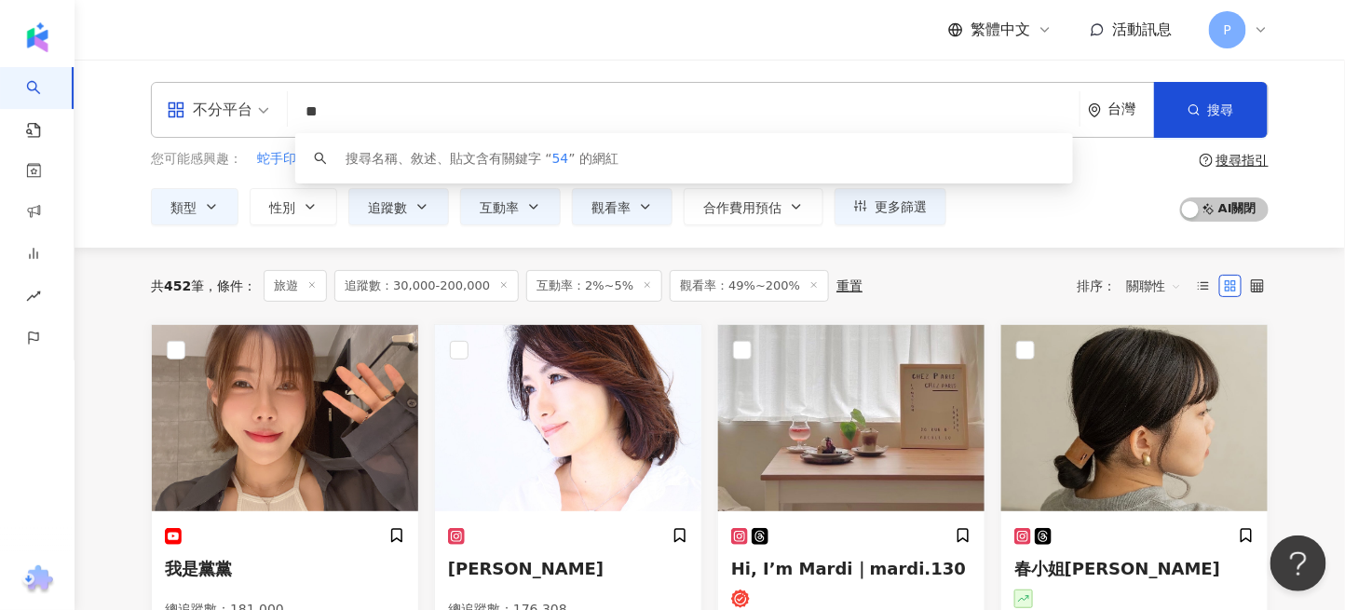
type input "*"
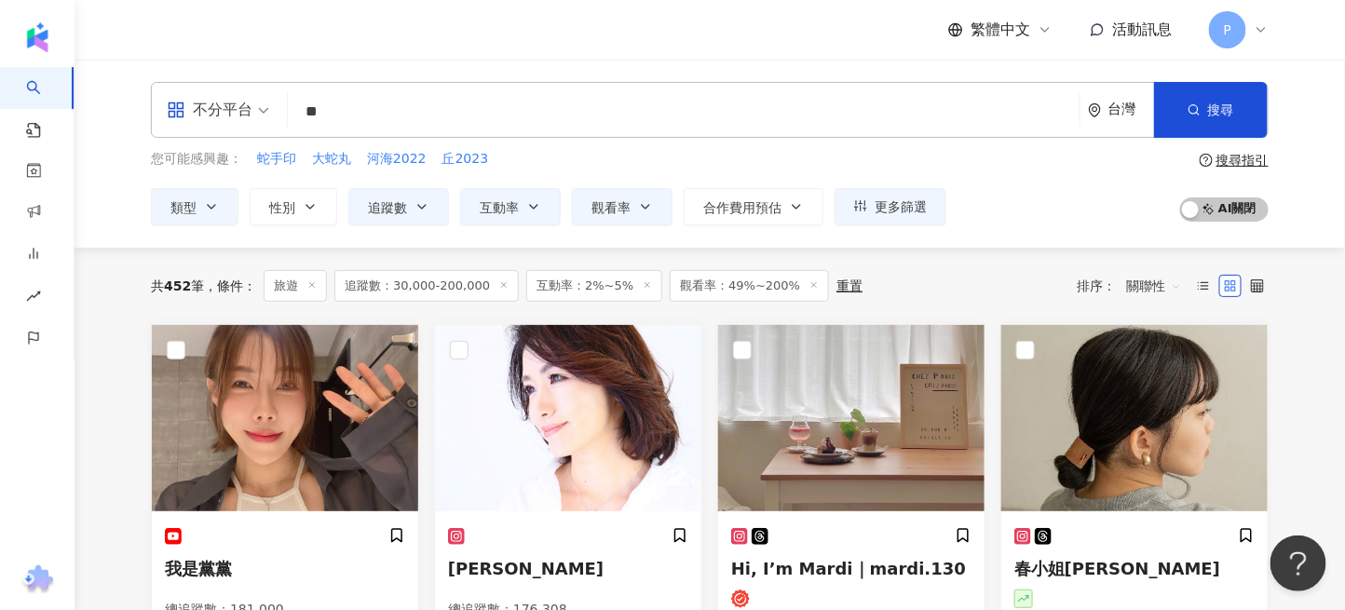
type input "**"
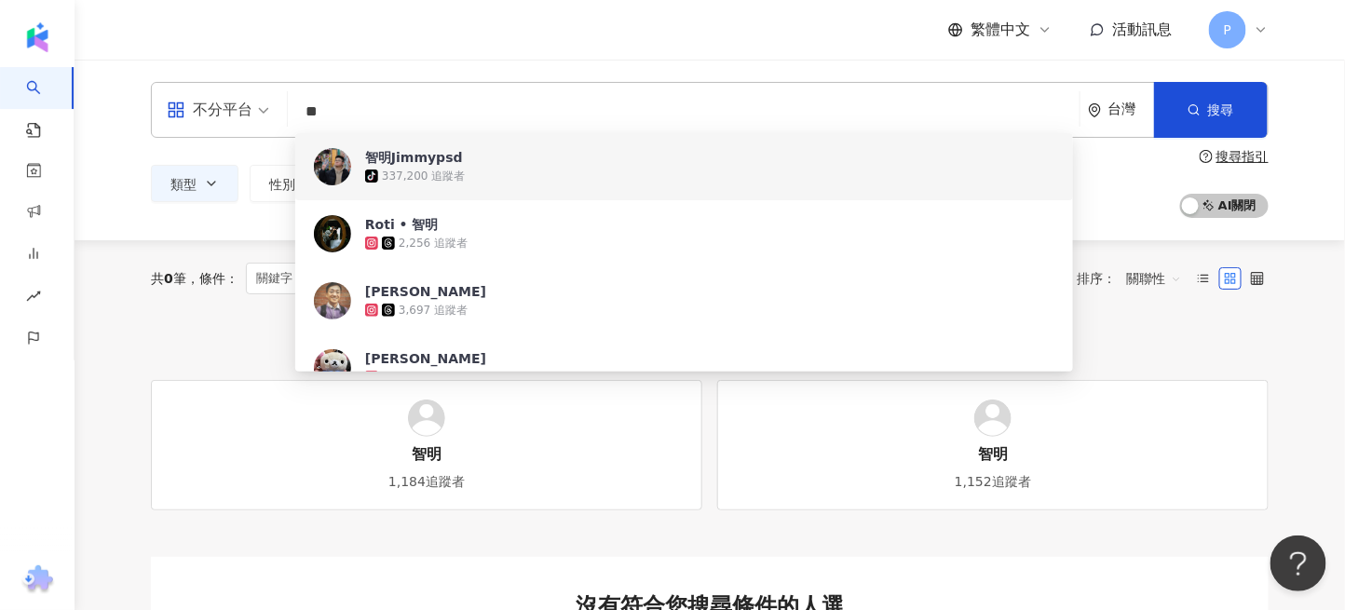
click at [480, 167] on div "tiktok-icon 337,200 追蹤者" at bounding box center [709, 176] width 689 height 19
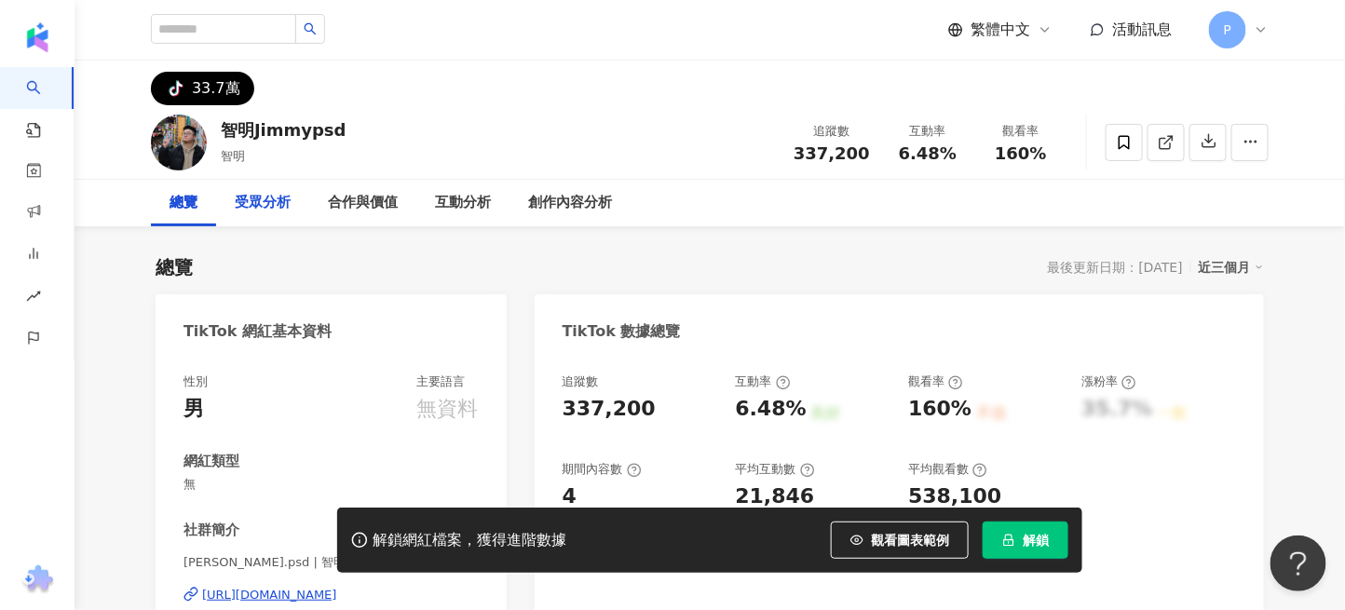
click at [268, 209] on div "受眾分析" at bounding box center [263, 203] width 56 height 22
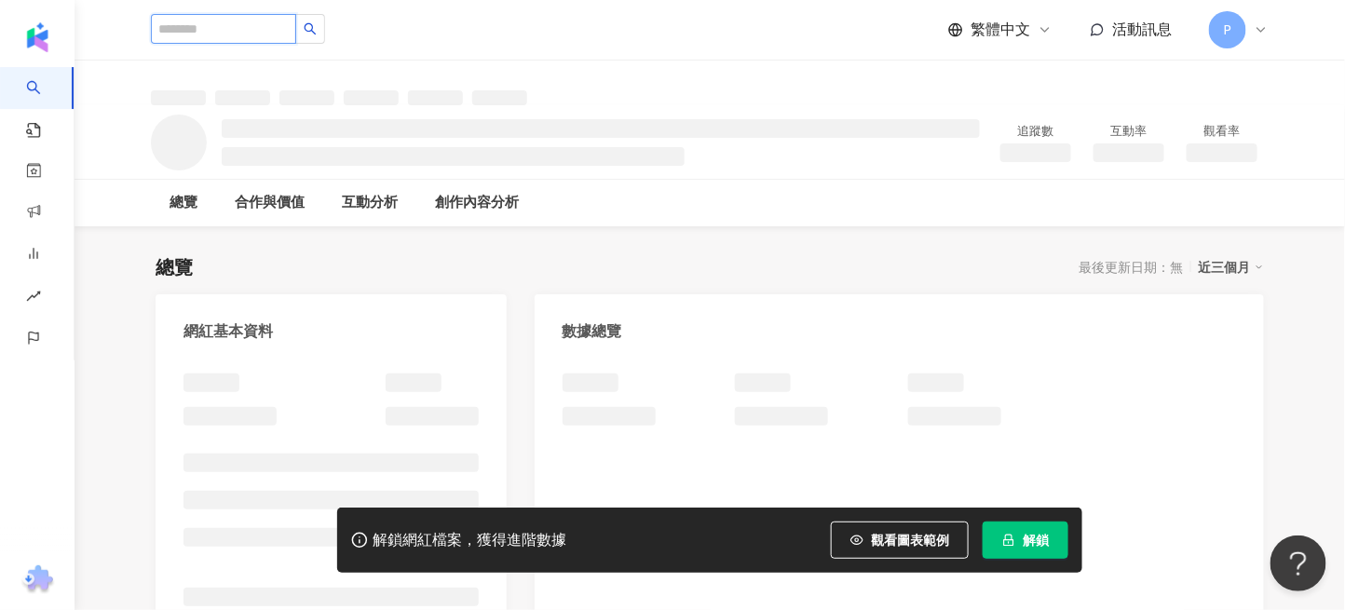
click at [259, 36] on input "search" at bounding box center [223, 29] width 145 height 30
type input "*"
click at [255, 37] on input "search" at bounding box center [223, 29] width 145 height 30
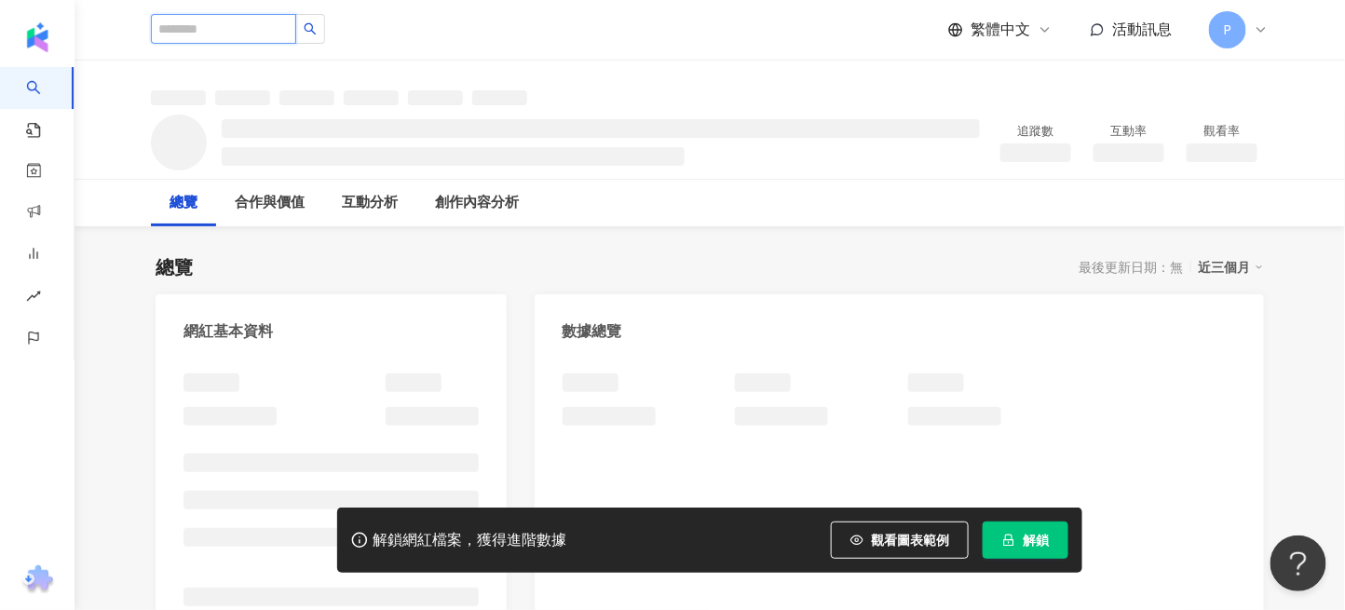
paste input "**********"
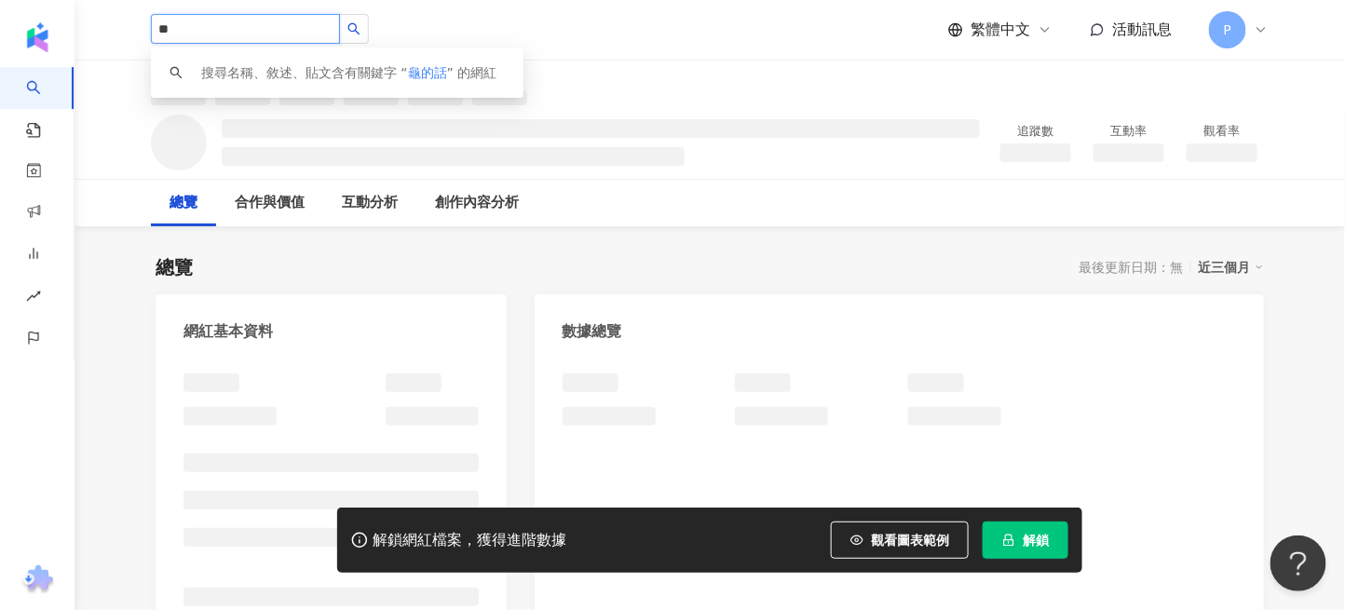
type input "*"
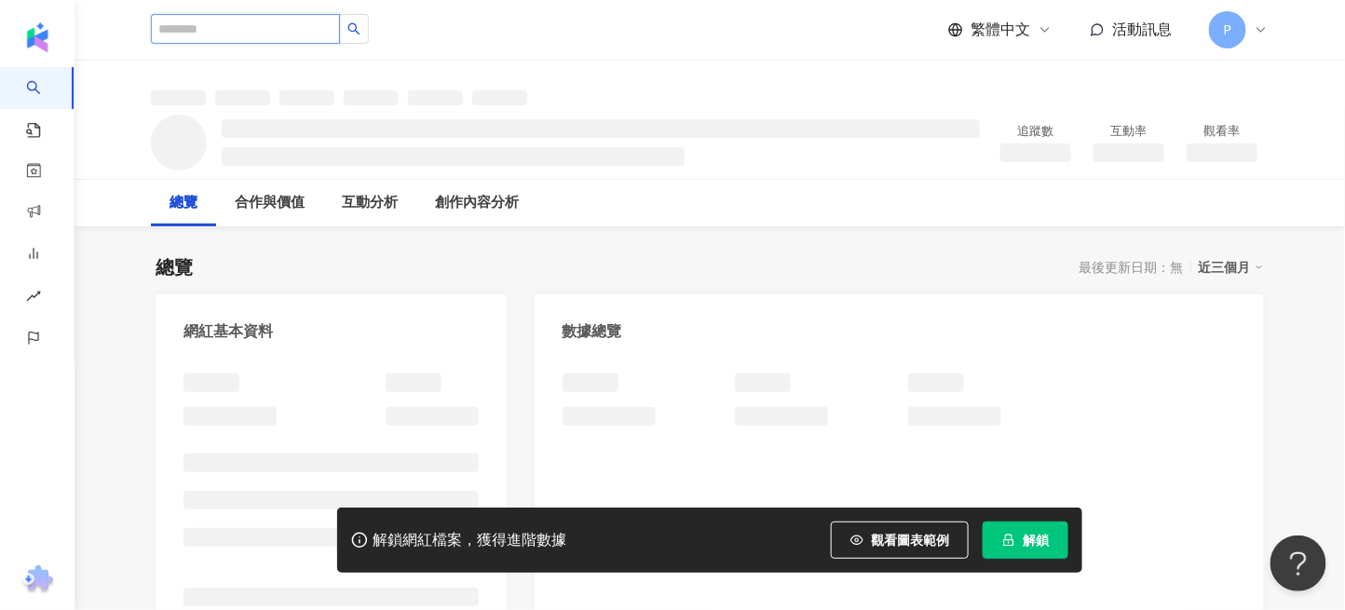
click at [216, 34] on input "search" at bounding box center [245, 29] width 189 height 30
paste input "**********"
type input "**********"
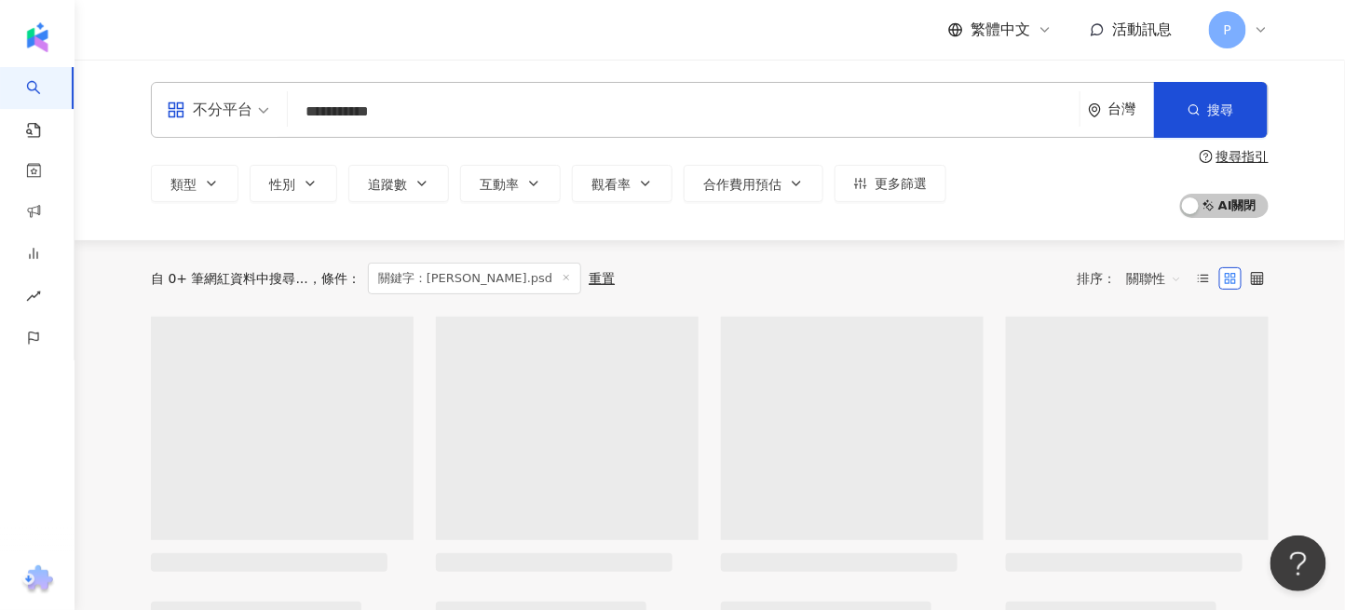
click at [492, 103] on input "**********" at bounding box center [683, 111] width 777 height 35
click at [1184, 101] on button "搜尋" at bounding box center [1211, 110] width 114 height 56
click at [449, 91] on div "**********" at bounding box center [710, 110] width 1118 height 56
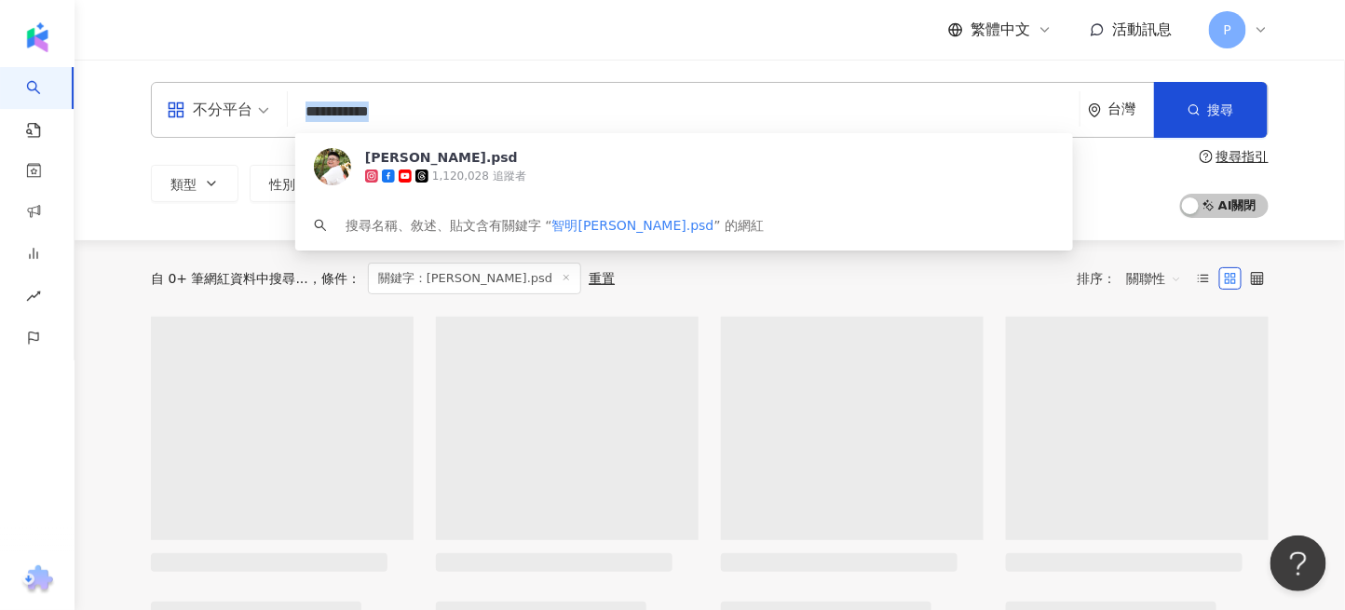
click at [503, 124] on input "**********" at bounding box center [683, 111] width 777 height 35
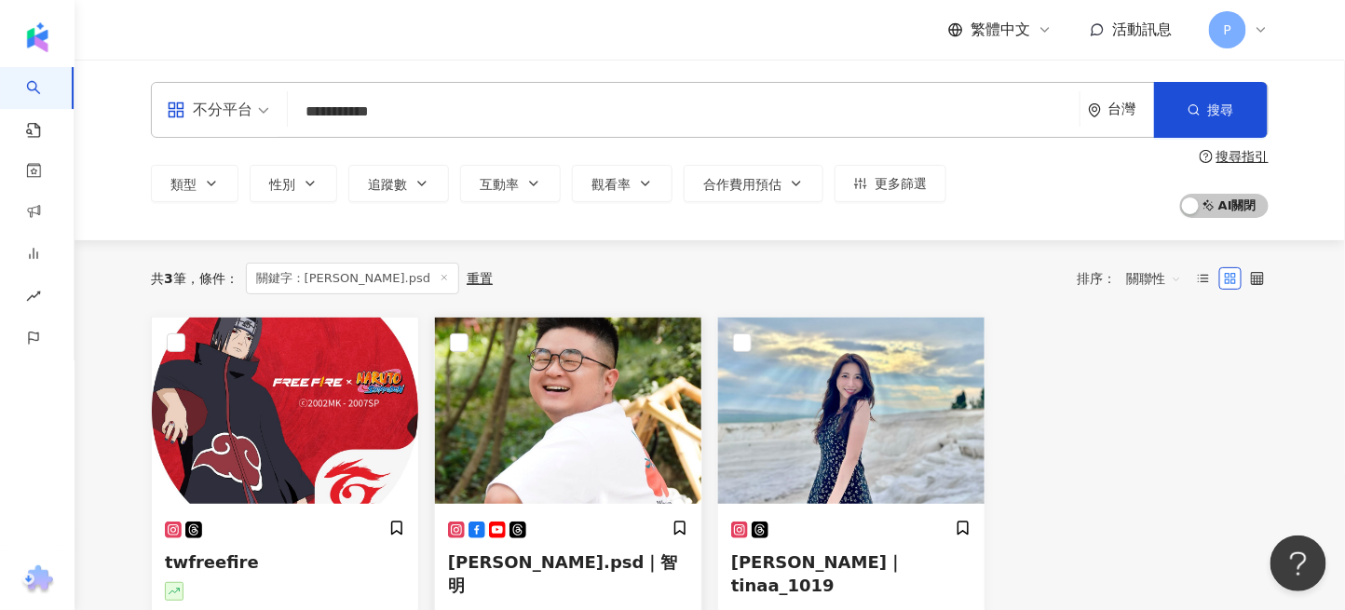
click at [589, 438] on img at bounding box center [568, 411] width 266 height 186
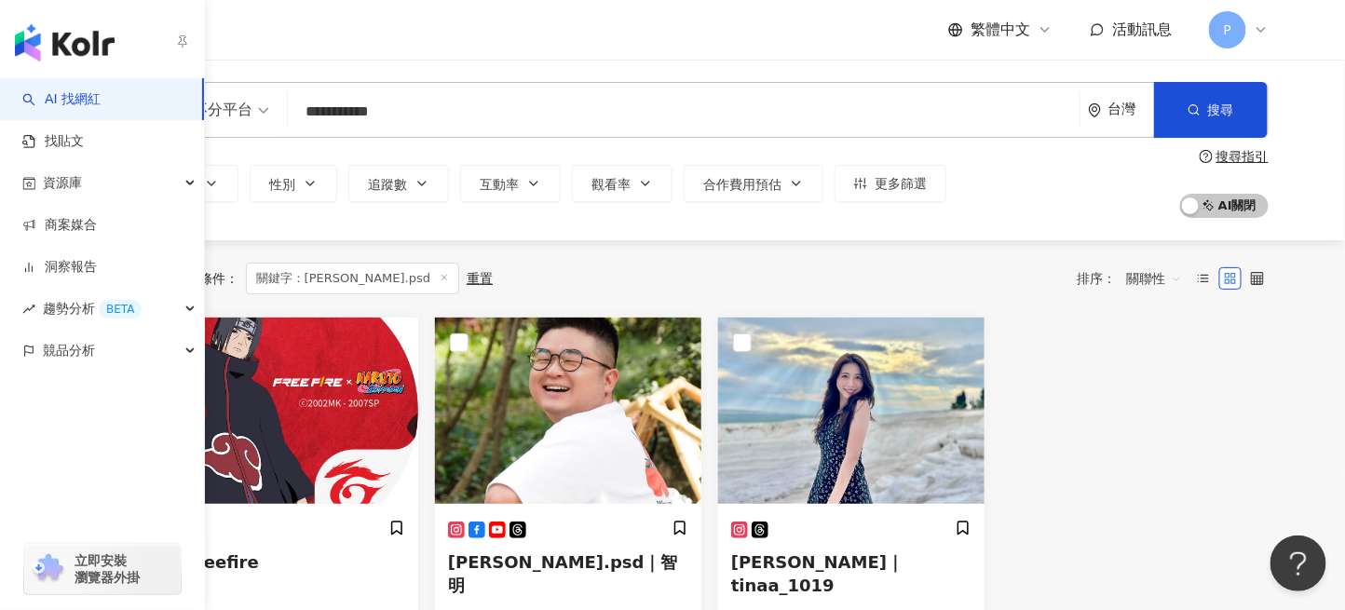
click at [35, 50] on img "button" at bounding box center [65, 42] width 100 height 37
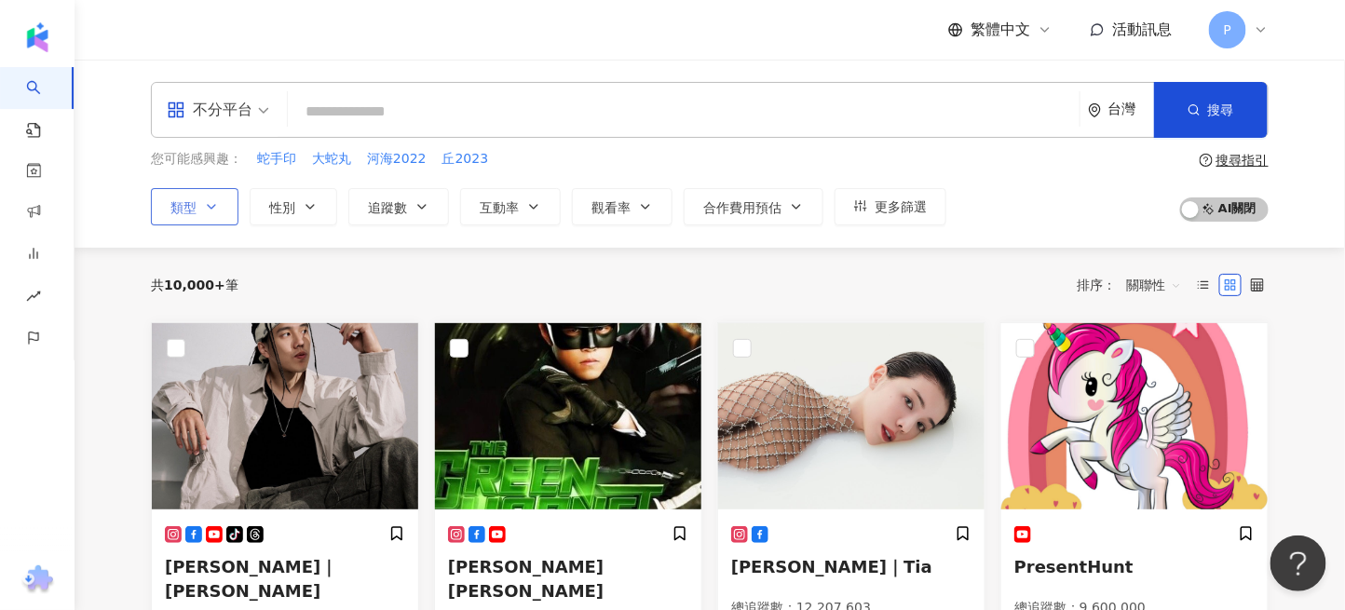
click at [214, 201] on icon "button" at bounding box center [211, 206] width 15 height 15
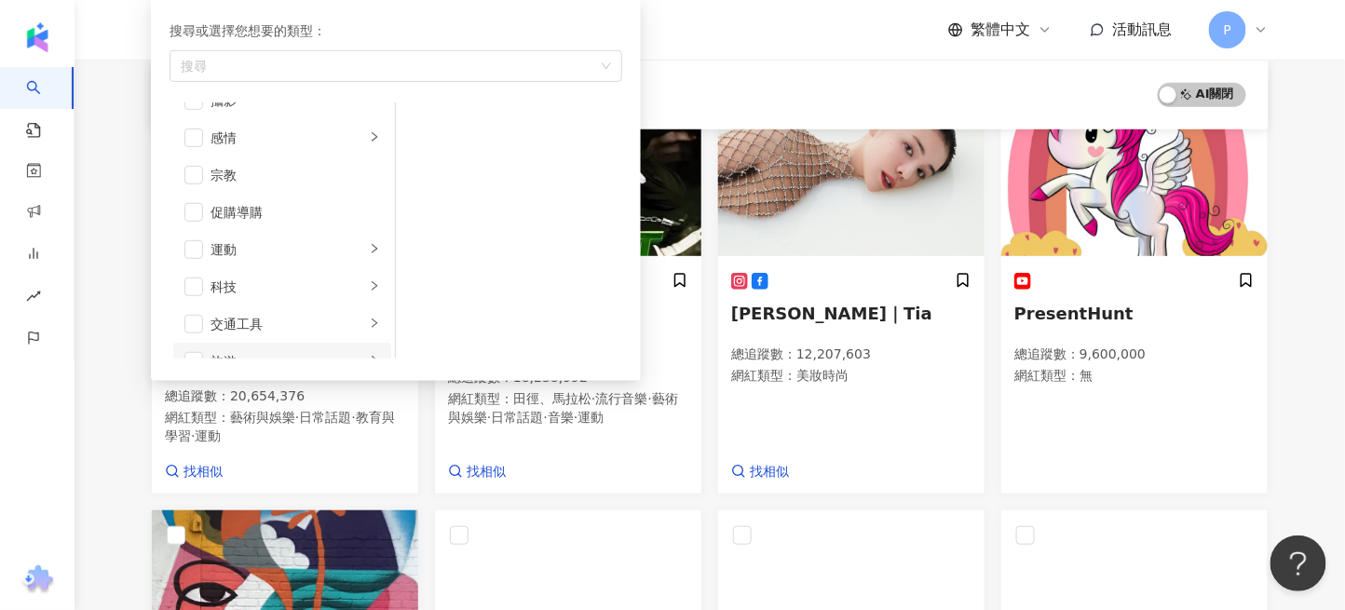
scroll to position [646, 0]
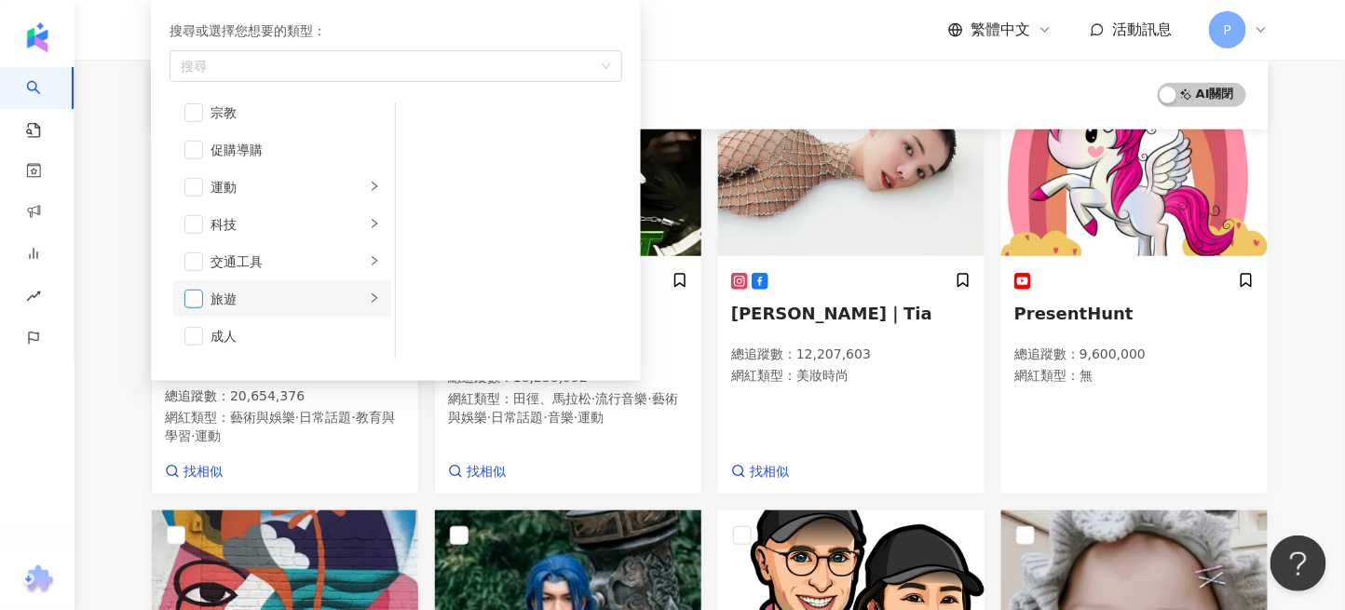
click at [192, 295] on span "button" at bounding box center [193, 299] width 19 height 19
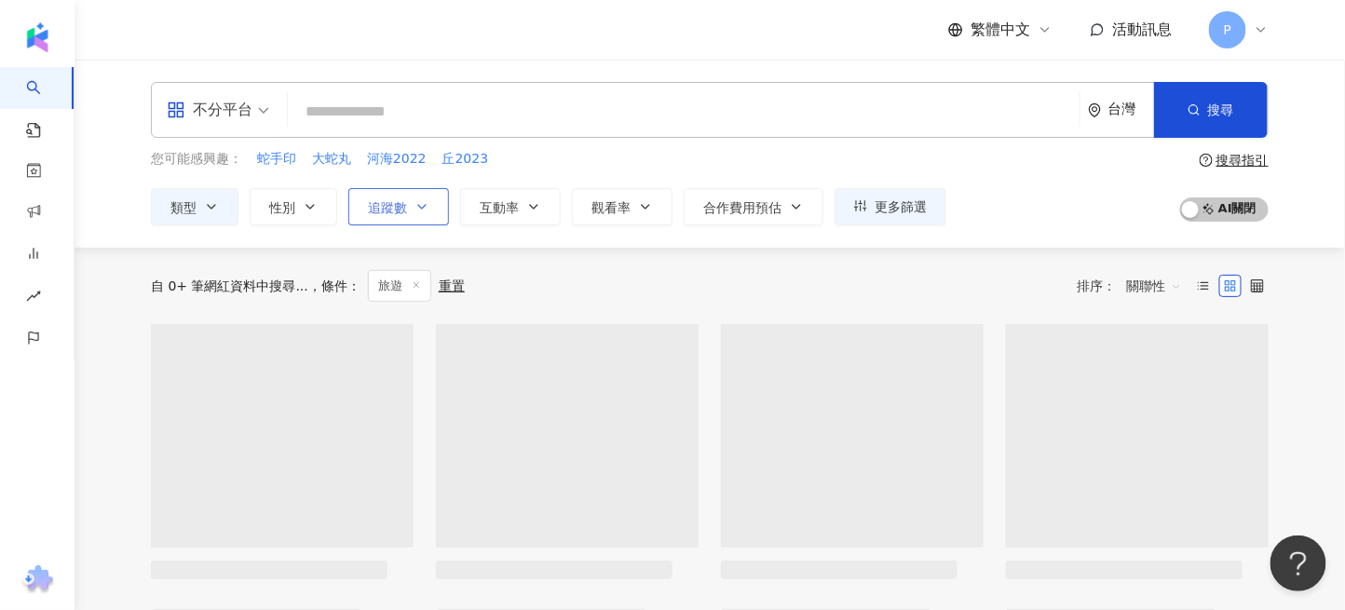
click at [394, 208] on span "追蹤數" at bounding box center [387, 207] width 39 height 15
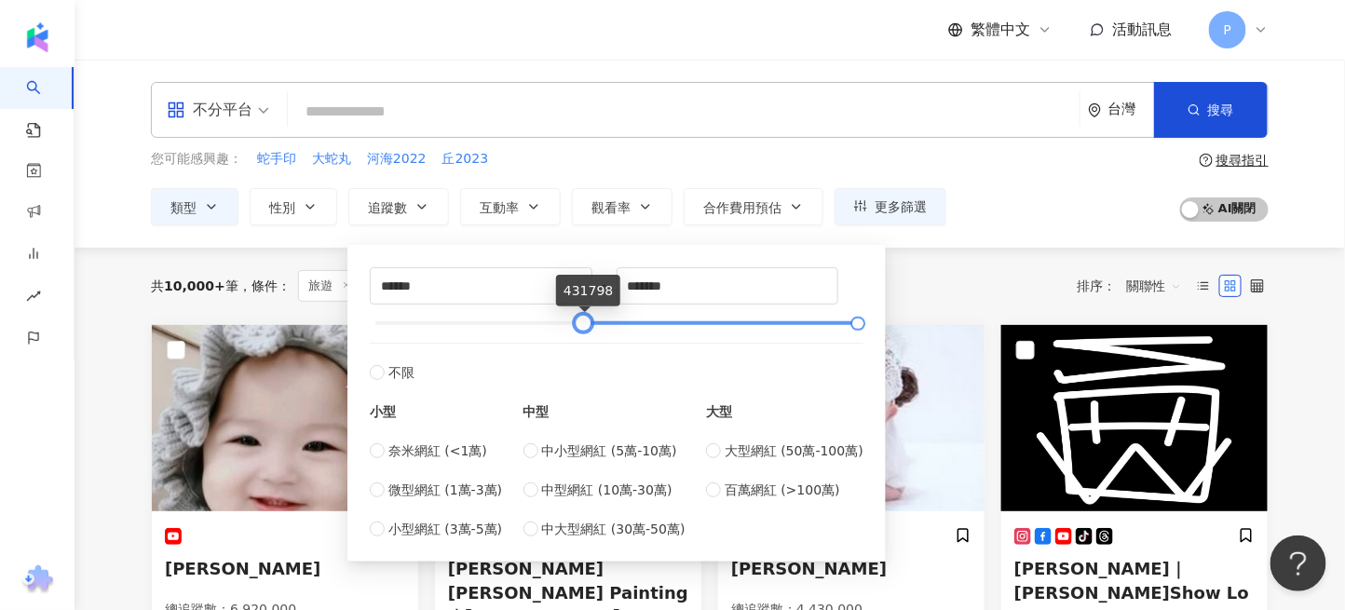
type input "******"
drag, startPoint x: 373, startPoint y: 327, endPoint x: 580, endPoint y: 324, distance: 207.7
click at [580, 324] on div at bounding box center [583, 324] width 10 height 10
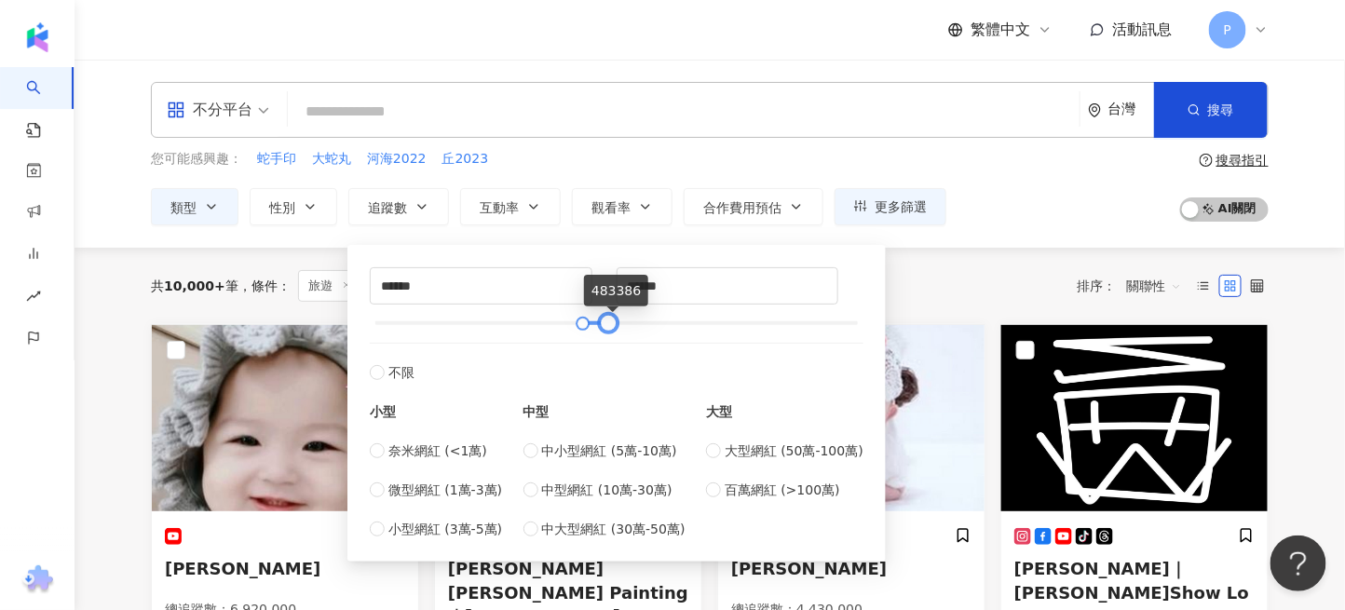
type input "******"
drag, startPoint x: 778, startPoint y: 321, endPoint x: 604, endPoint y: 330, distance: 174.4
click at [604, 329] on div at bounding box center [607, 324] width 10 height 10
type input "******"
drag, startPoint x: 580, startPoint y: 319, endPoint x: 560, endPoint y: 320, distance: 20.5
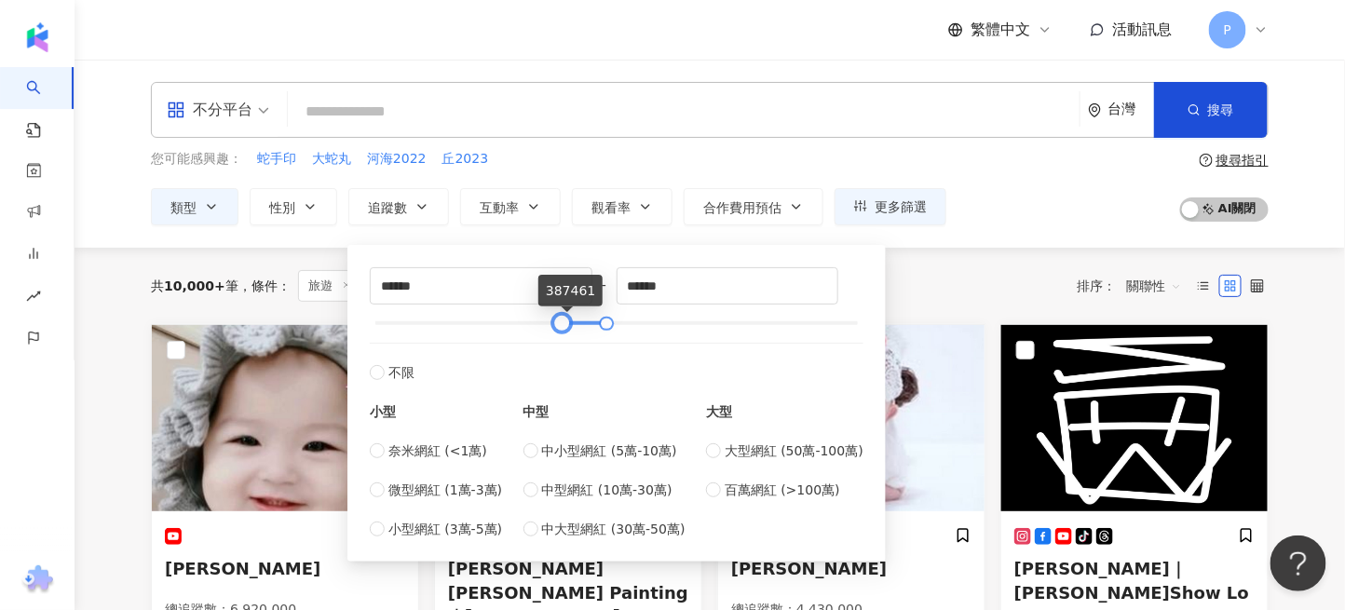
click at [560, 320] on div at bounding box center [562, 324] width 10 height 10
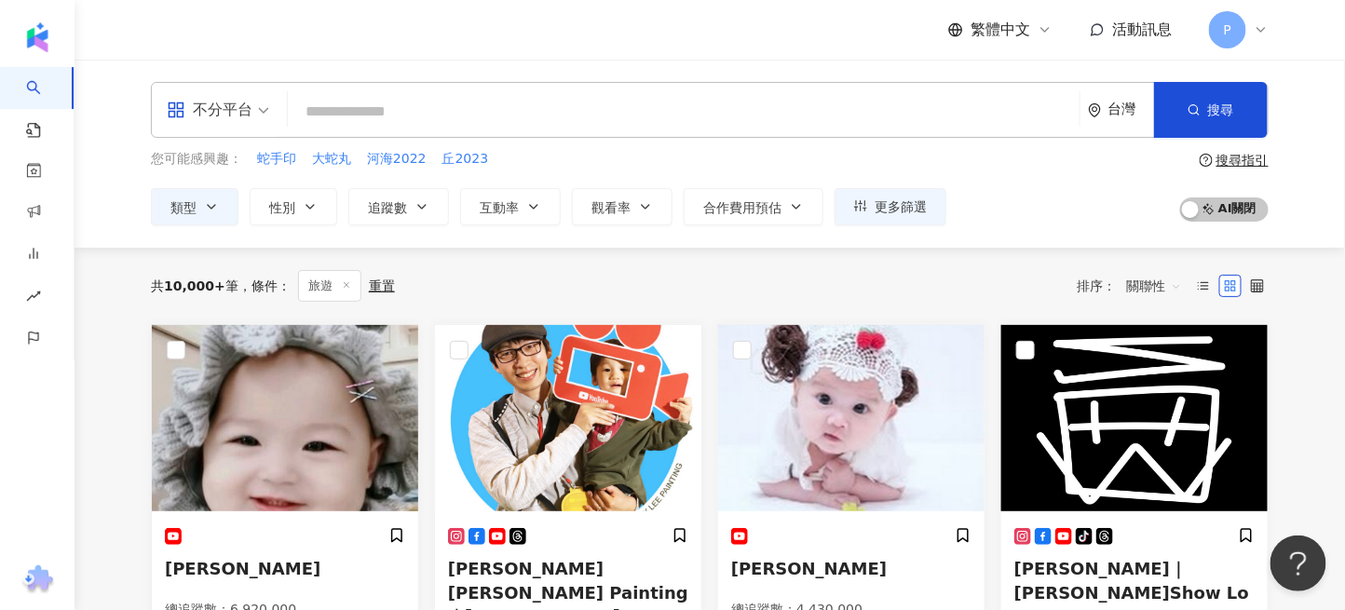
click at [611, 168] on div "您可能感興趣： 蛇手印 大蛇丸 河海2022 丘2023" at bounding box center [548, 159] width 795 height 20
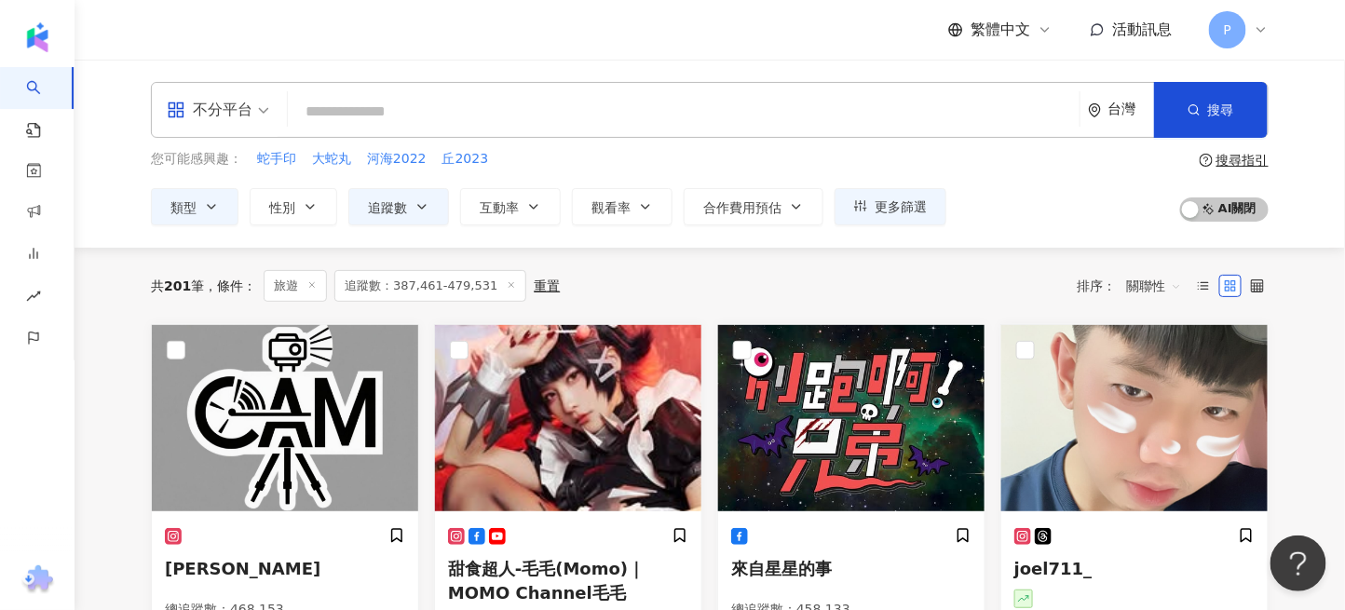
click at [255, 110] on span "不分平台" at bounding box center [218, 110] width 102 height 30
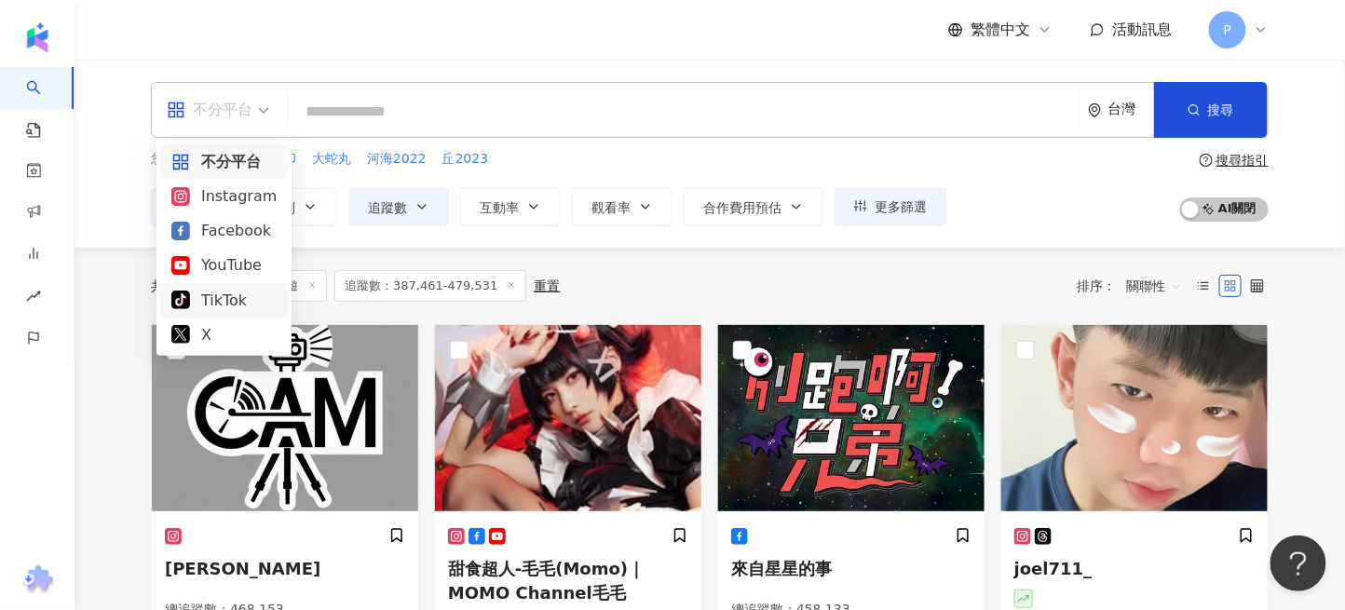
click at [242, 286] on div "TikTok" at bounding box center [224, 300] width 128 height 34
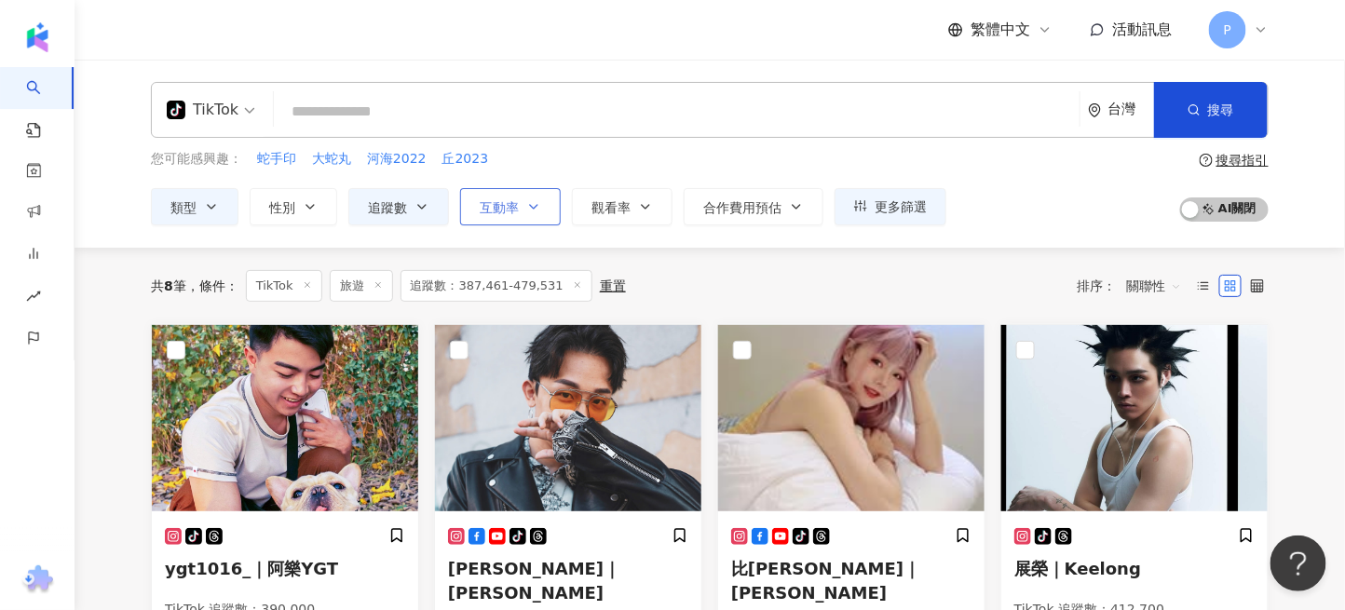
click at [538, 197] on button "互動率" at bounding box center [510, 206] width 101 height 37
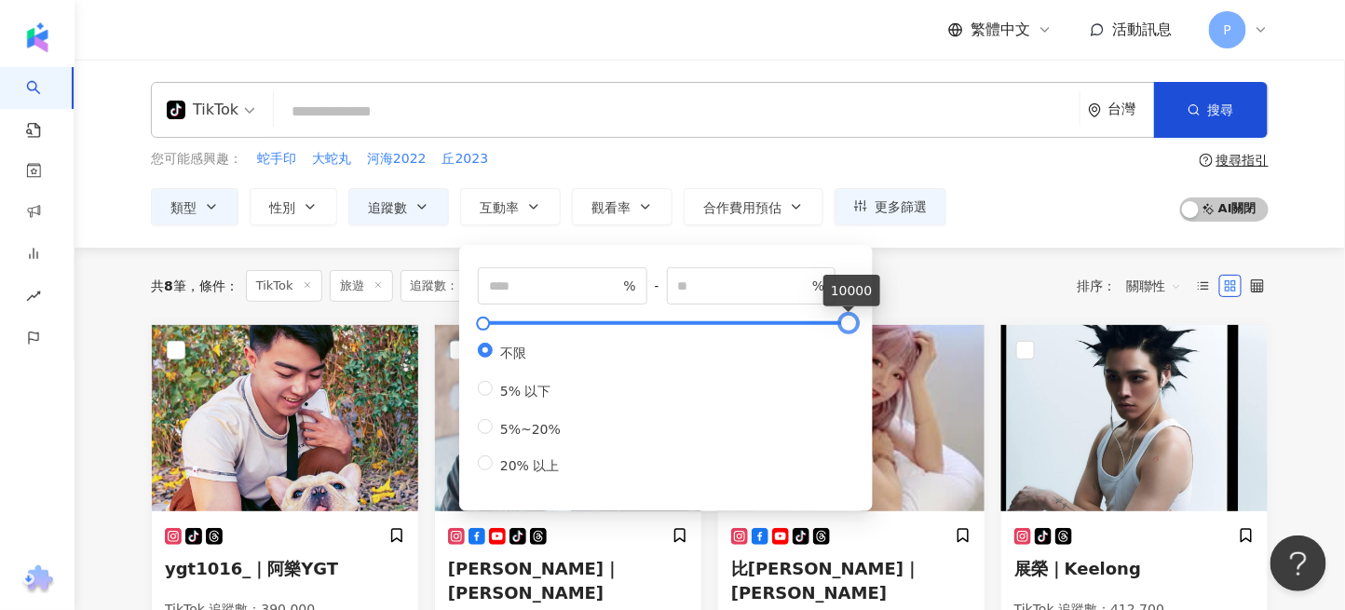
type input "*"
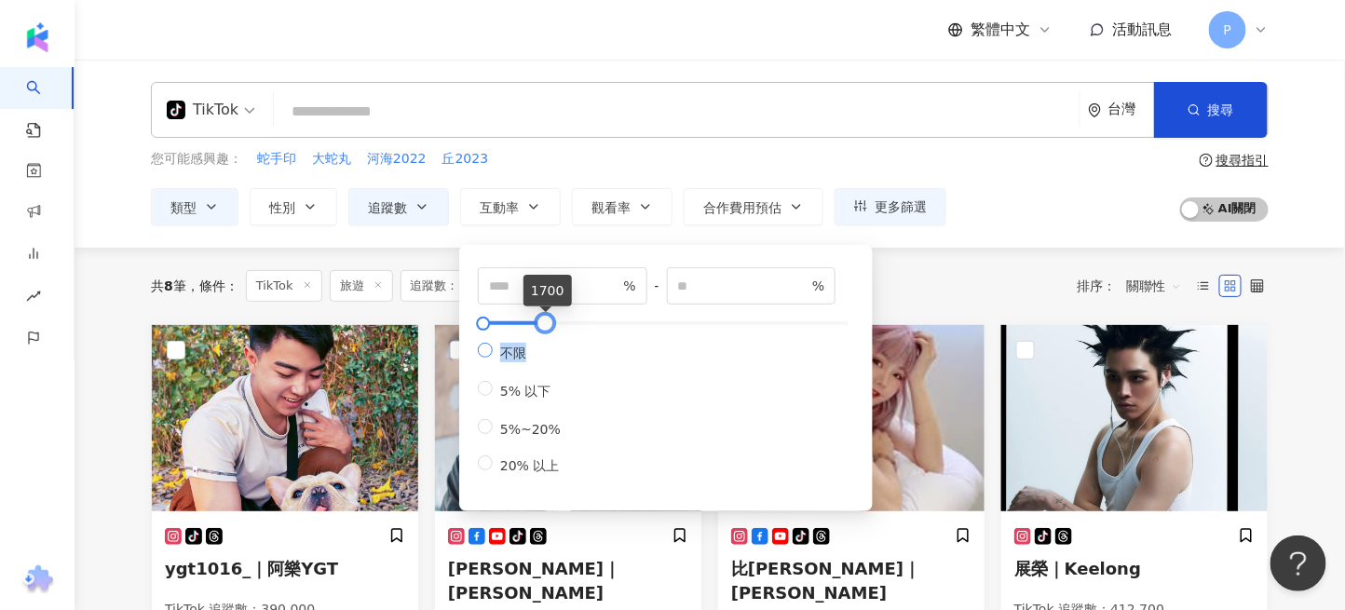
drag, startPoint x: 850, startPoint y: 324, endPoint x: 516, endPoint y: 357, distance: 336.0
click at [526, 358] on div "* % - **** % 不限 5% 以下 5%~20% 20% 以上" at bounding box center [666, 371] width 376 height 209
click at [720, 274] on span "**** %" at bounding box center [752, 285] width 170 height 37
click at [720, 292] on input "****" at bounding box center [743, 286] width 130 height 20
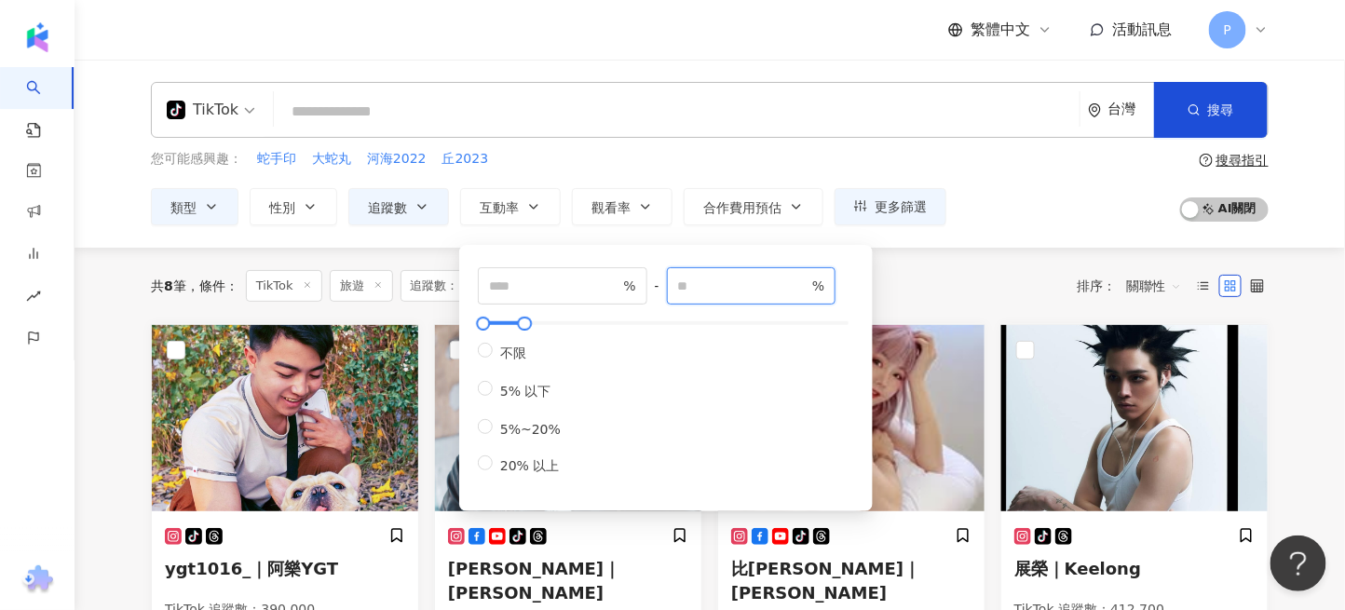
click at [720, 292] on input "****" at bounding box center [743, 286] width 130 height 20
type input "*"
click at [537, 279] on input "*" at bounding box center [554, 286] width 130 height 20
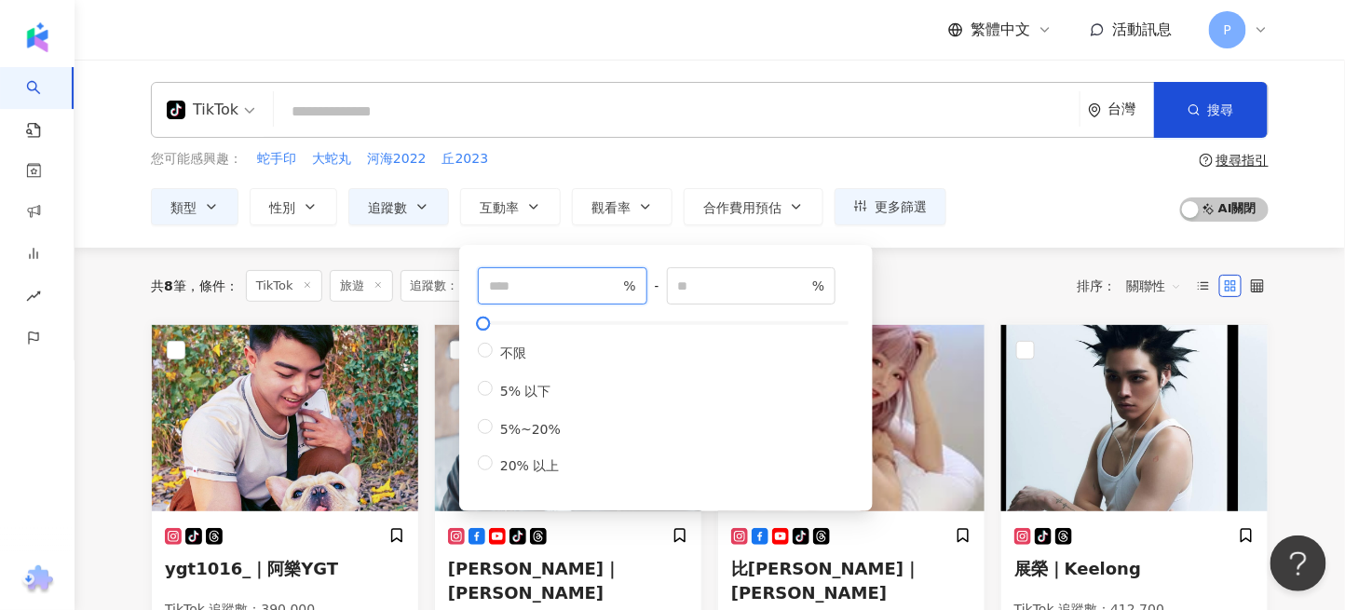
click at [527, 280] on input "*" at bounding box center [554, 286] width 130 height 20
type input "*"
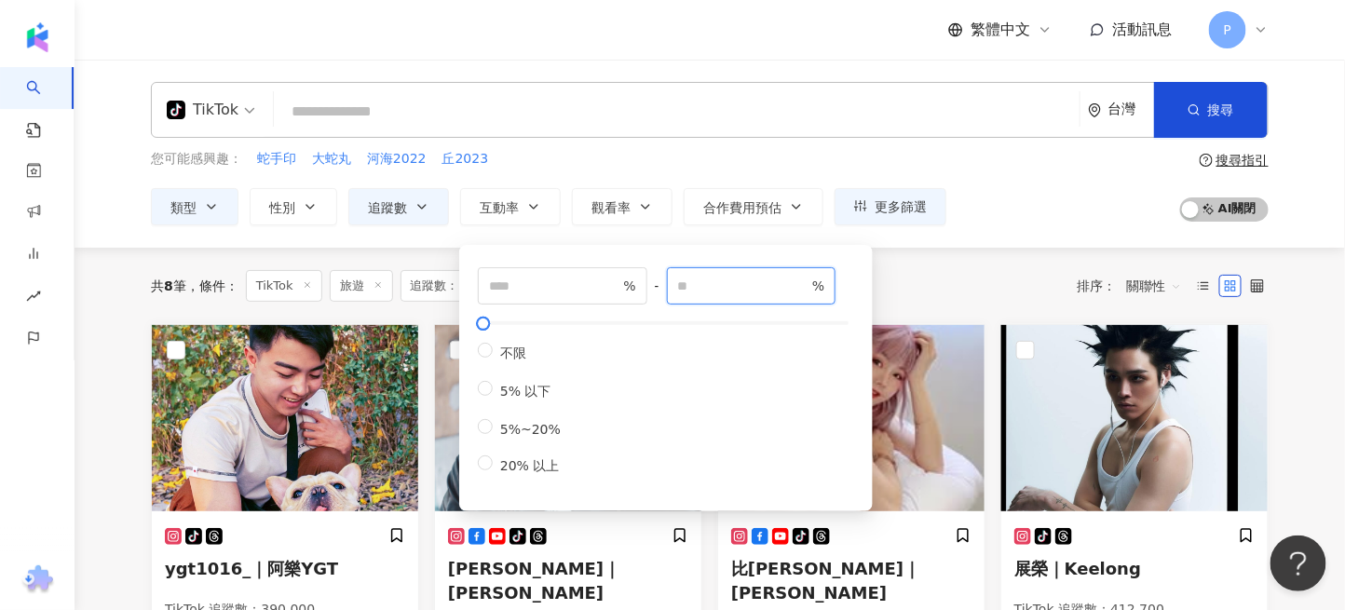
click at [703, 282] on input "*" at bounding box center [743, 286] width 130 height 20
type input "*"
click at [807, 149] on div "您可能感興趣： 蛇手印 大蛇丸 河海2022 丘2023" at bounding box center [548, 159] width 795 height 20
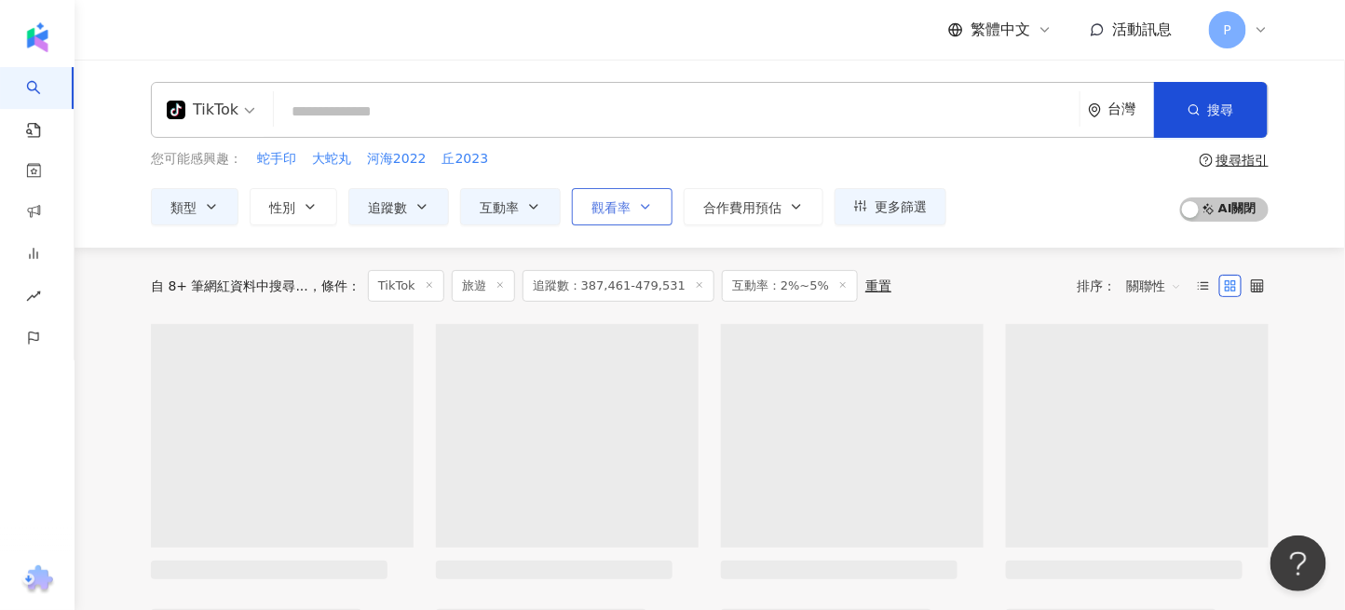
click at [653, 211] on button "觀看率" at bounding box center [622, 206] width 101 height 37
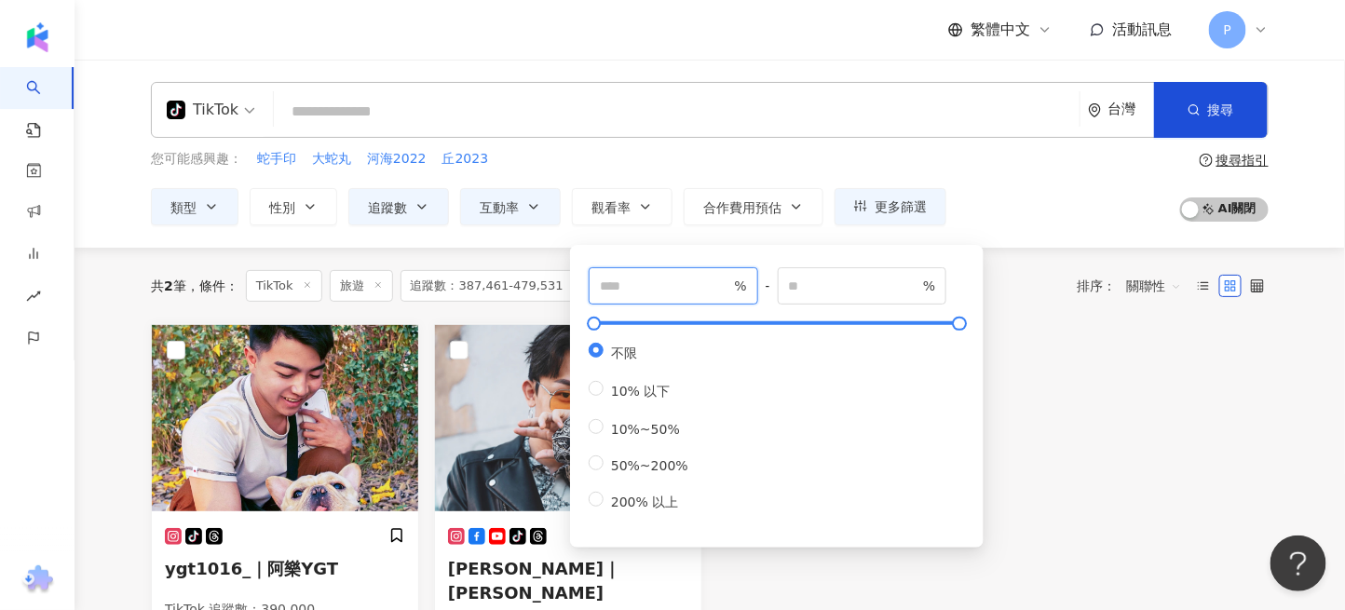
click at [682, 283] on input "number" at bounding box center [665, 286] width 130 height 20
type input "**"
click at [811, 285] on input "number" at bounding box center [854, 286] width 130 height 20
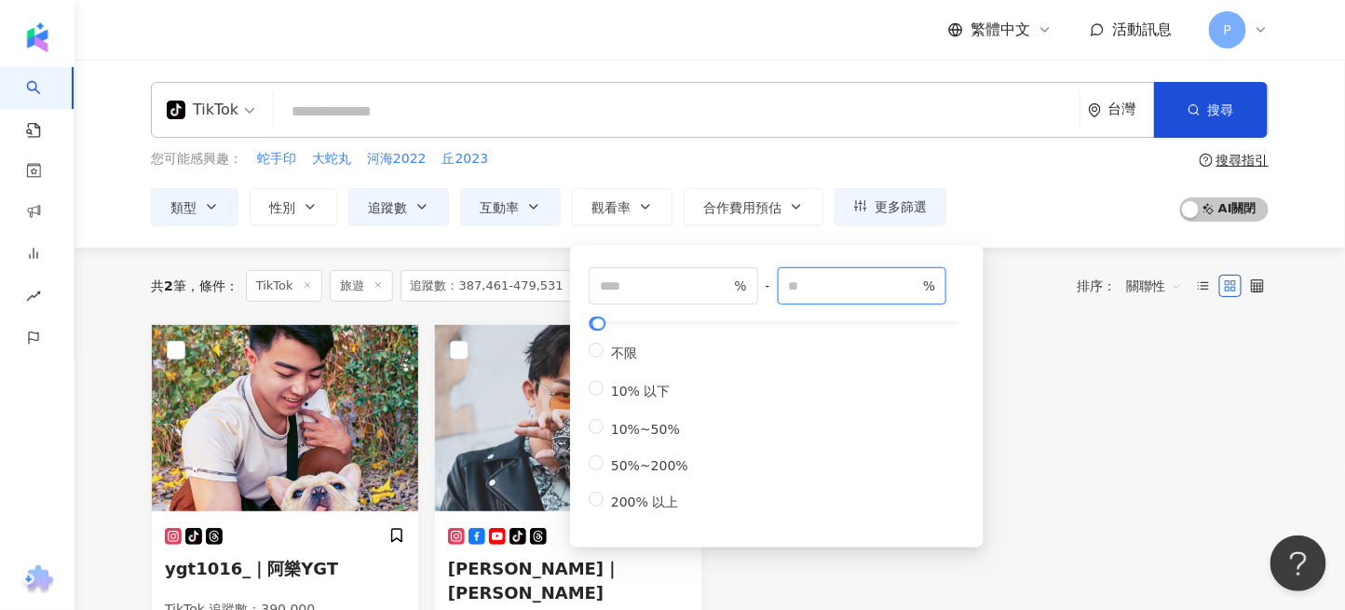
type input "***"
click at [999, 210] on div "您可能感興趣： 蛇手印 大蛇丸 河海2022 丘2023 類型 性別 追蹤數 互動率 觀看率 合作費用預估 更多篩選 ****** - ****** 不限 小…" at bounding box center [710, 187] width 1118 height 76
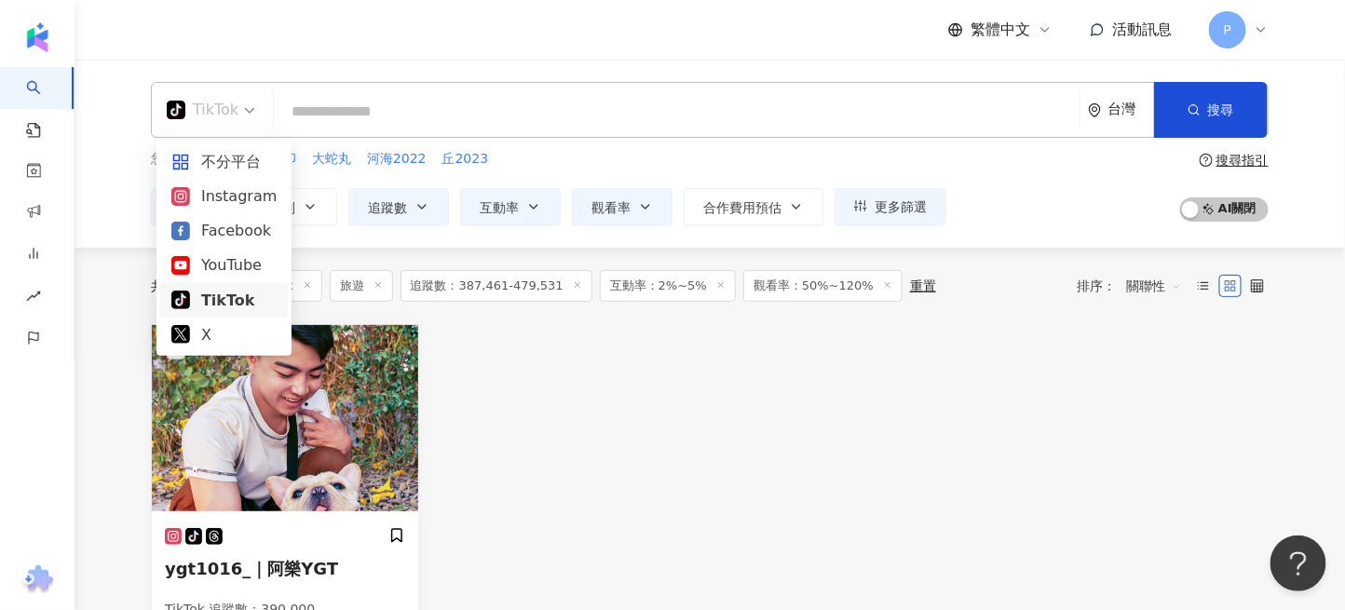
click at [217, 116] on div "TikTok" at bounding box center [203, 110] width 72 height 30
click at [226, 198] on div "Instagram" at bounding box center [223, 195] width 105 height 23
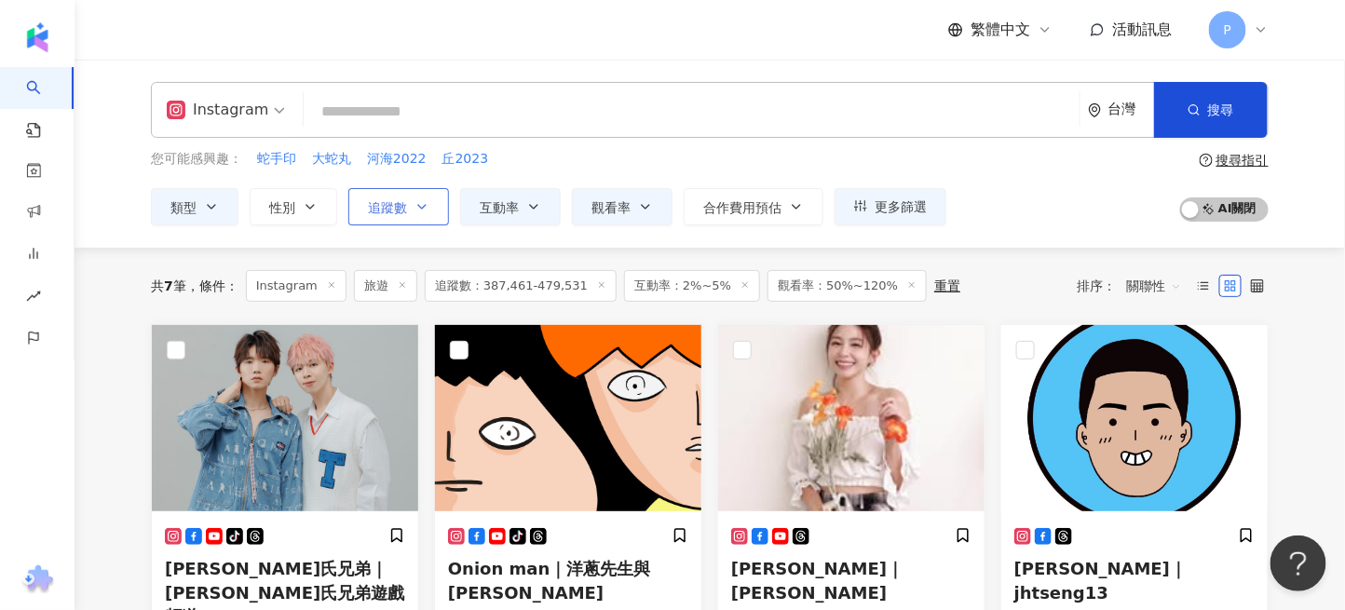
click at [390, 208] on span "追蹤數" at bounding box center [387, 207] width 39 height 15
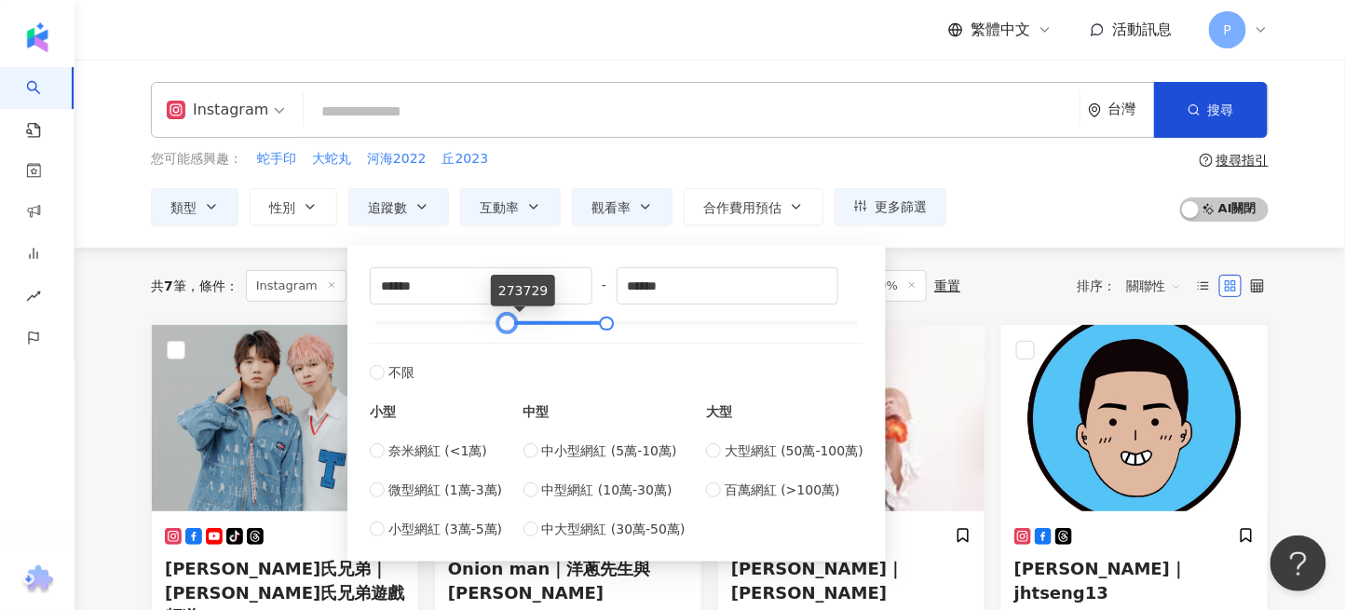
drag, startPoint x: 555, startPoint y: 318, endPoint x: 481, endPoint y: 314, distance: 74.6
click at [502, 324] on div at bounding box center [507, 324] width 10 height 10
drag, startPoint x: 485, startPoint y: 317, endPoint x: 445, endPoint y: 314, distance: 40.2
click at [469, 319] on div at bounding box center [474, 324] width 10 height 10
type input "******"
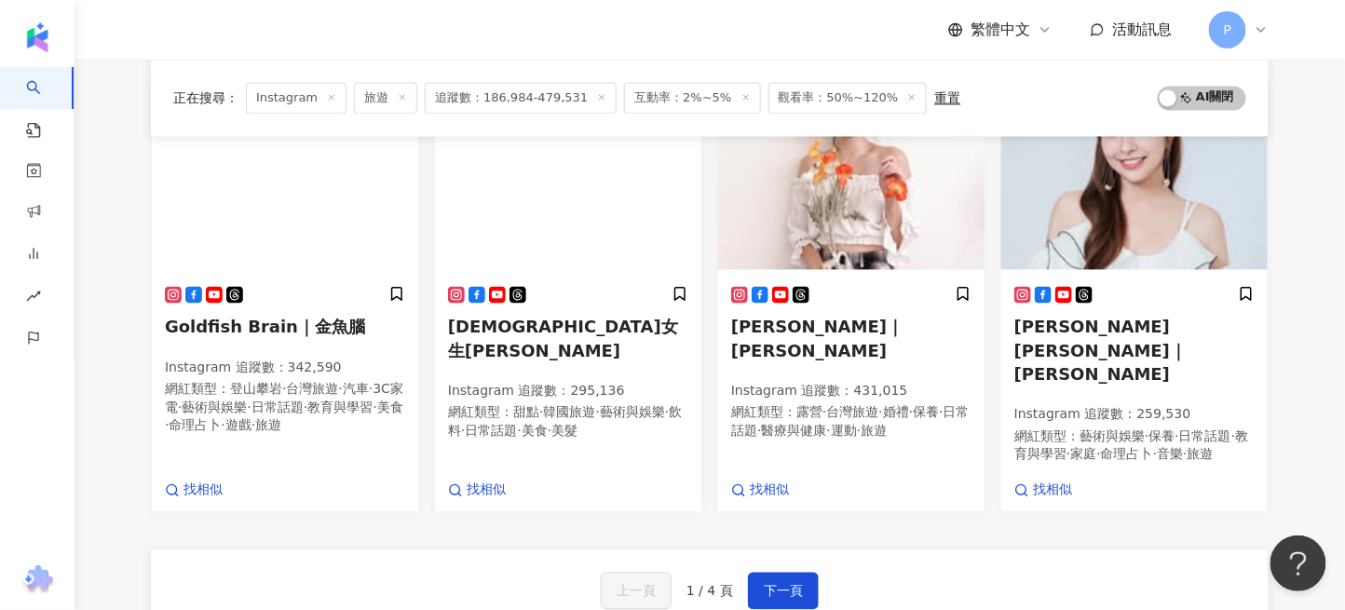
scroll to position [1366, 0]
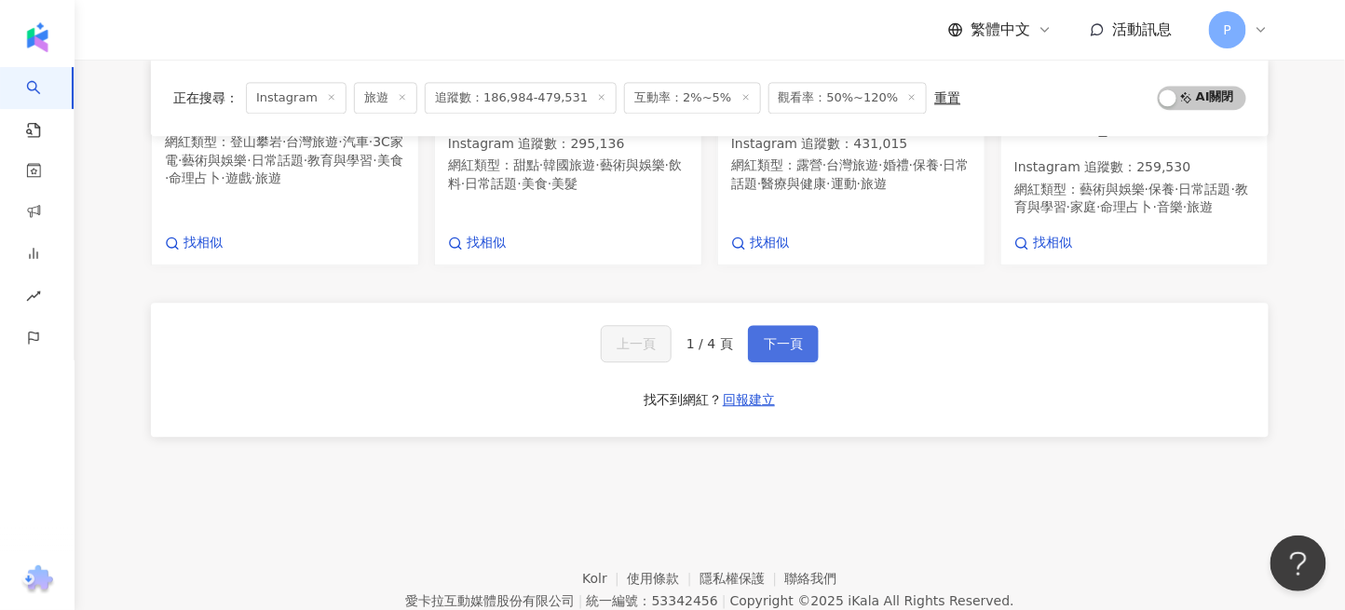
click at [786, 325] on button "下一頁" at bounding box center [783, 343] width 71 height 37
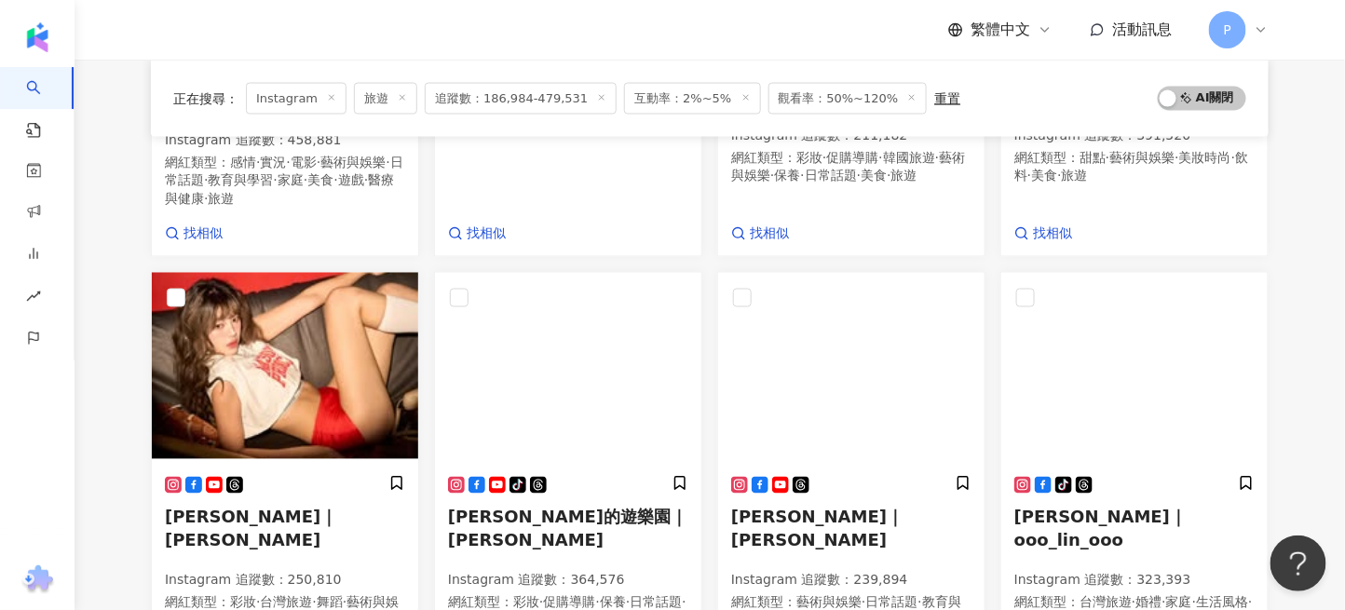
scroll to position [1121, 0]
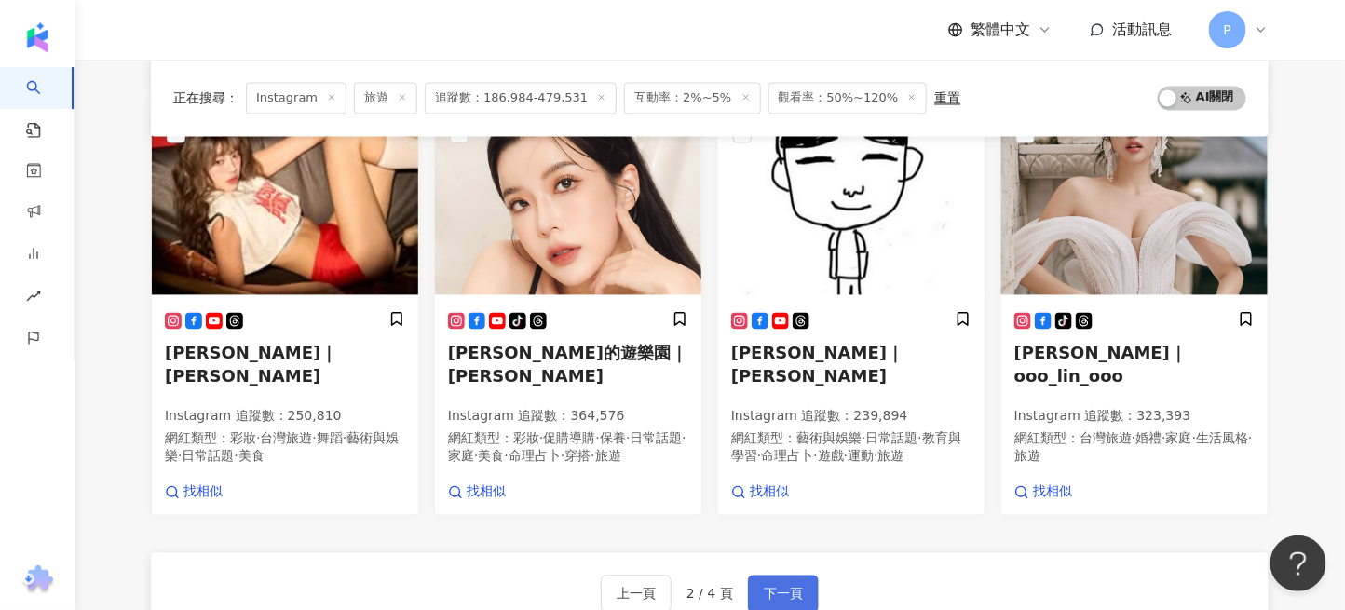
click at [758, 576] on button "下一頁" at bounding box center [783, 594] width 71 height 37
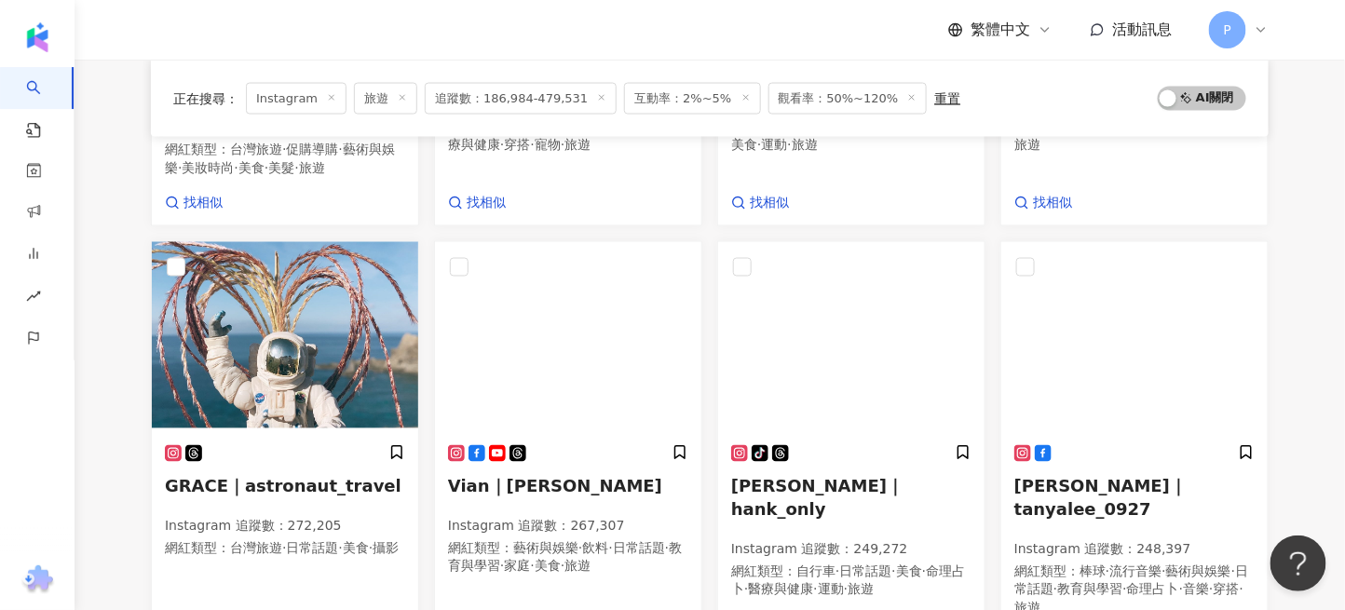
scroll to position [1324, 0]
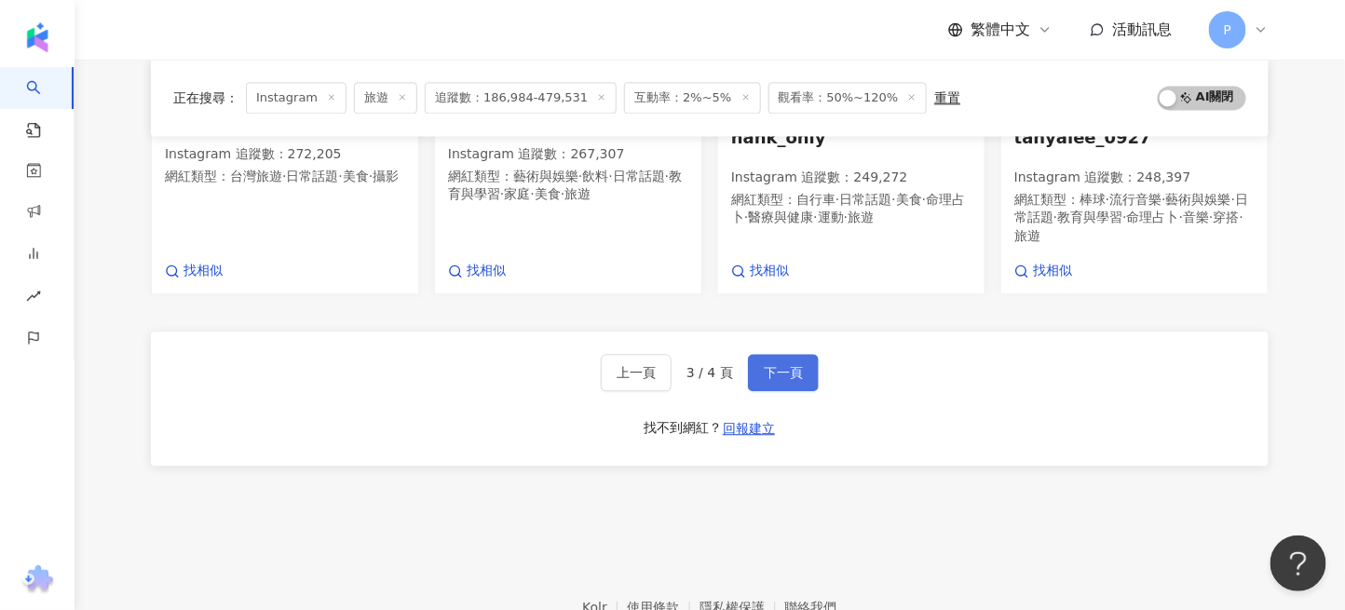
click at [771, 354] on button "下一頁" at bounding box center [783, 372] width 71 height 37
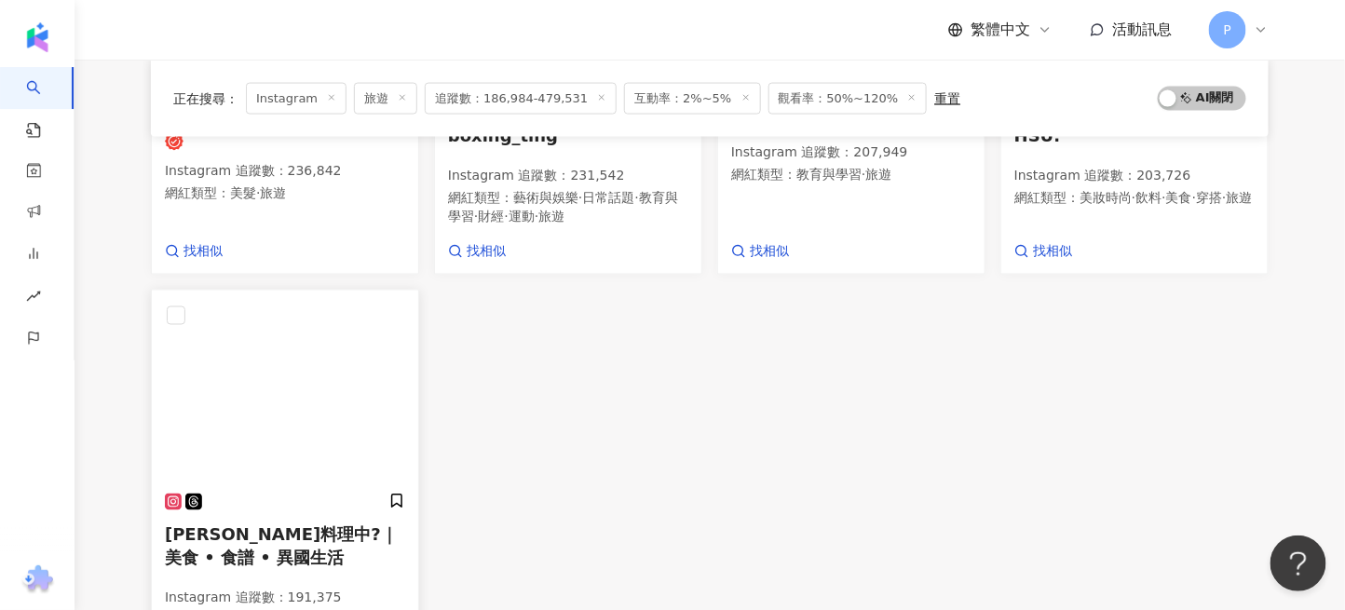
scroll to position [1115, 0]
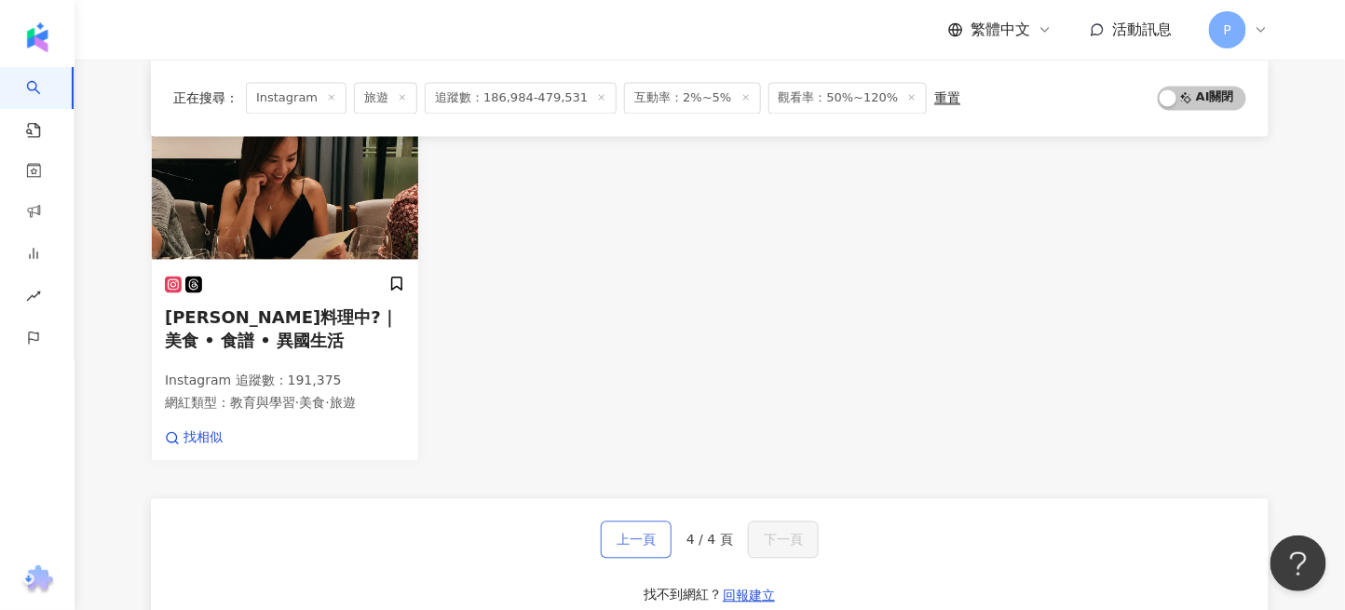
click at [629, 533] on span "上一頁" at bounding box center [636, 540] width 39 height 15
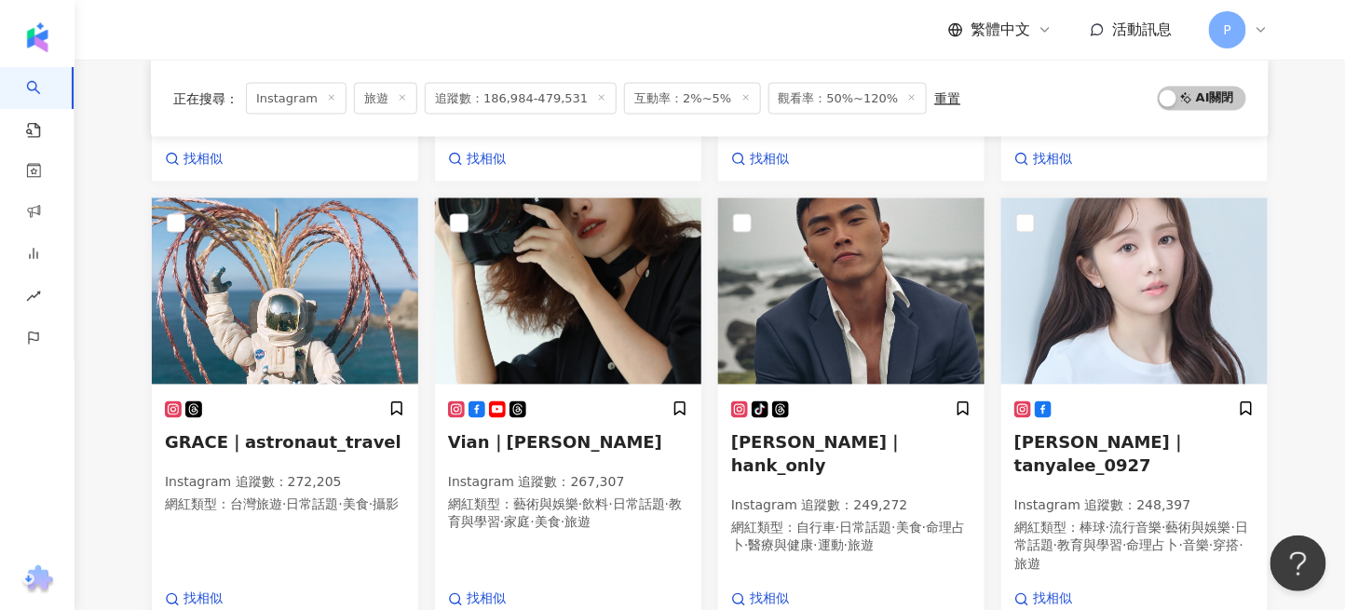
scroll to position [1146, 0]
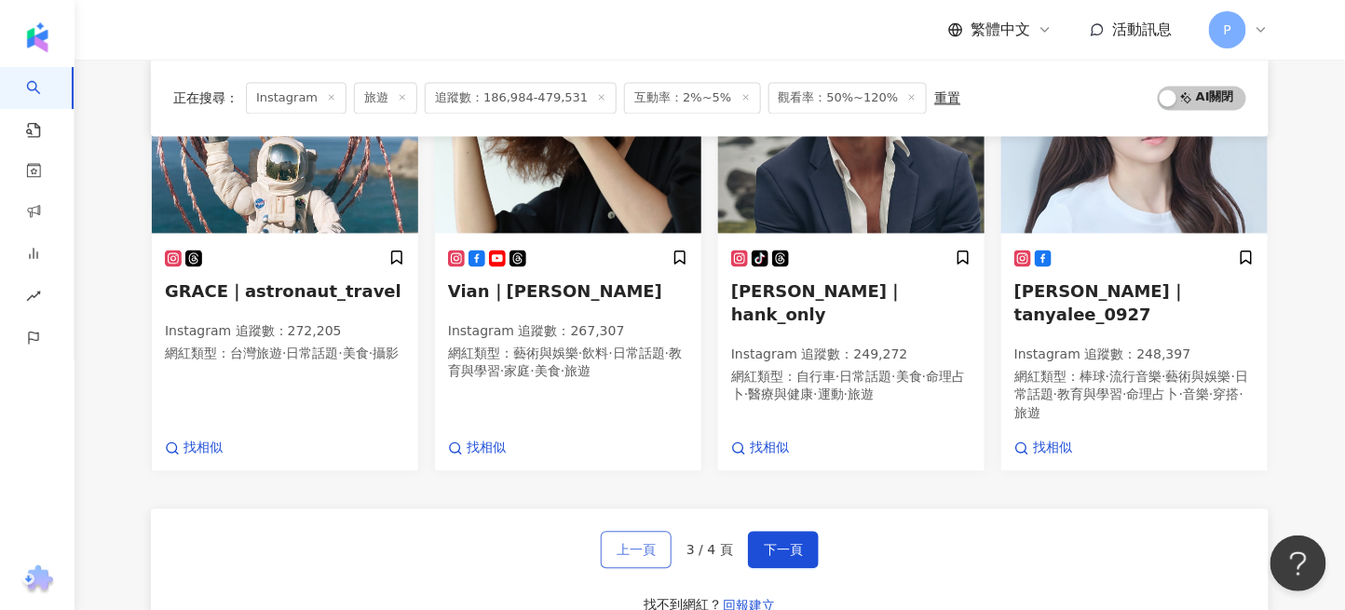
click at [641, 543] on span "上一頁" at bounding box center [636, 550] width 39 height 15
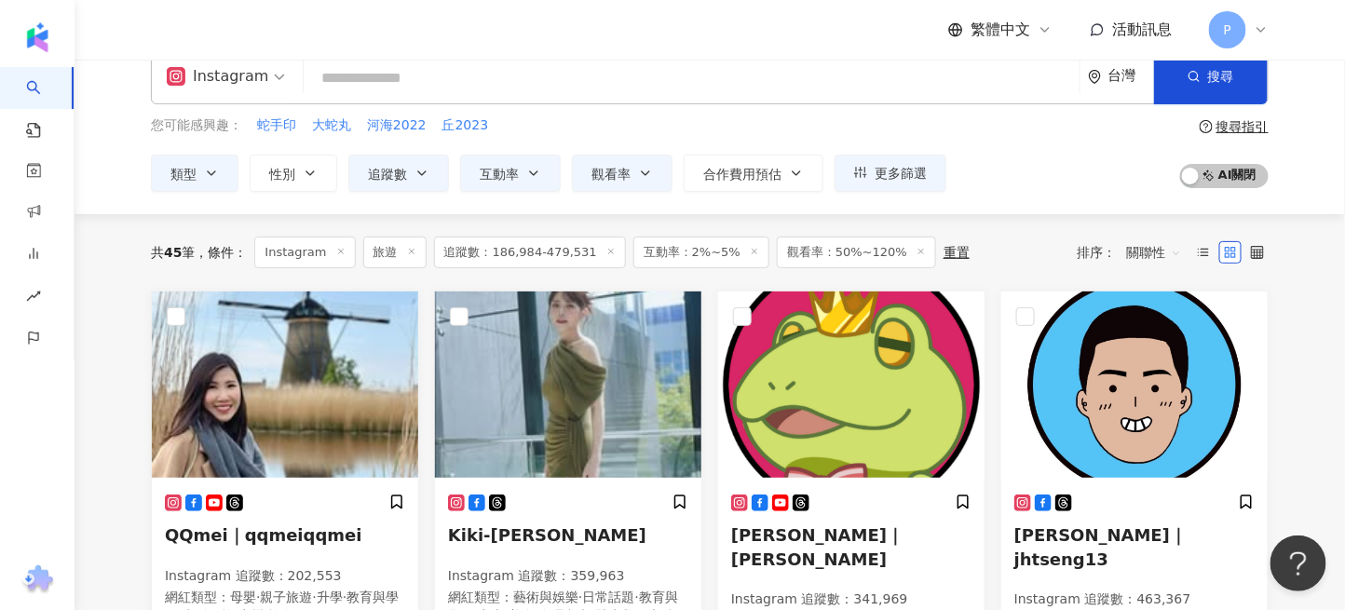
scroll to position [0, 0]
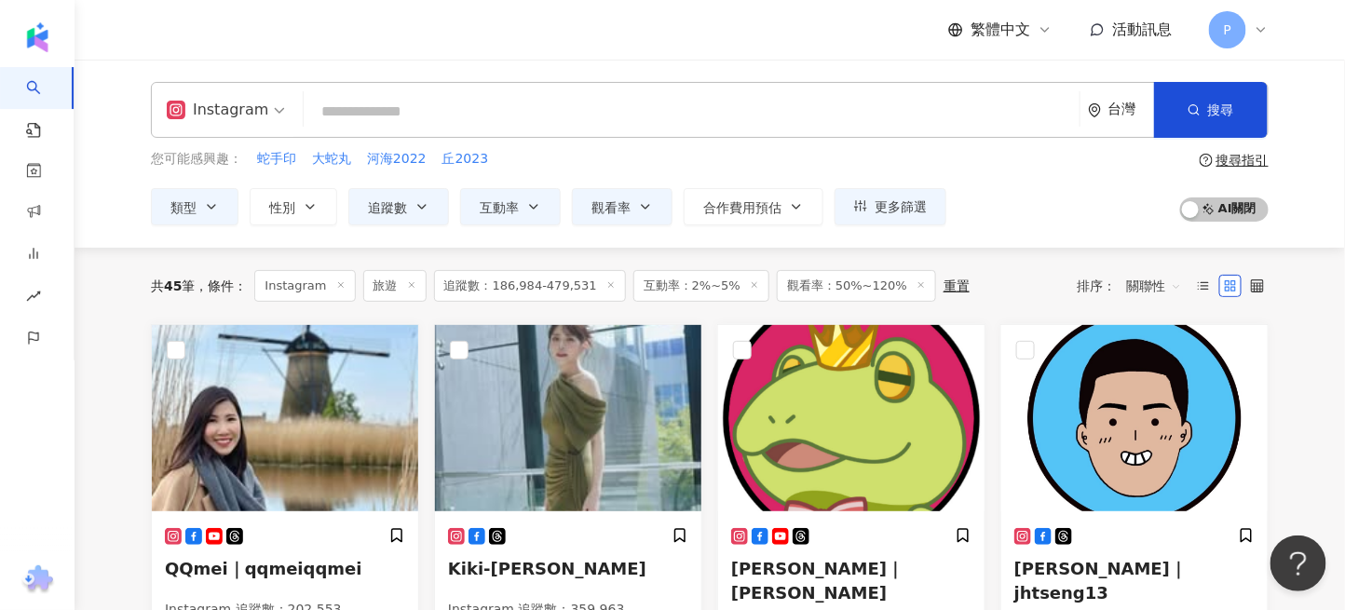
click at [387, 103] on input "search" at bounding box center [691, 111] width 761 height 35
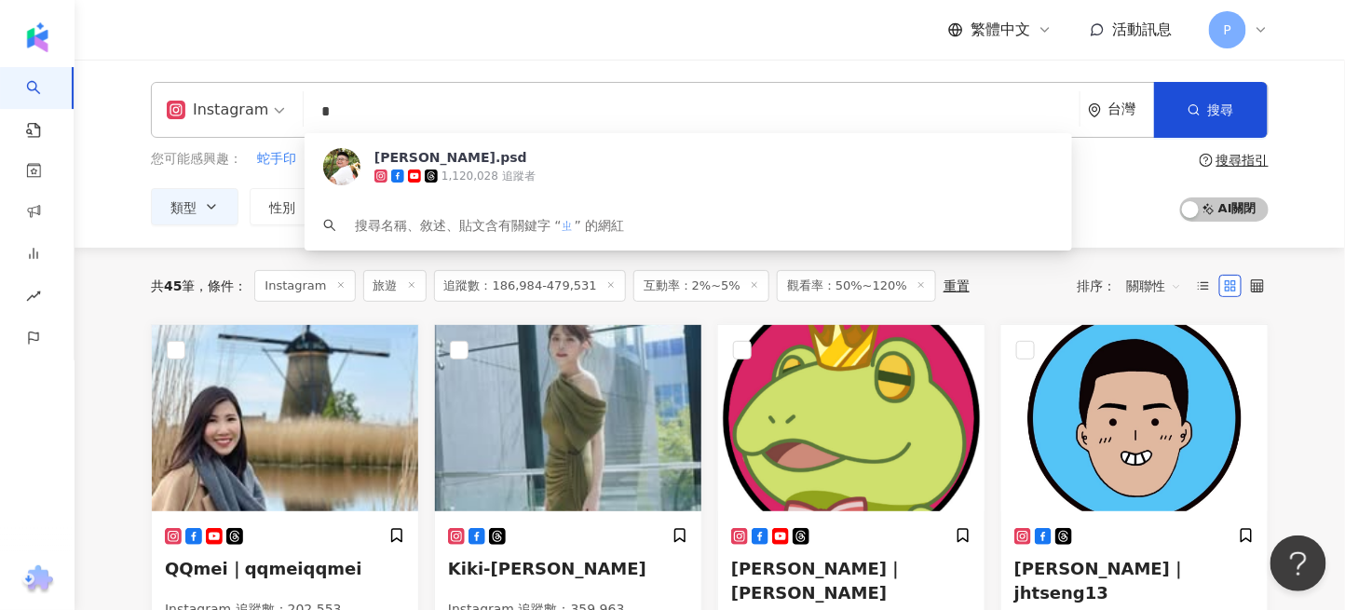
type input "*"
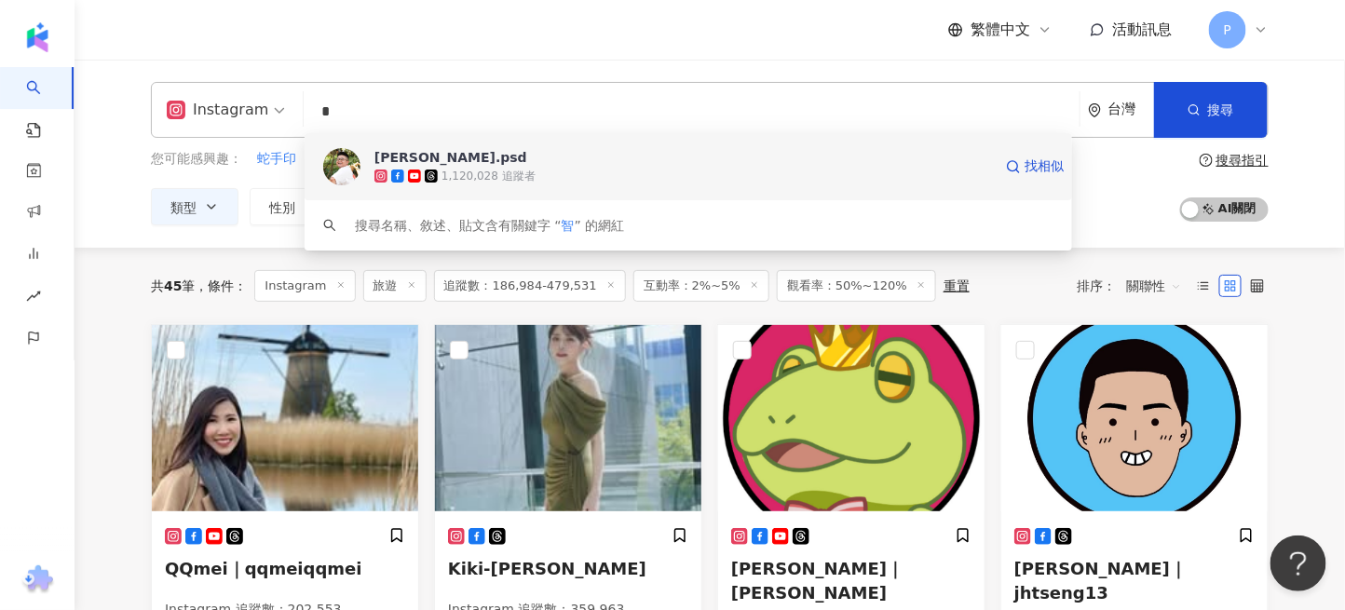
click at [452, 156] on span "[PERSON_NAME].psd" at bounding box center [683, 157] width 618 height 19
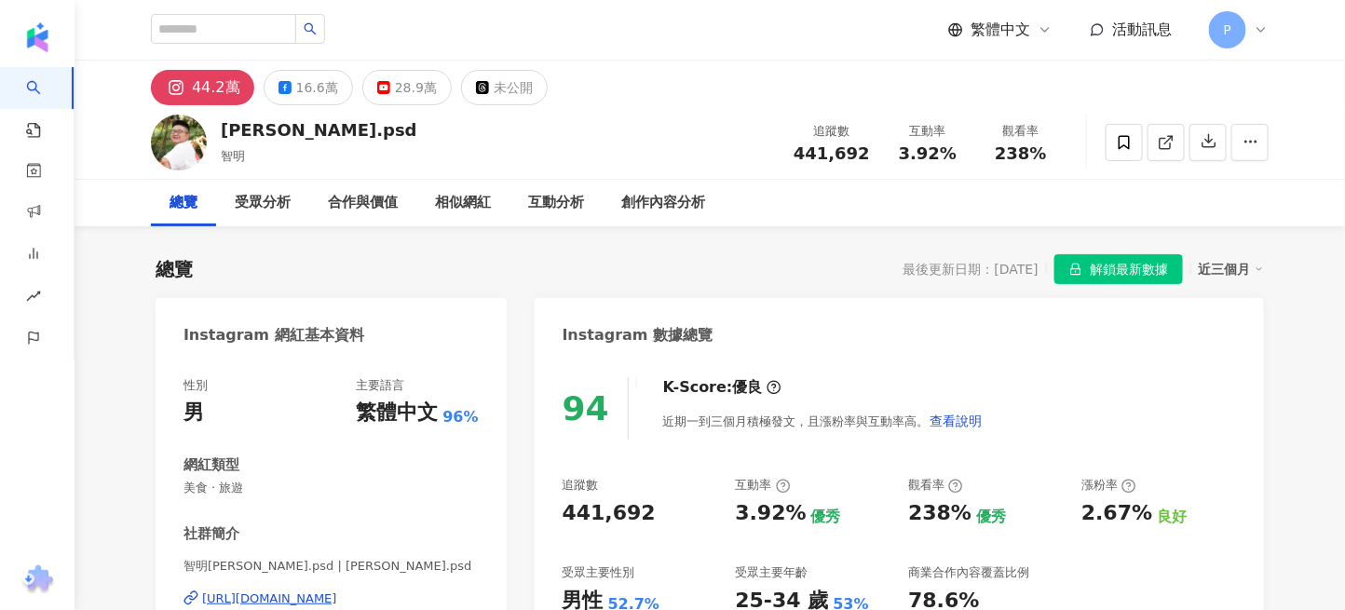
click at [253, 255] on div "總覽 最後更新日期：2025/8/25 解鎖最新數據 近三個月" at bounding box center [710, 269] width 1108 height 30
click at [220, 27] on input "search" at bounding box center [223, 29] width 145 height 30
type input "**"
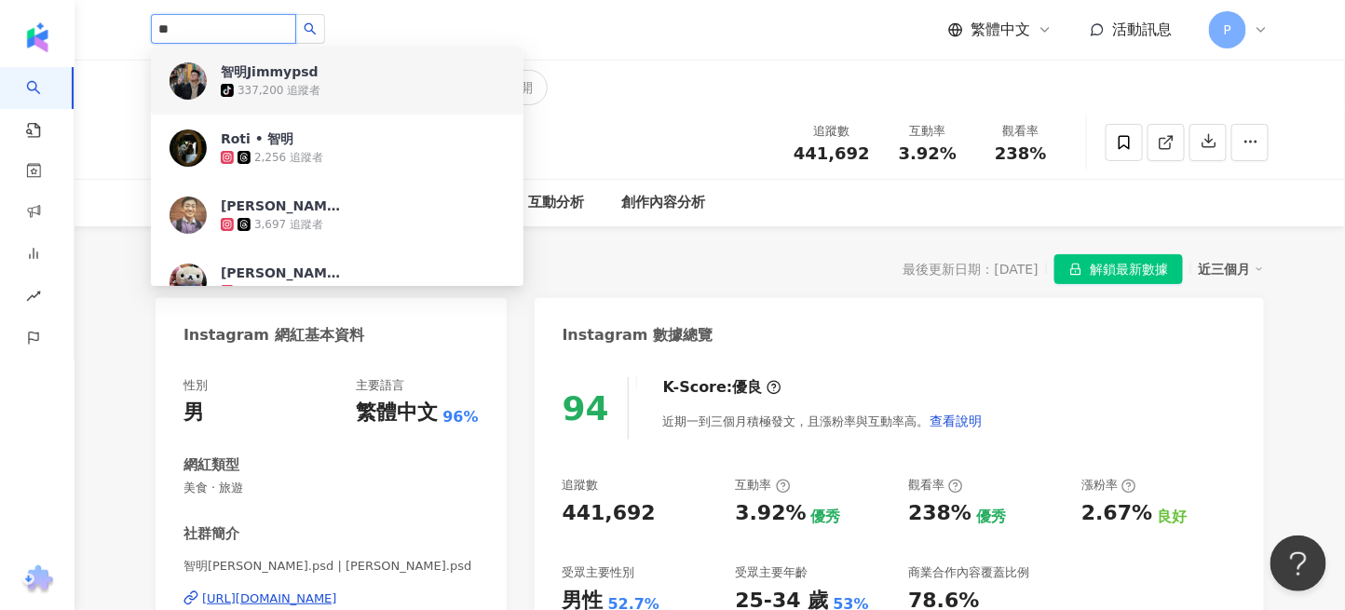
drag, startPoint x: 373, startPoint y: 143, endPoint x: 372, endPoint y: 46, distance: 96.9
click at [372, 46] on div "** 智明Jimmypsd tiktok-icon 337,200 追蹤者 [PERSON_NAME] 2,256 追蹤者 [PERSON_NAME] 3,6…" at bounding box center [710, 30] width 1118 height 60
click at [325, 20] on button "button" at bounding box center [310, 29] width 30 height 30
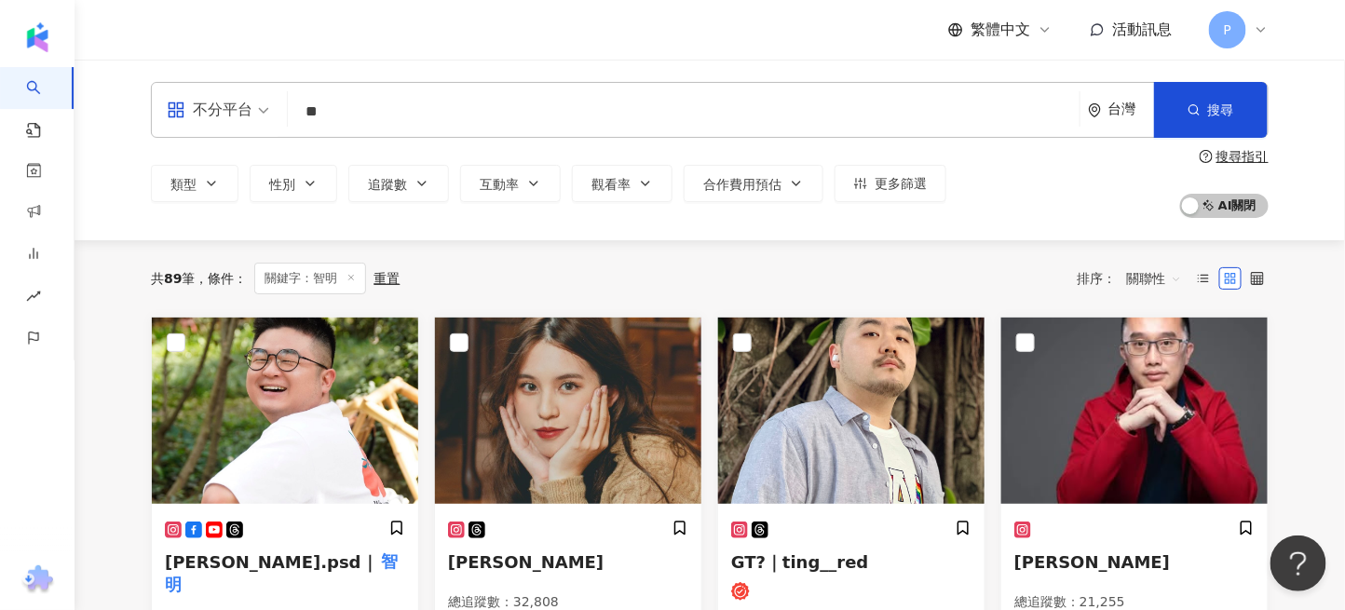
scroll to position [124, 0]
